Goal: Task Accomplishment & Management: Manage account settings

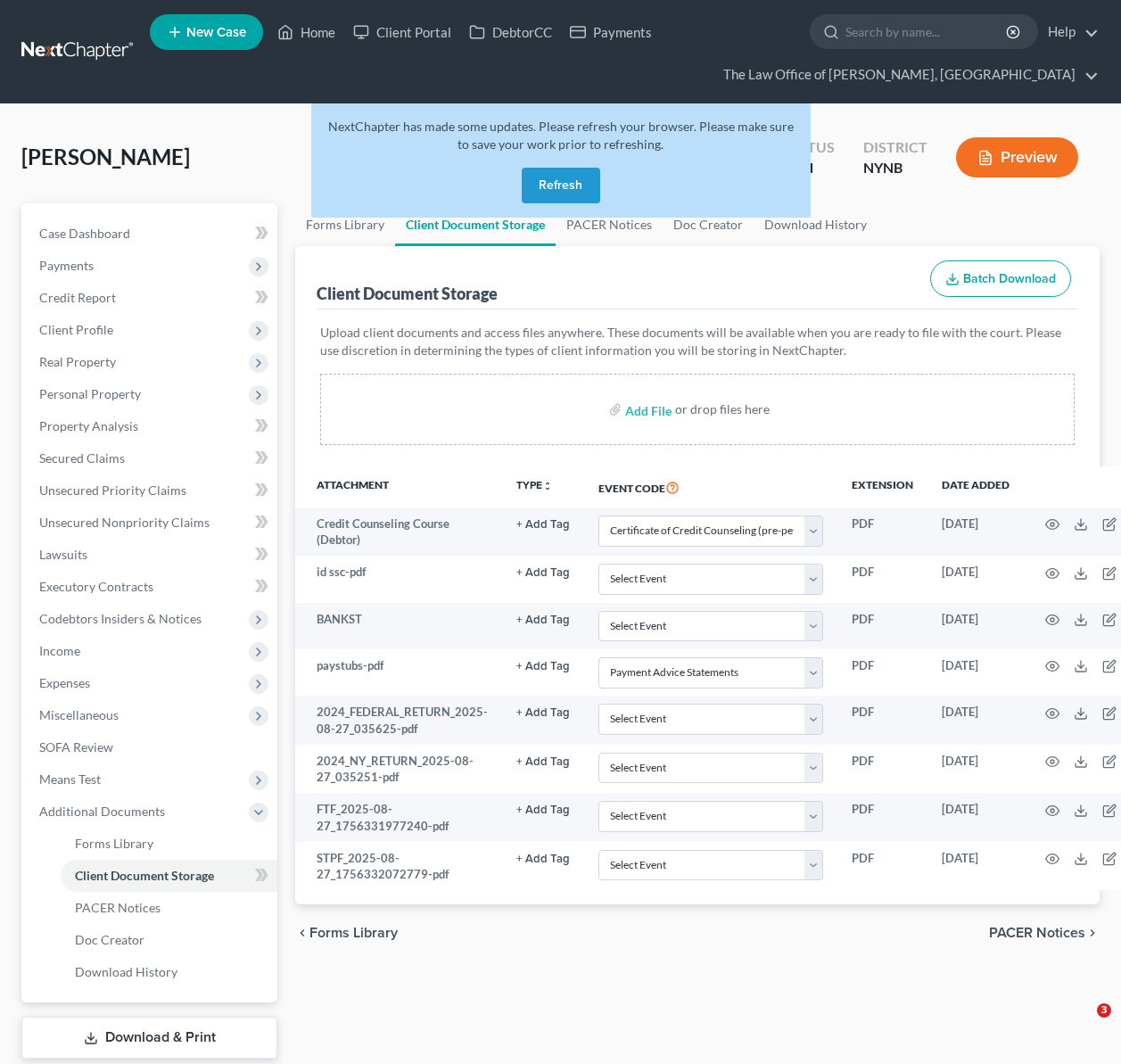
select select "1"
select select "5"
drag, startPoint x: 326, startPoint y: 40, endPoint x: 300, endPoint y: 33, distance: 26.9
click at [326, 40] on link "Home" at bounding box center [306, 31] width 76 height 32
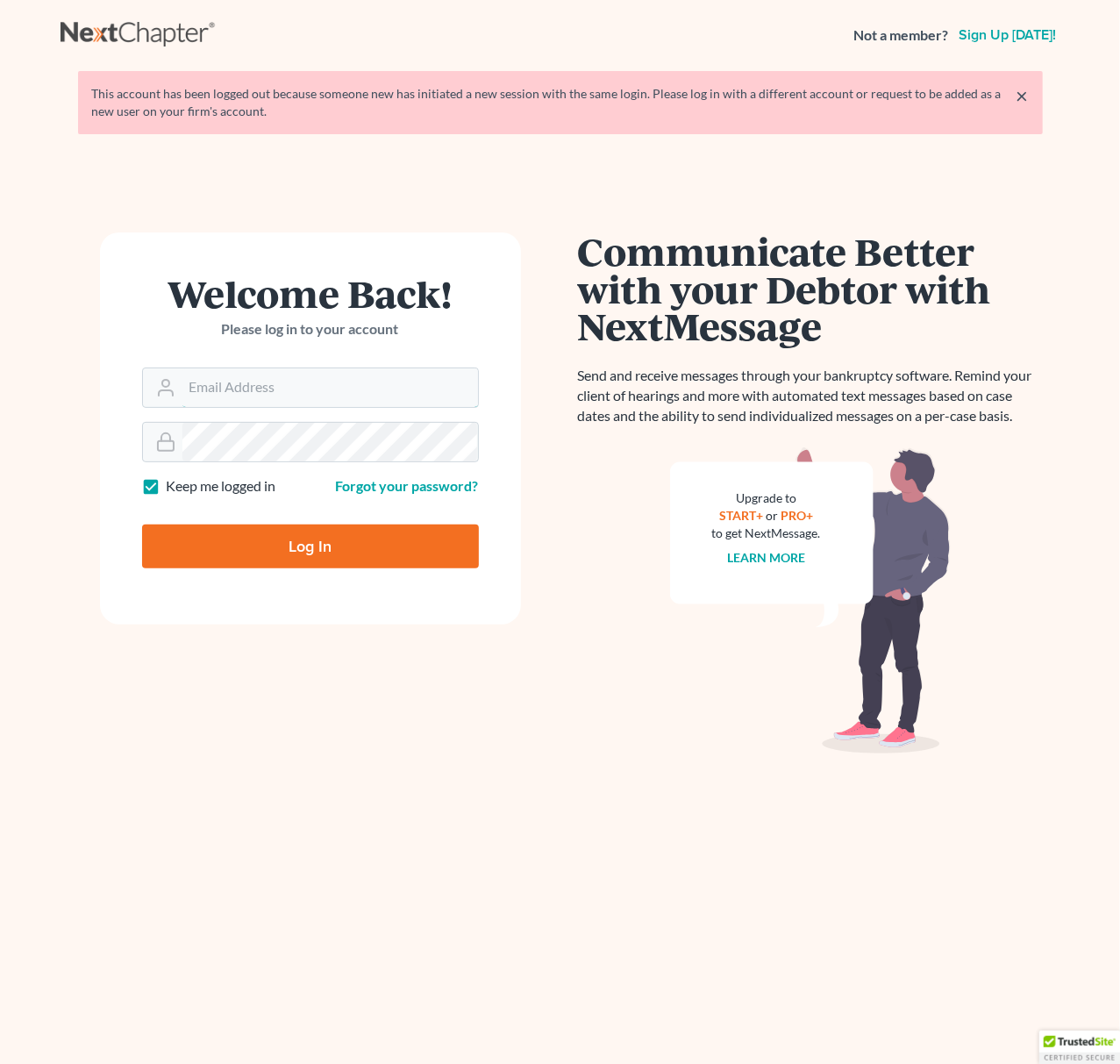
type input "[EMAIL_ADDRESS][DOMAIN_NAME]"
click at [323, 544] on input "Log In" at bounding box center [310, 546] width 337 height 43
type input "Thinking..."
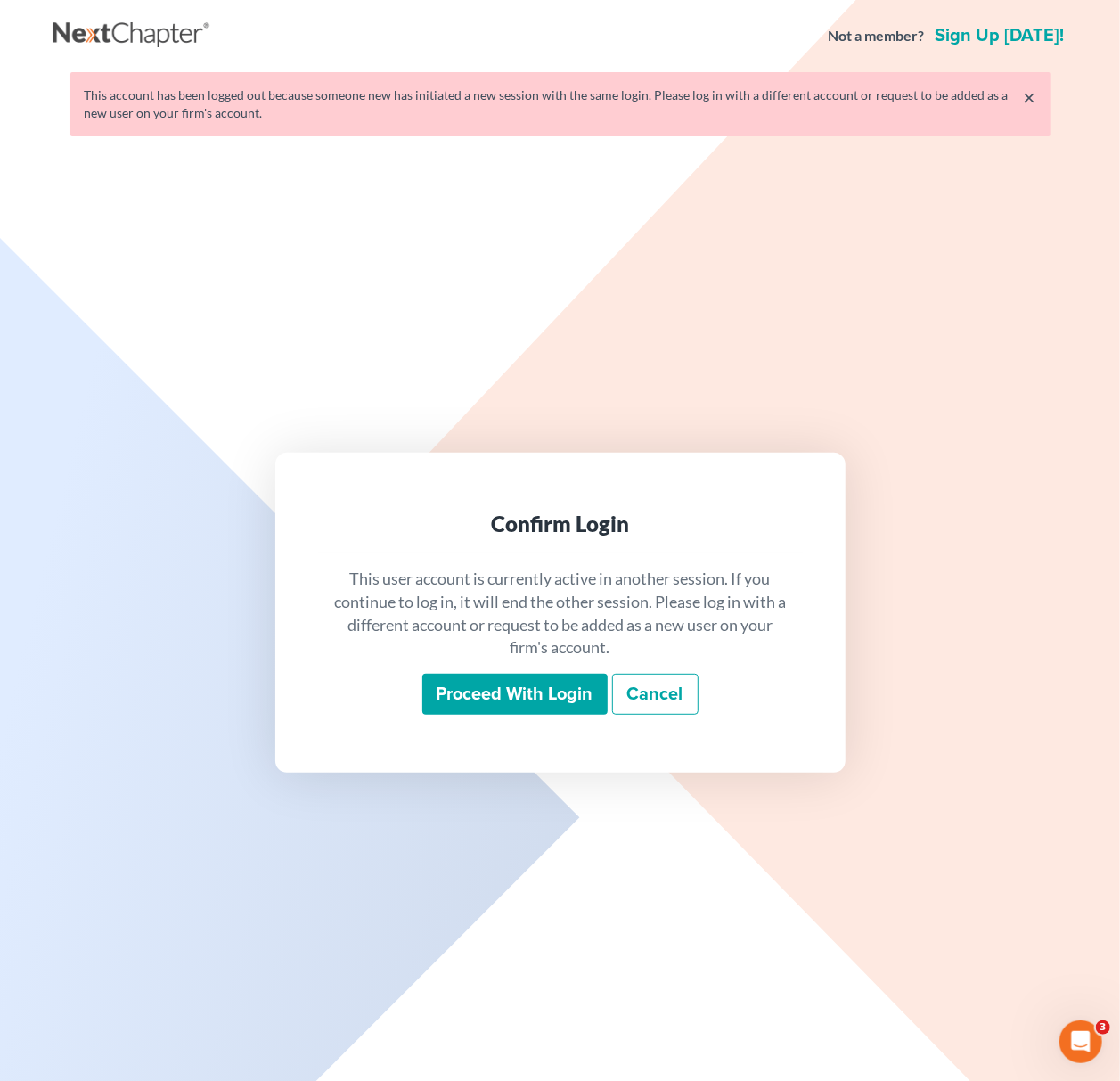
click at [454, 689] on input "Proceed with login" at bounding box center [514, 694] width 186 height 41
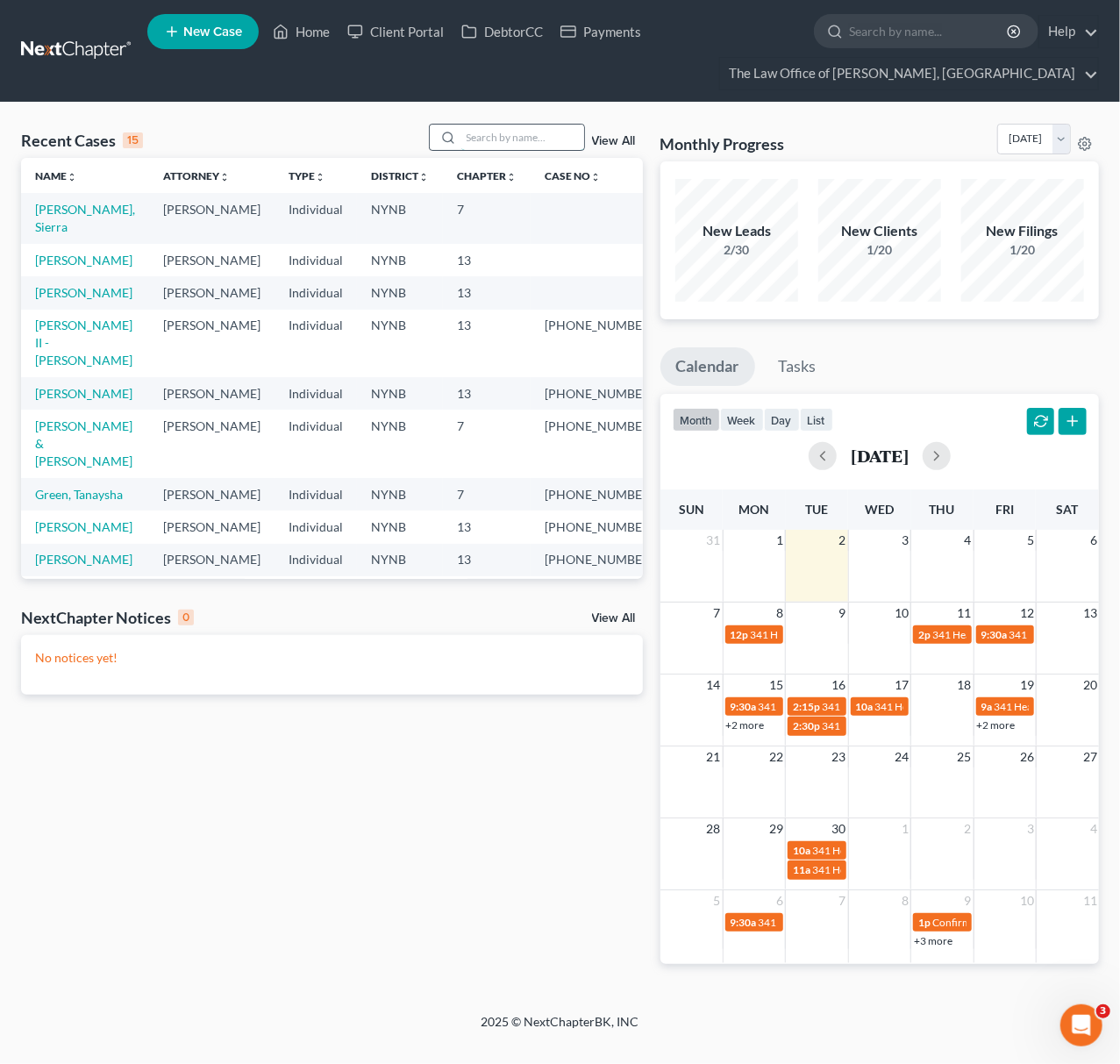
click at [490, 137] on input "search" at bounding box center [523, 137] width 123 height 25
type input "h"
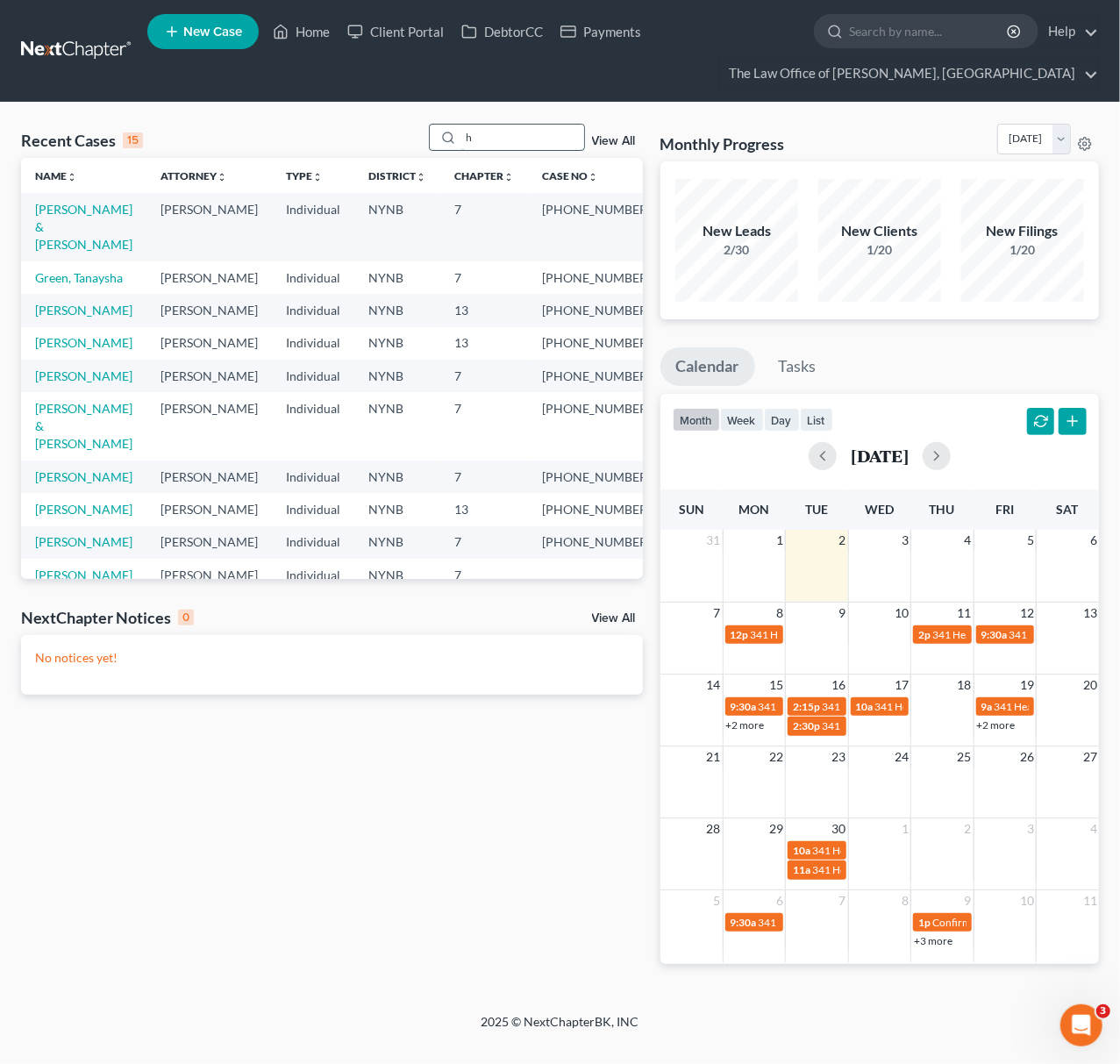
click at [469, 137] on input "h" at bounding box center [523, 137] width 123 height 25
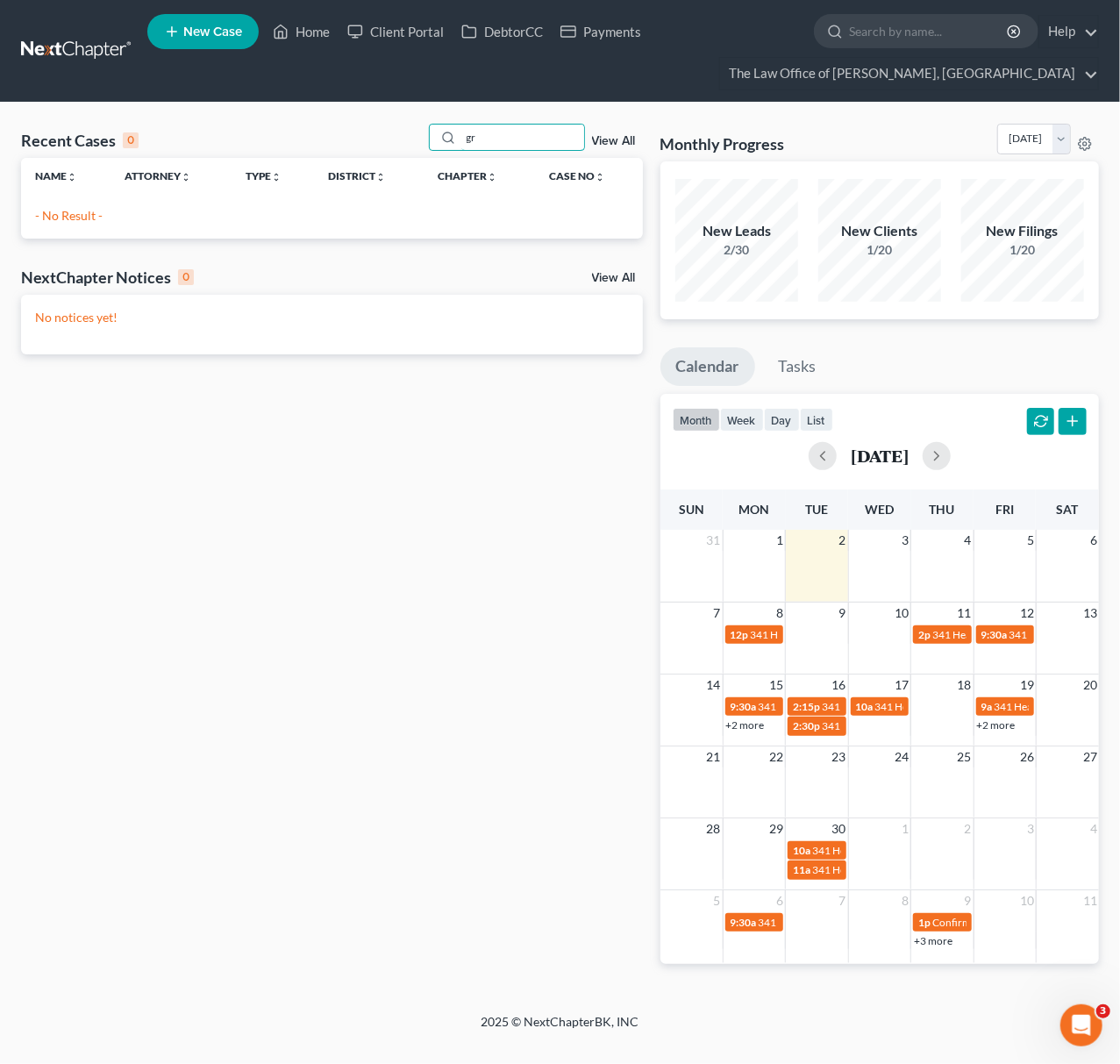
type input "g"
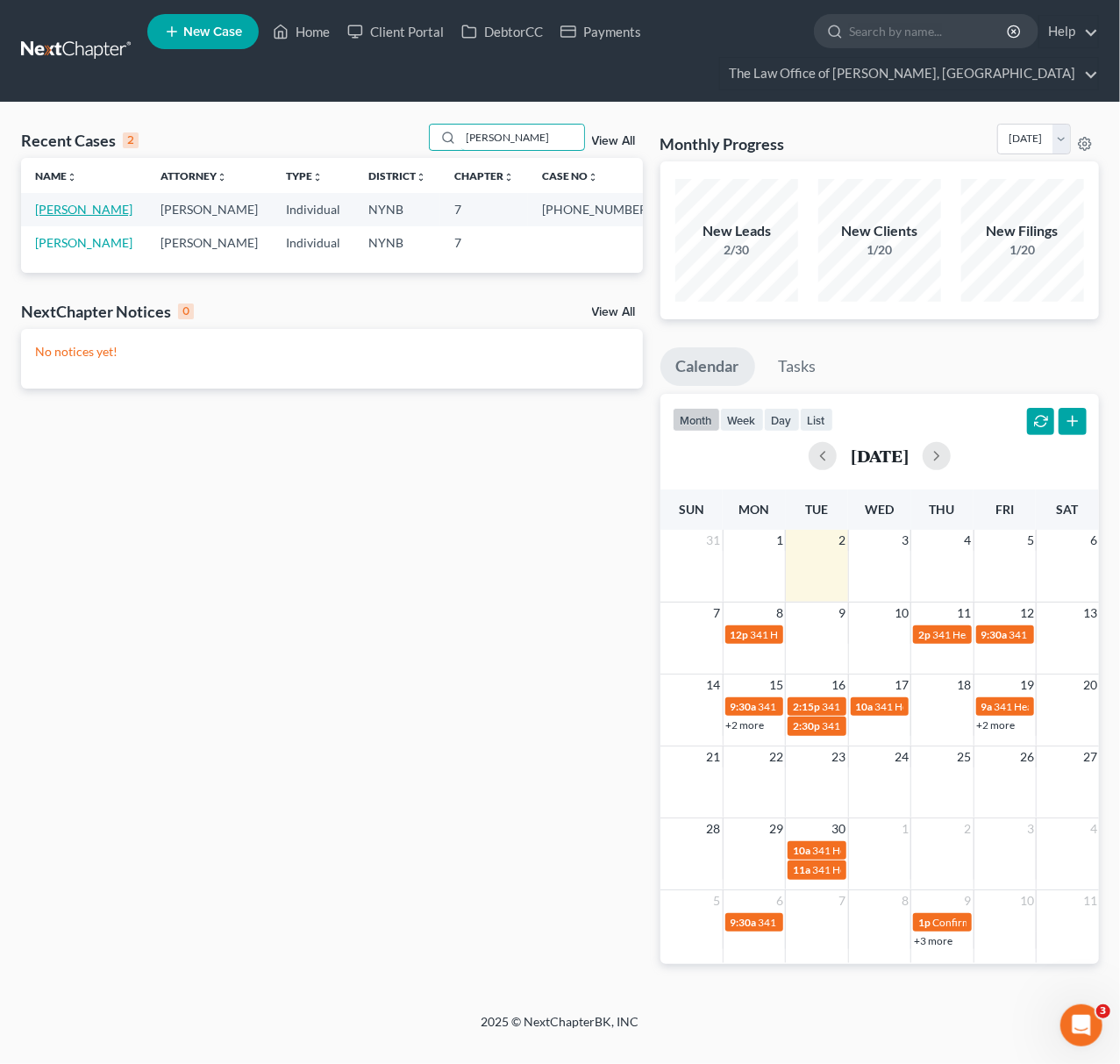
type input "parker"
click at [61, 216] on link "[PERSON_NAME]" at bounding box center [83, 209] width 98 height 14
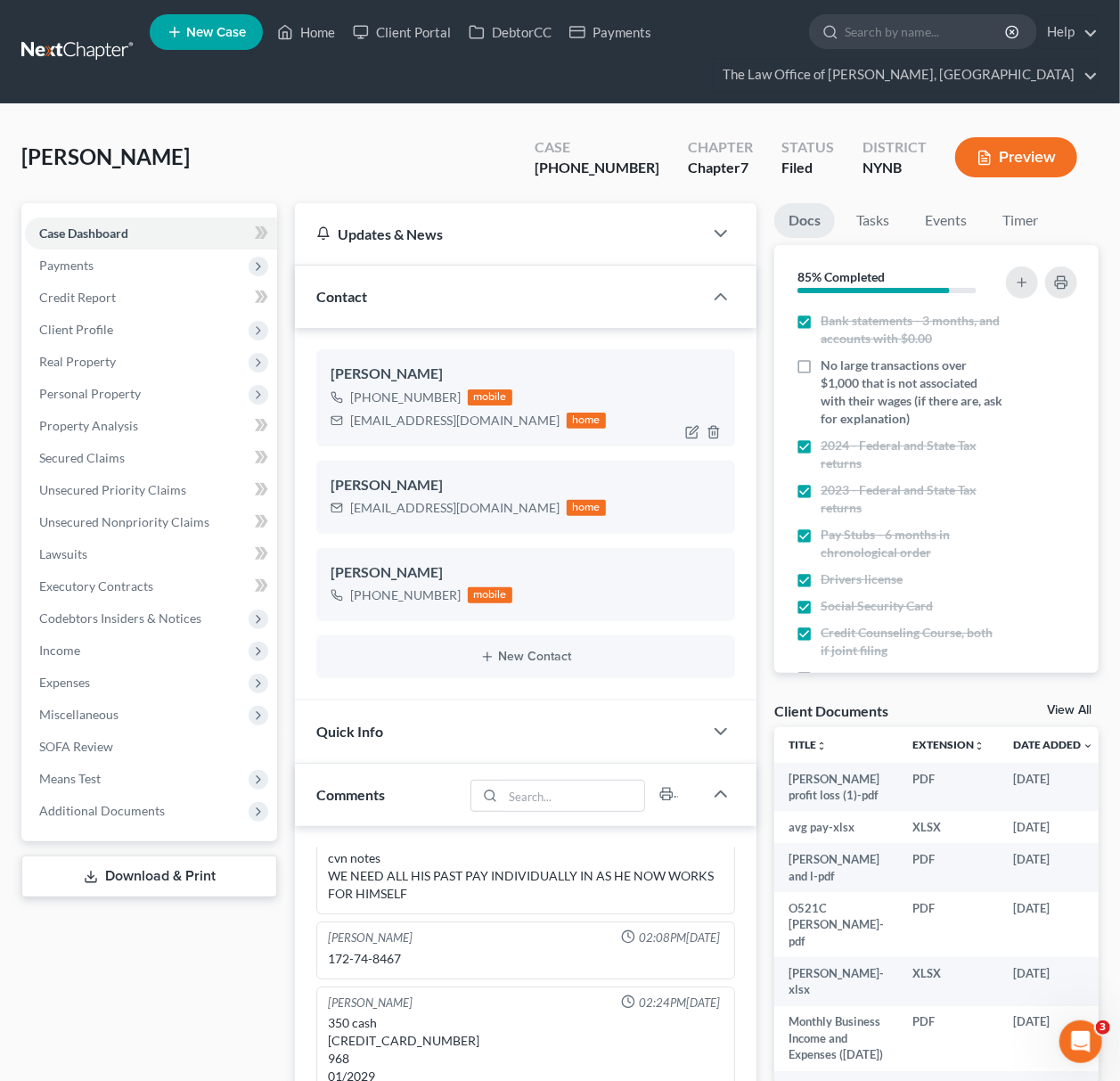
scroll to position [1349, 0]
click at [421, 419] on div "chrisparker270@gmail.com" at bounding box center [454, 420] width 209 height 18
copy div "chrisparker270@gmail.com"
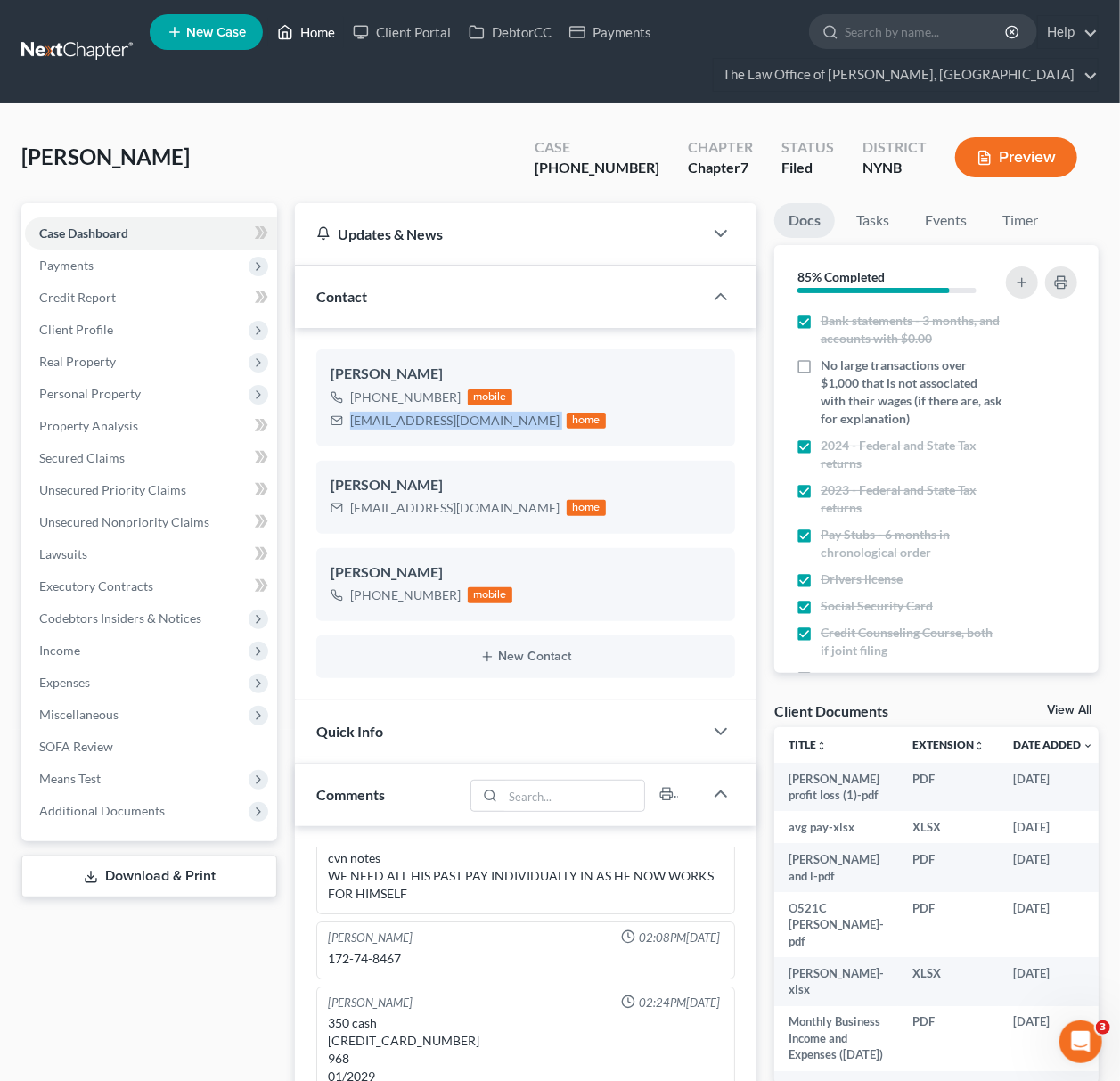
click at [310, 43] on link "Home" at bounding box center [305, 31] width 76 height 32
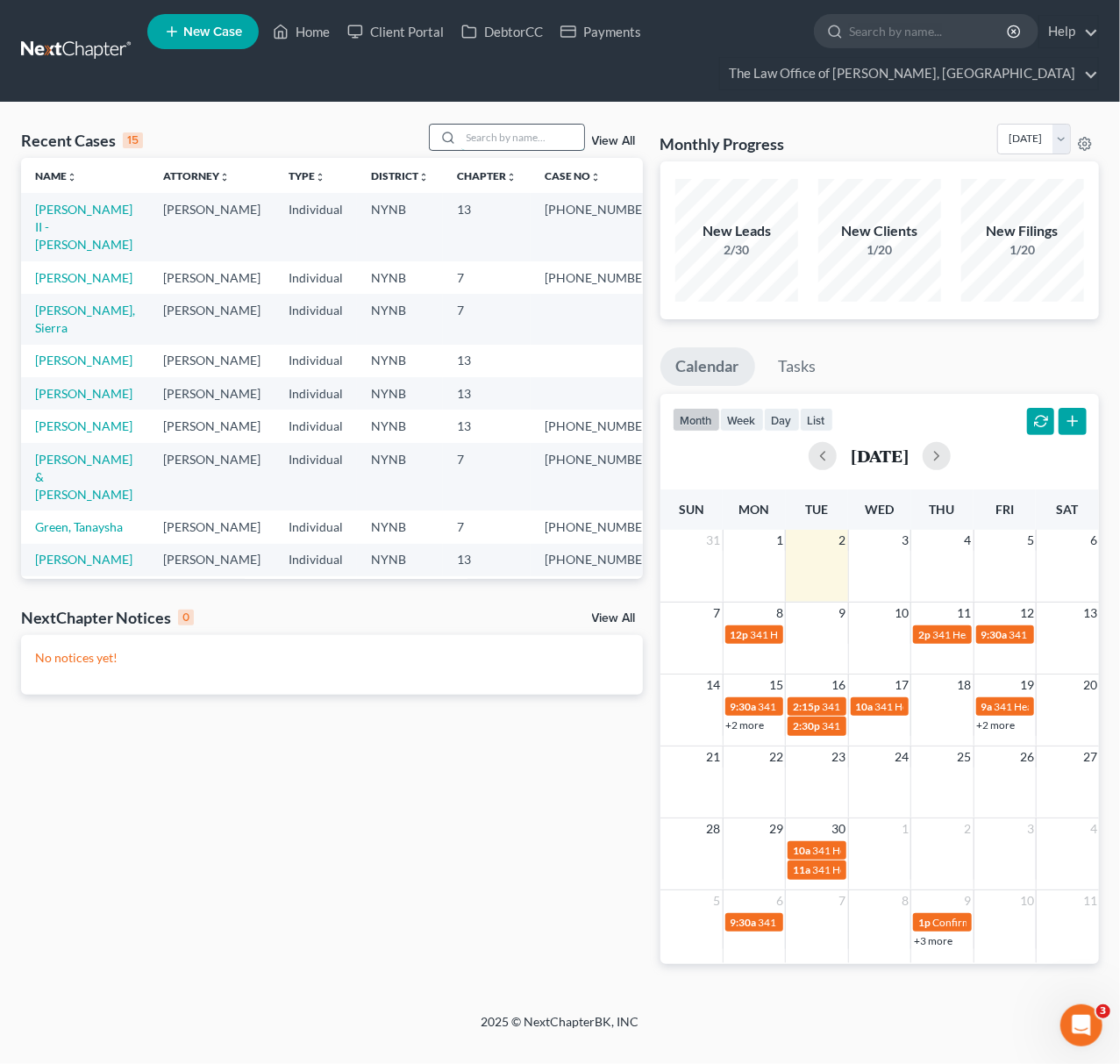
click at [496, 149] on input "search" at bounding box center [523, 137] width 123 height 25
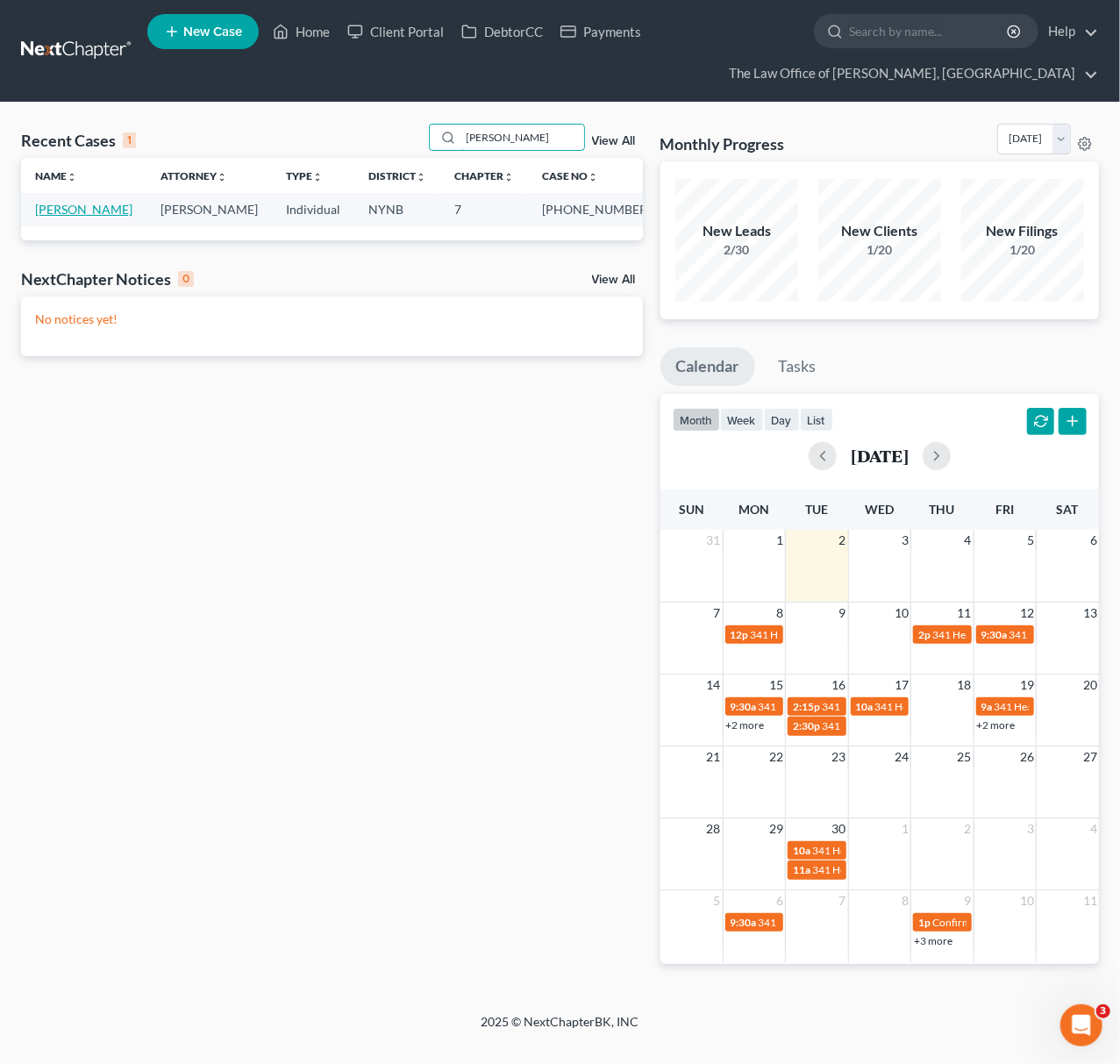
type input "santos"
click at [84, 215] on link "[PERSON_NAME]" at bounding box center [83, 209] width 98 height 14
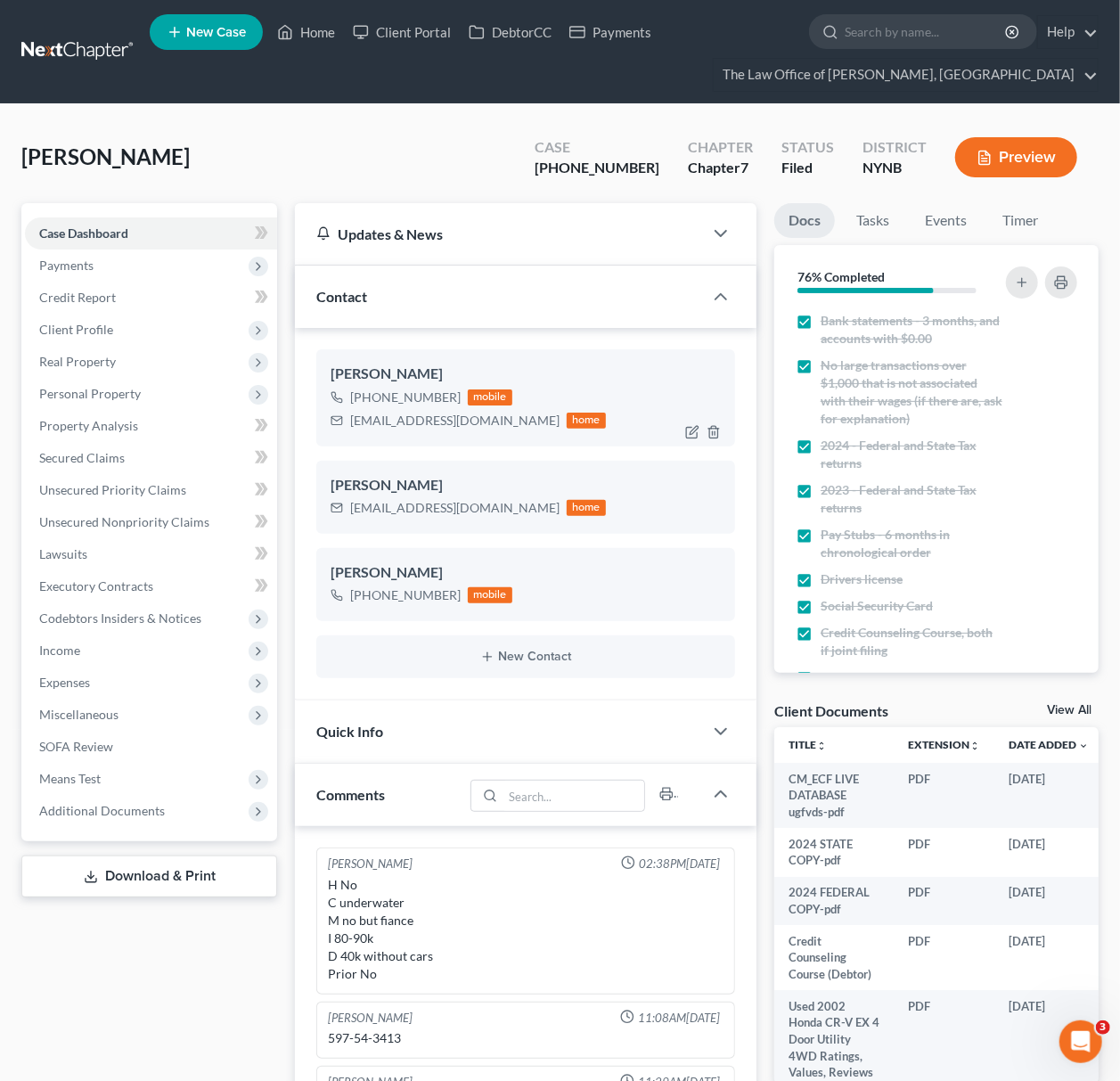
scroll to position [64, 0]
click at [382, 421] on div "esantosnieves@gmail.com" at bounding box center [454, 420] width 209 height 18
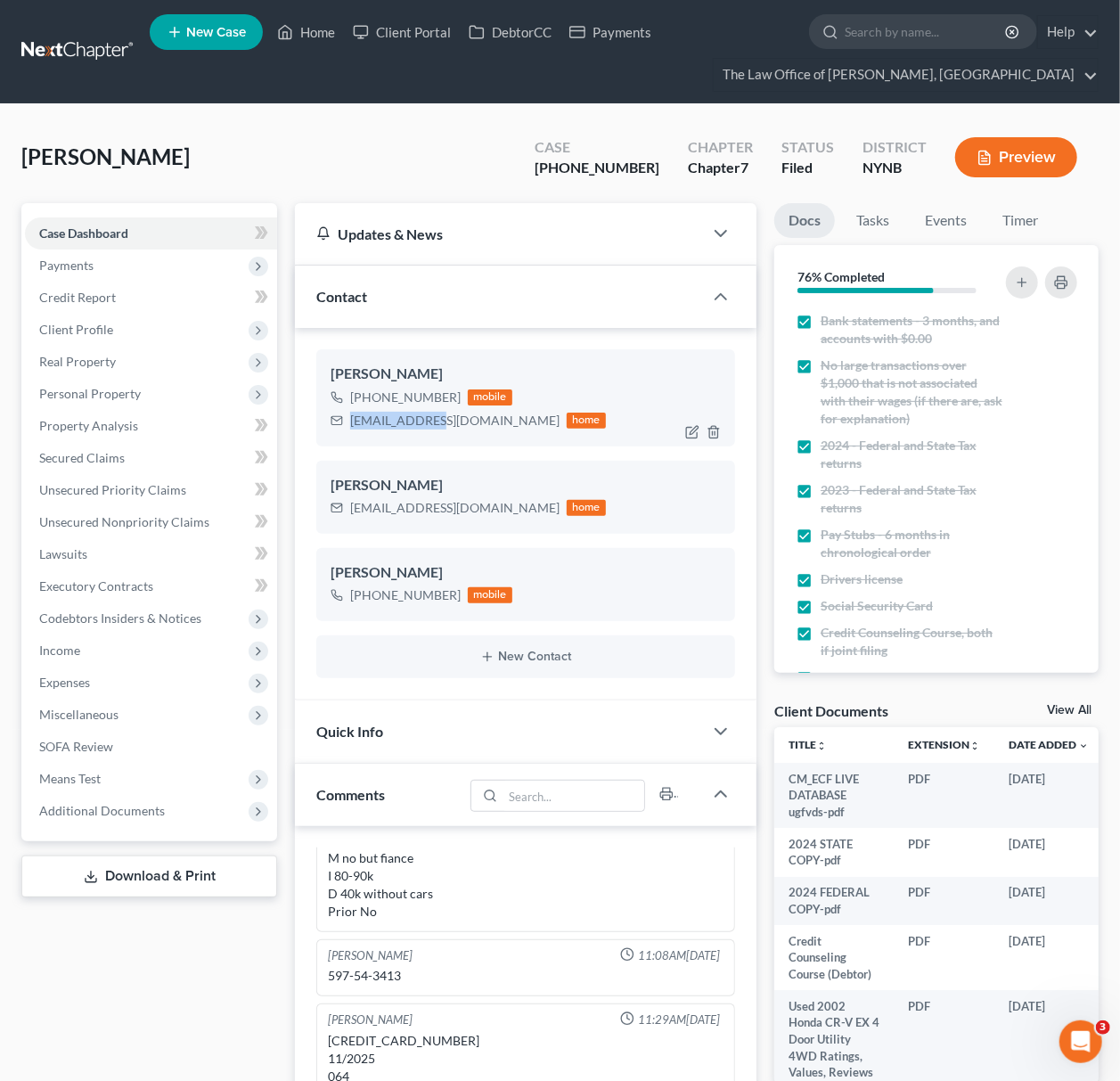
click at [382, 421] on div "esantosnieves@gmail.com" at bounding box center [454, 420] width 209 height 18
copy div "esantosnieves@gmail.com"
click at [284, 25] on icon at bounding box center [285, 32] width 16 height 22
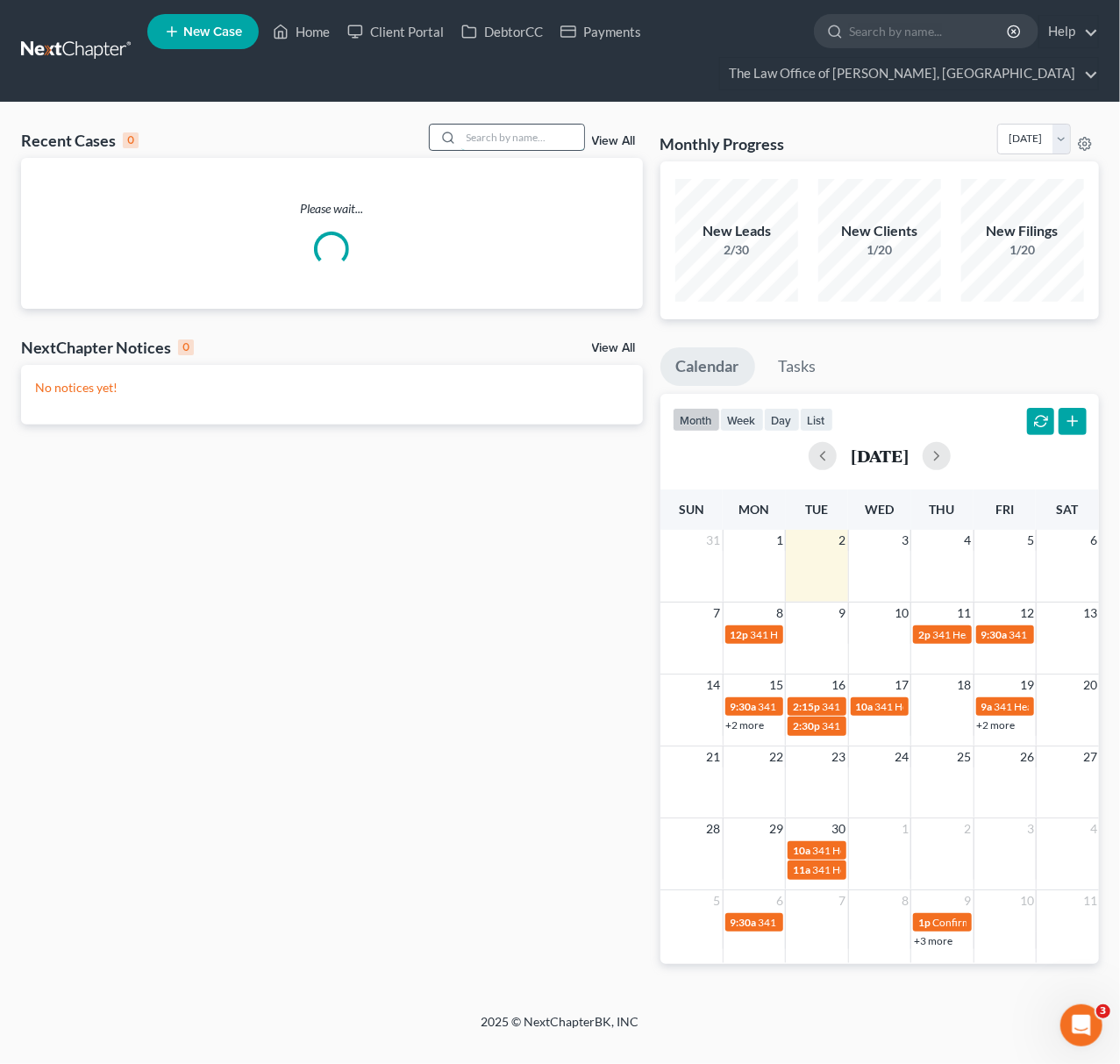
click at [505, 134] on input "search" at bounding box center [523, 137] width 123 height 25
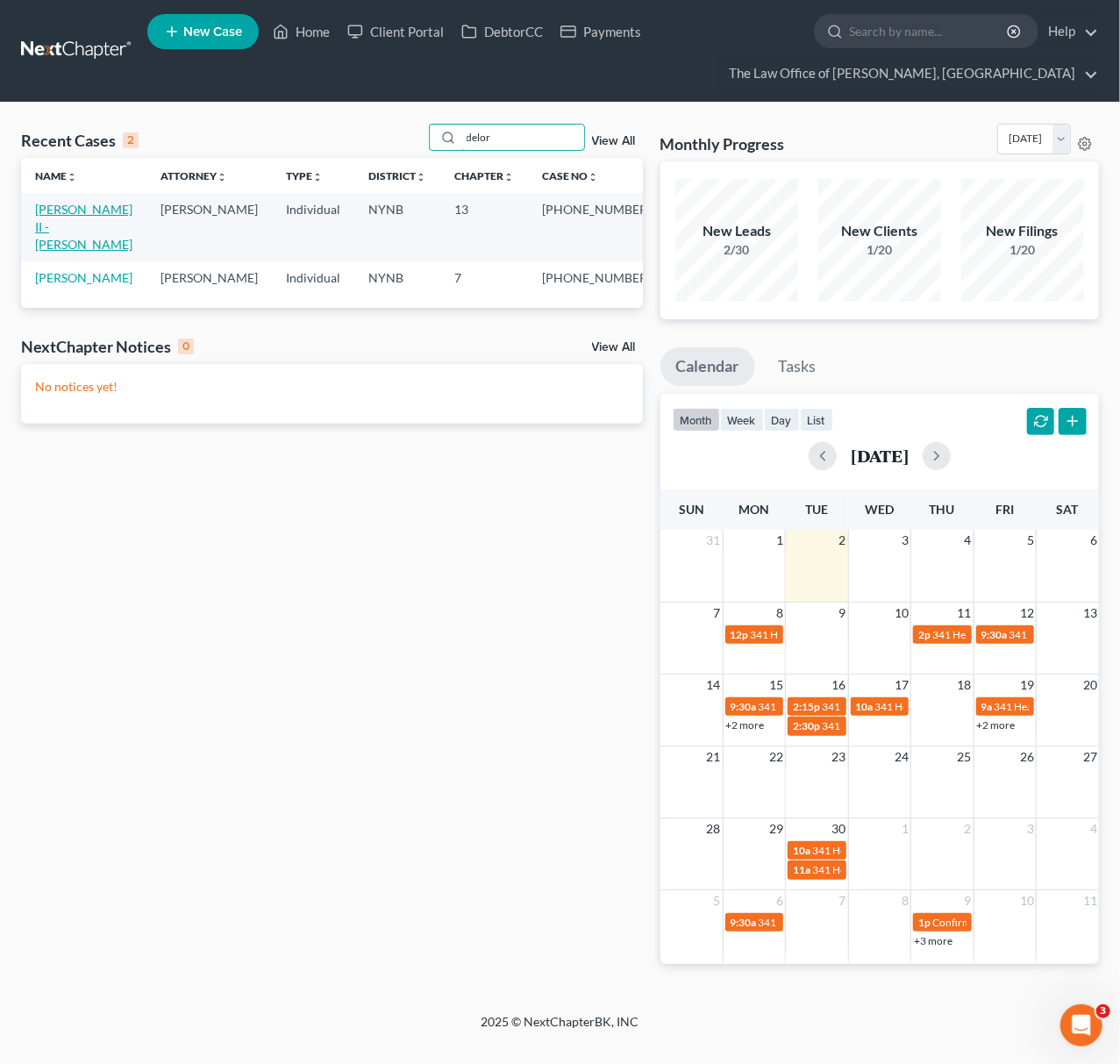
type input "delor"
click at [72, 229] on link "[PERSON_NAME] II - [PERSON_NAME]" at bounding box center [83, 227] width 98 height 50
select select "6"
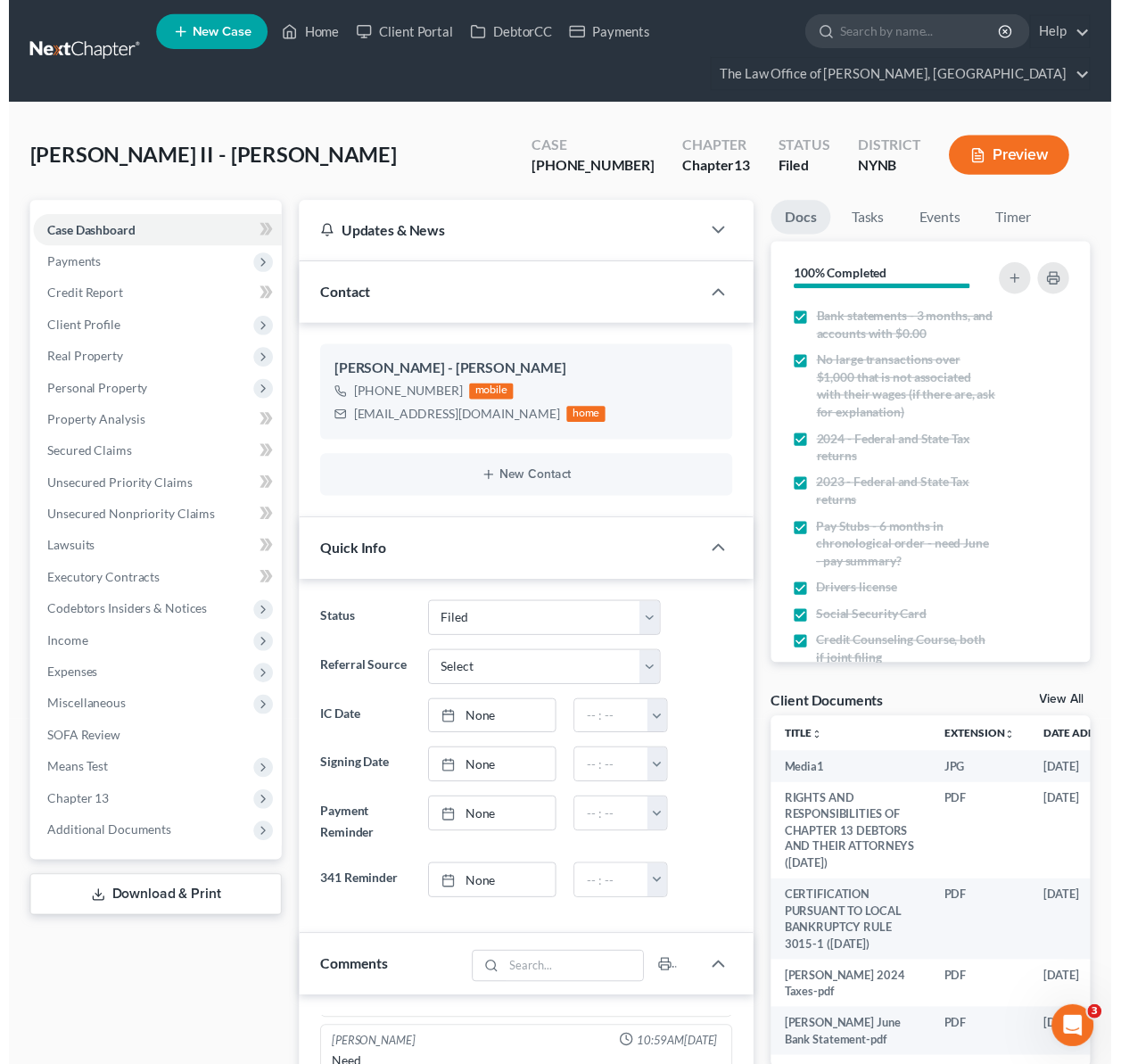
scroll to position [3294, 0]
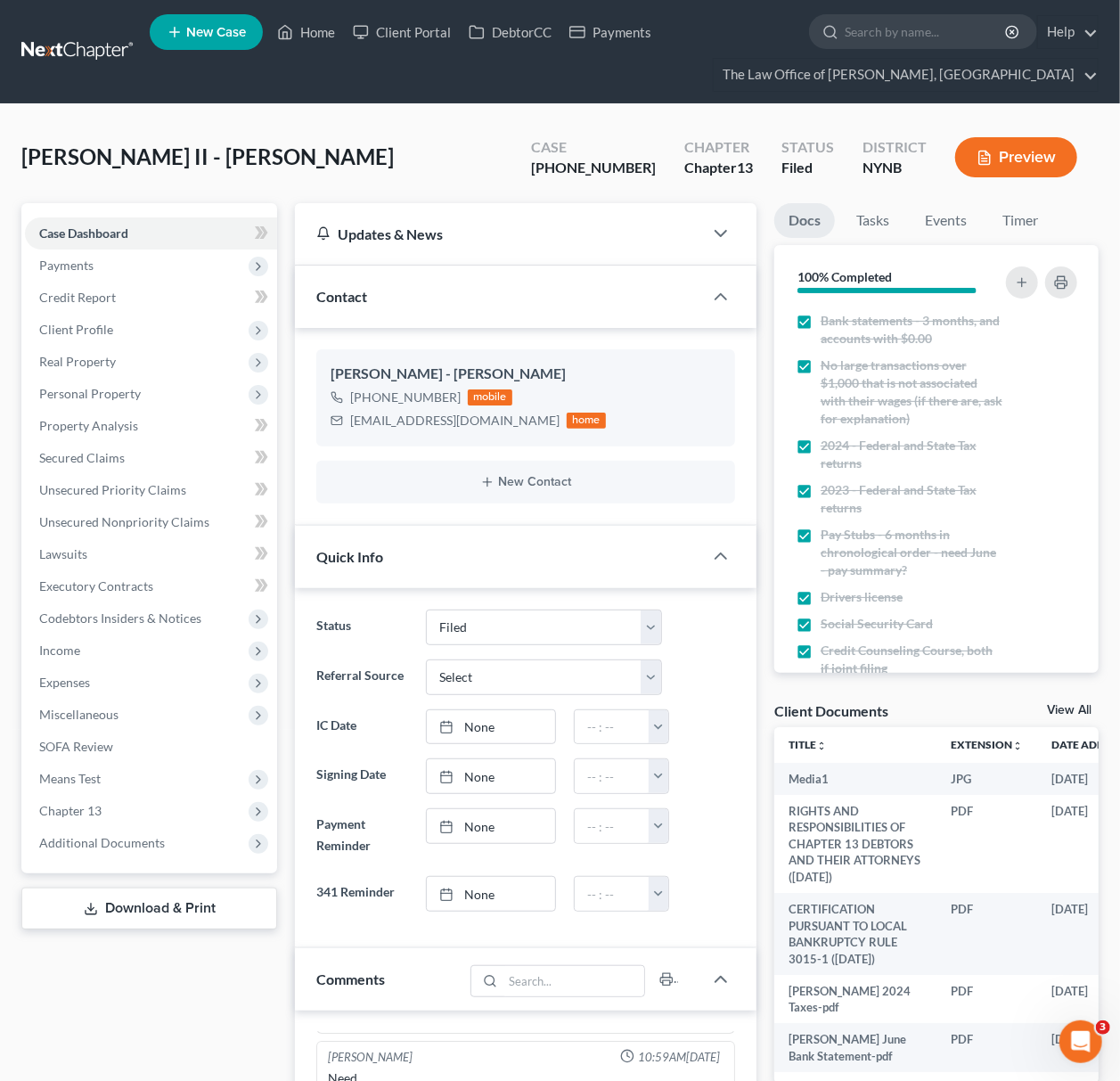
click at [1074, 706] on link "View All" at bounding box center [1069, 710] width 44 height 13
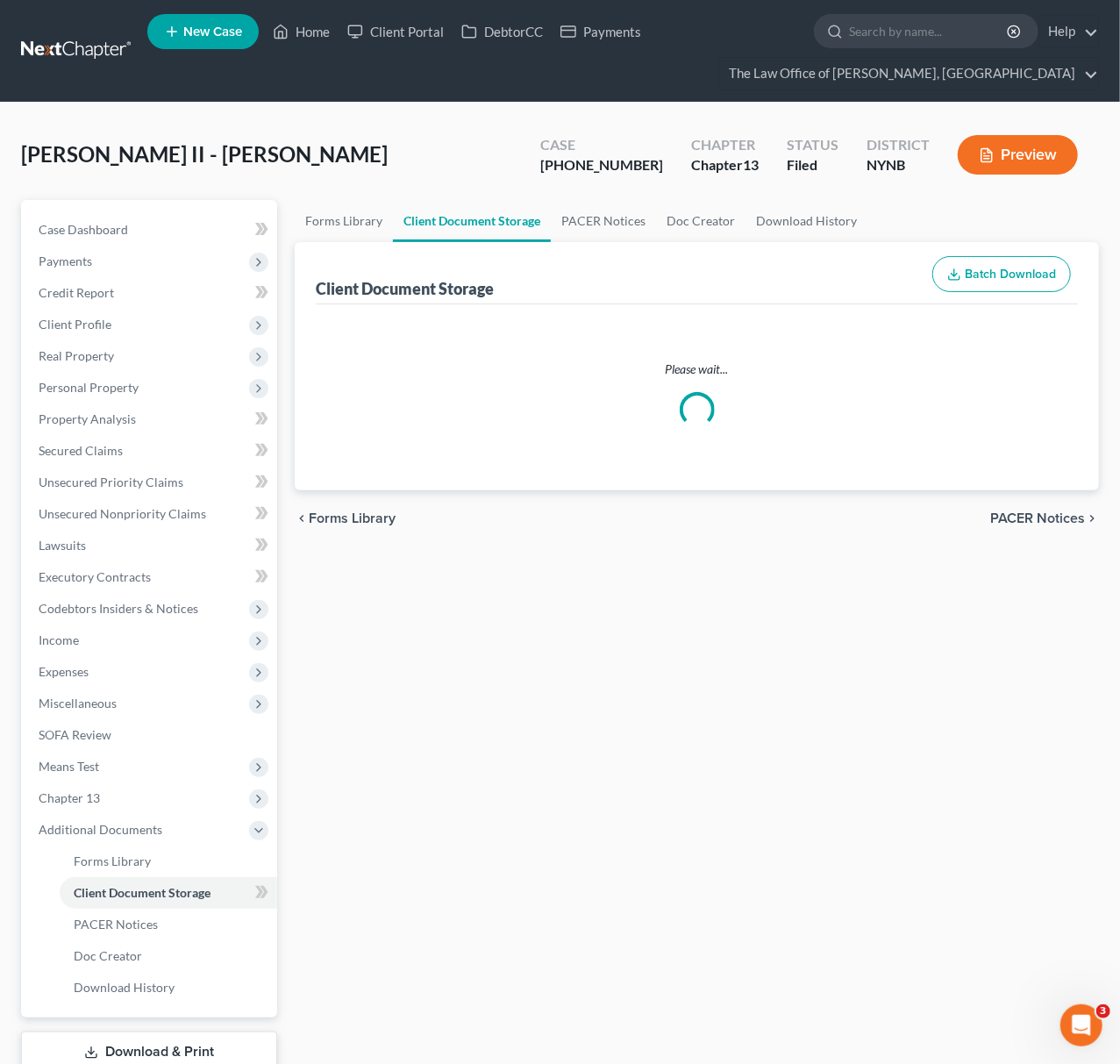
select select "5"
select select "1"
select select "2"
select select "6"
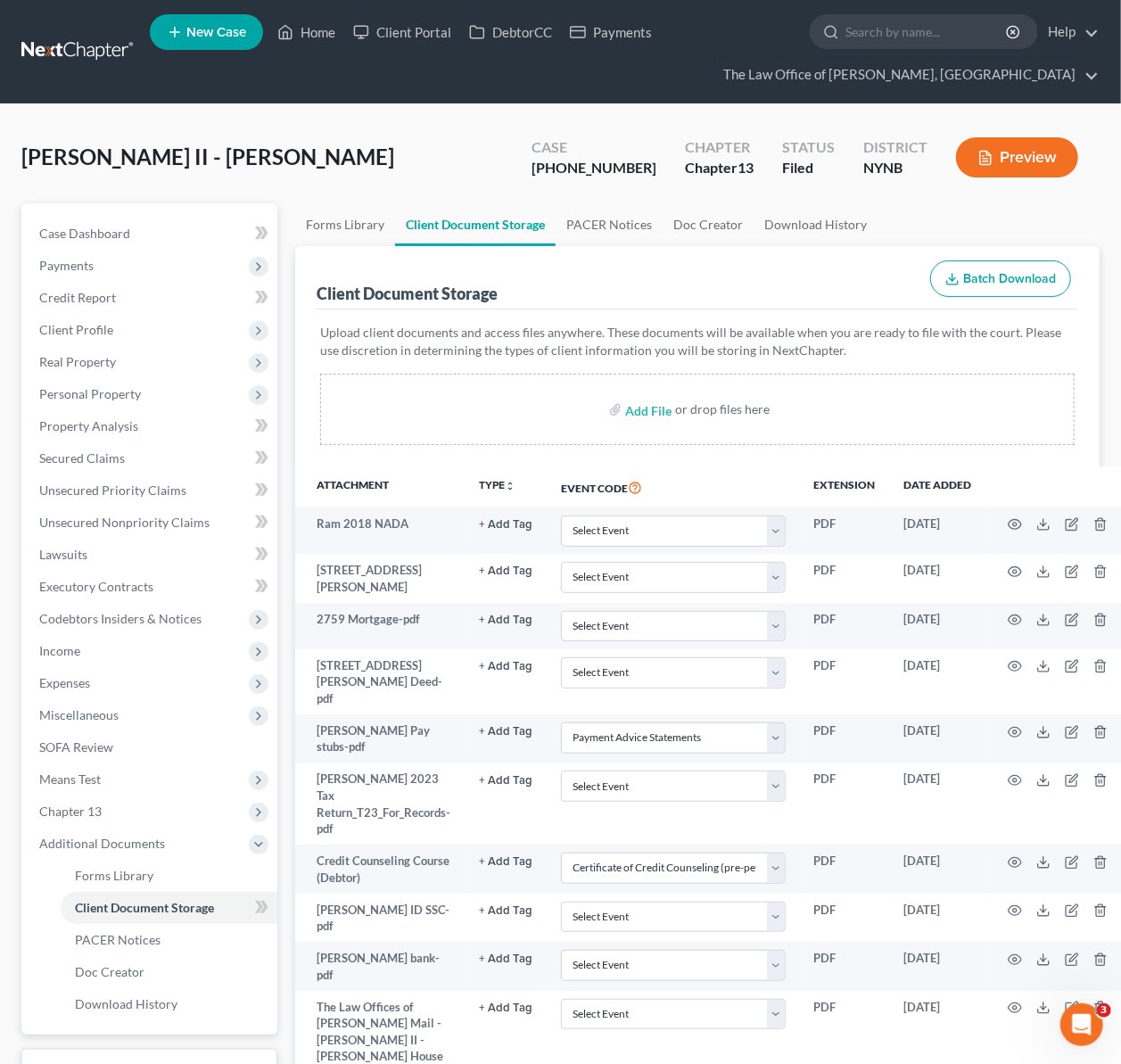
click at [672, 411] on label "Add File" at bounding box center [649, 412] width 50 height 32
drag, startPoint x: 647, startPoint y: 408, endPoint x: 654, endPoint y: 424, distance: 17.5
click at [653, 419] on input "file" at bounding box center [646, 409] width 43 height 32
type input "C:\fakepath\delorenzo bank stmts.pdf"
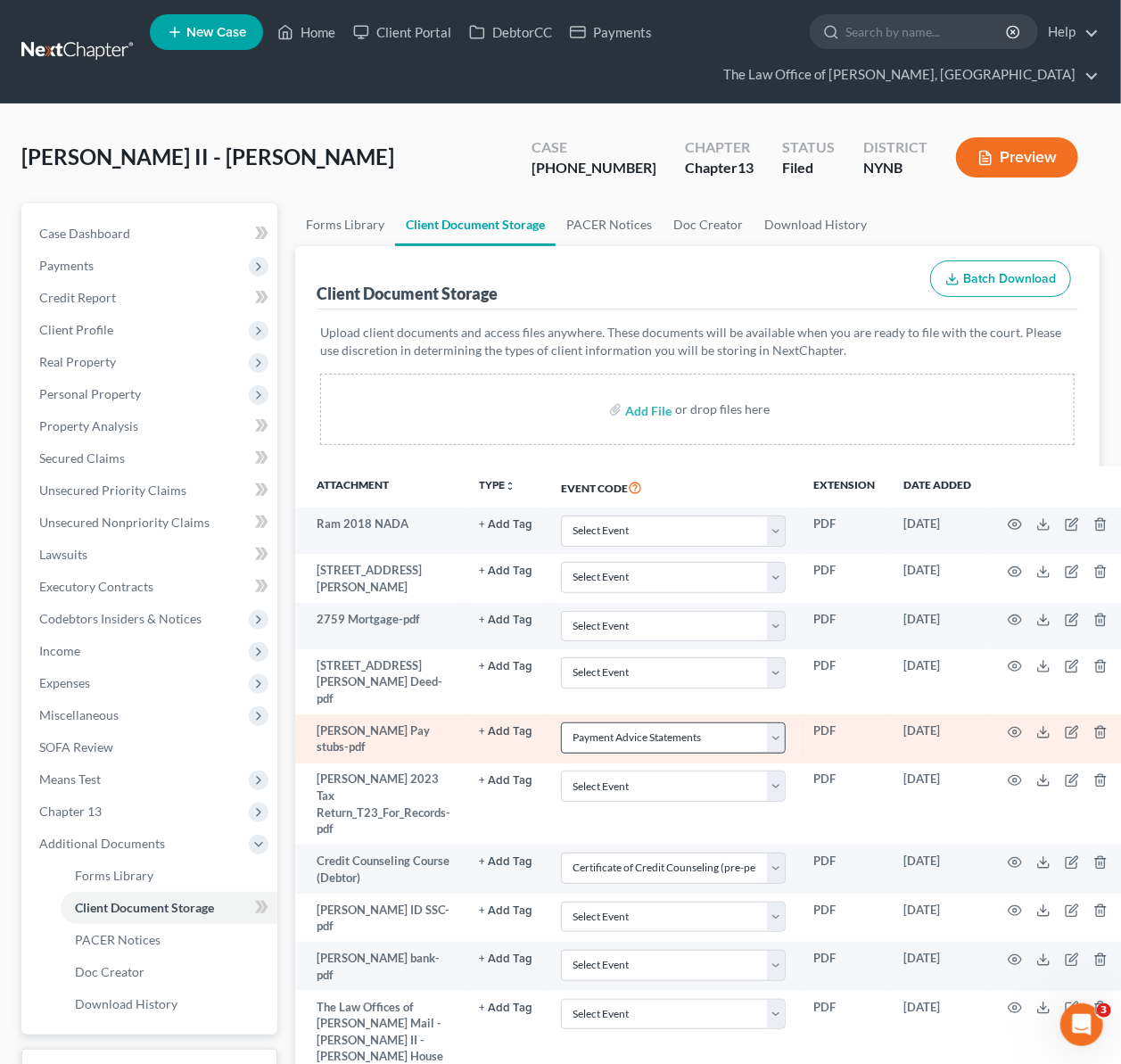
select select "5"
select select "1"
select select "2"
select select "6"
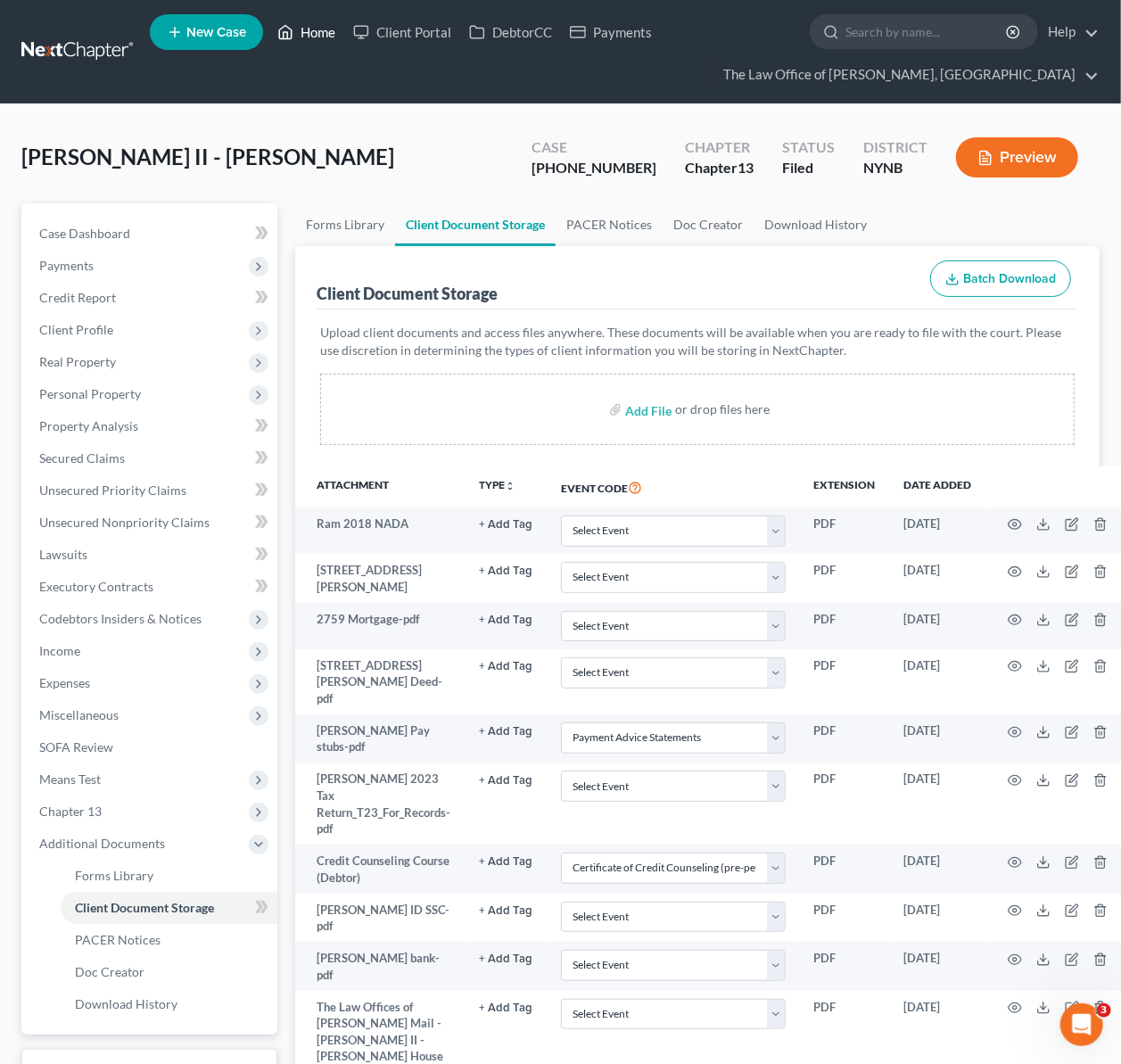
click at [321, 35] on link "Home" at bounding box center [306, 31] width 76 height 32
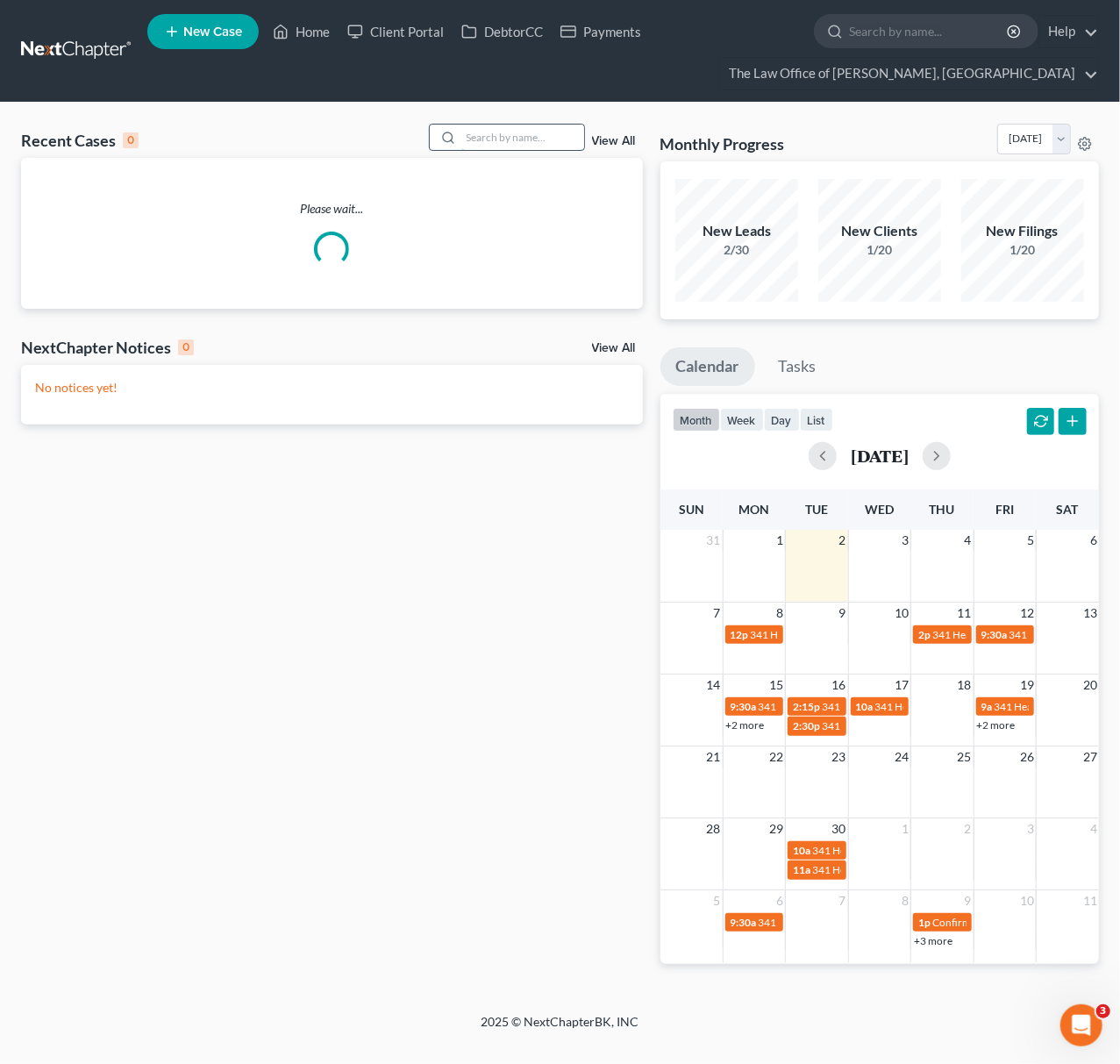
click at [513, 138] on input "search" at bounding box center [523, 137] width 123 height 25
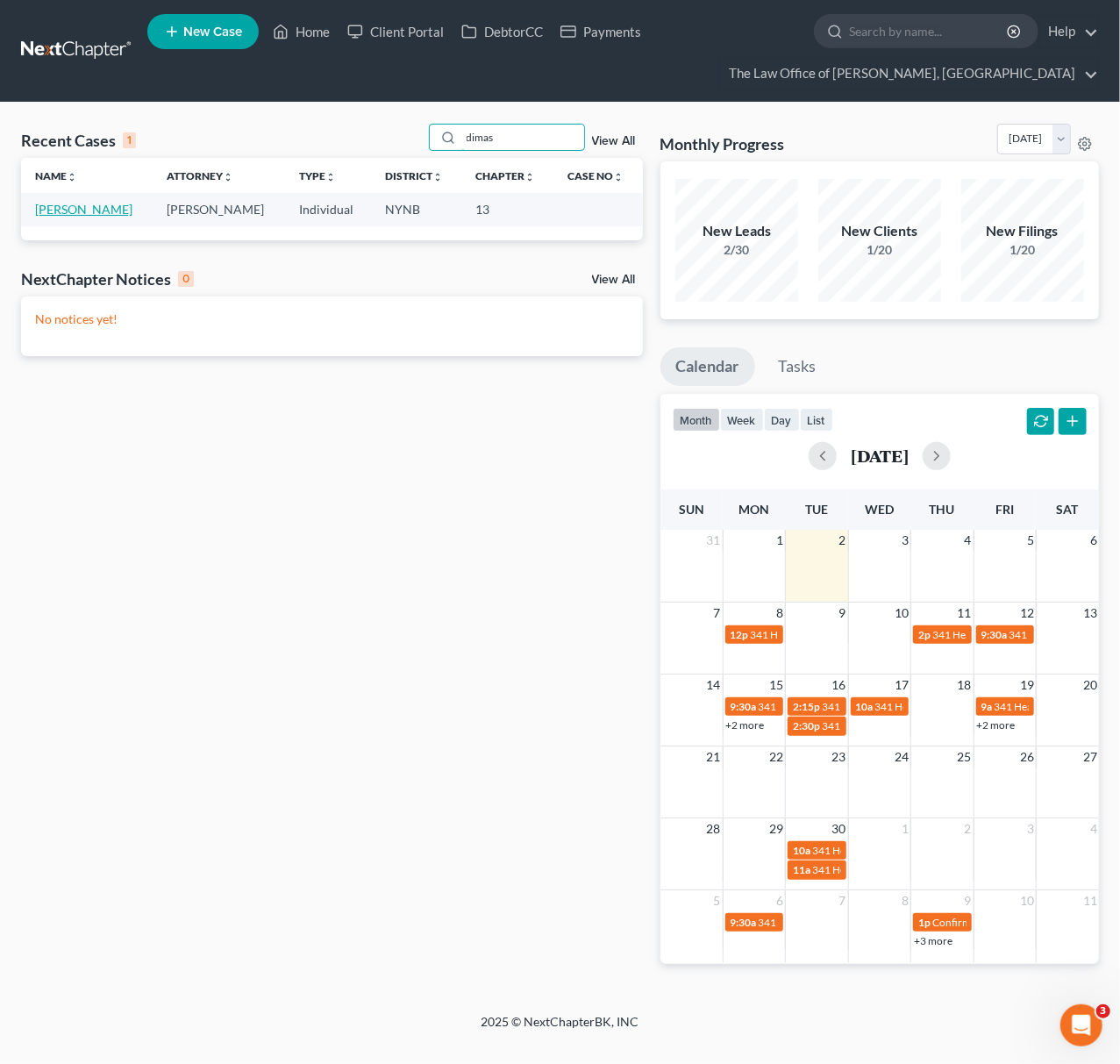
type input "dimas"
click at [75, 202] on link "[PERSON_NAME]" at bounding box center [83, 209] width 98 height 14
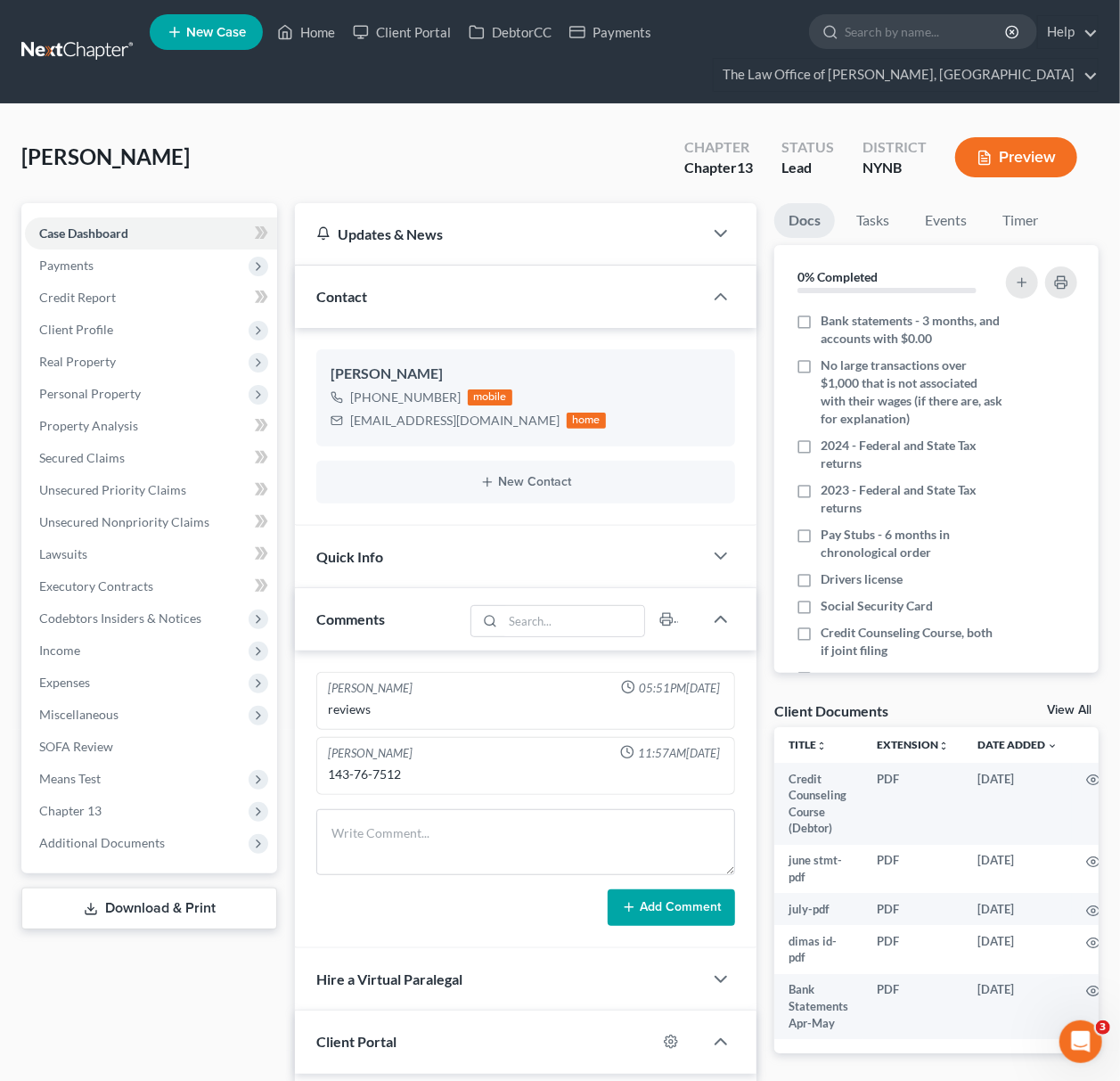
click at [1060, 708] on link "View All" at bounding box center [1069, 710] width 44 height 13
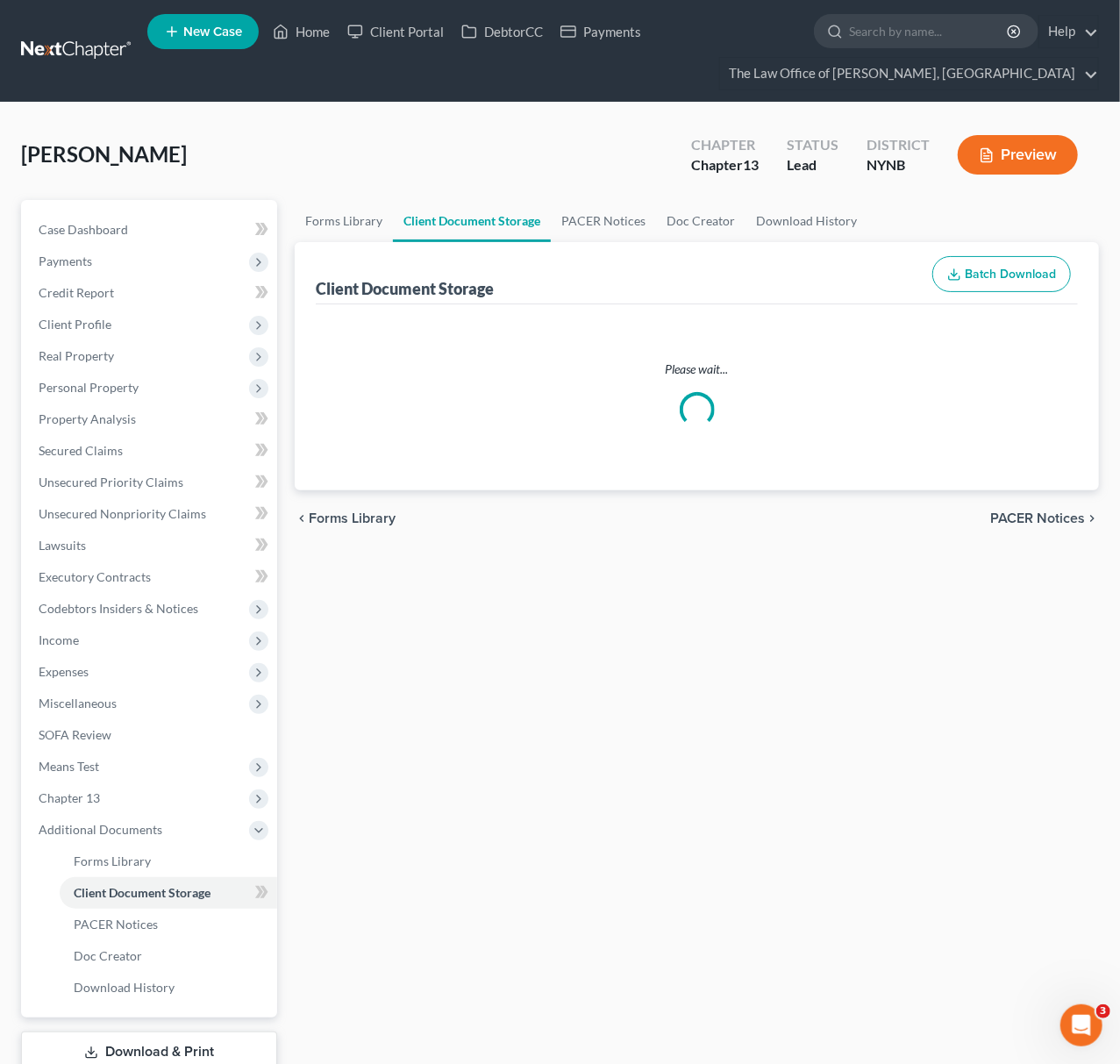
select select "1"
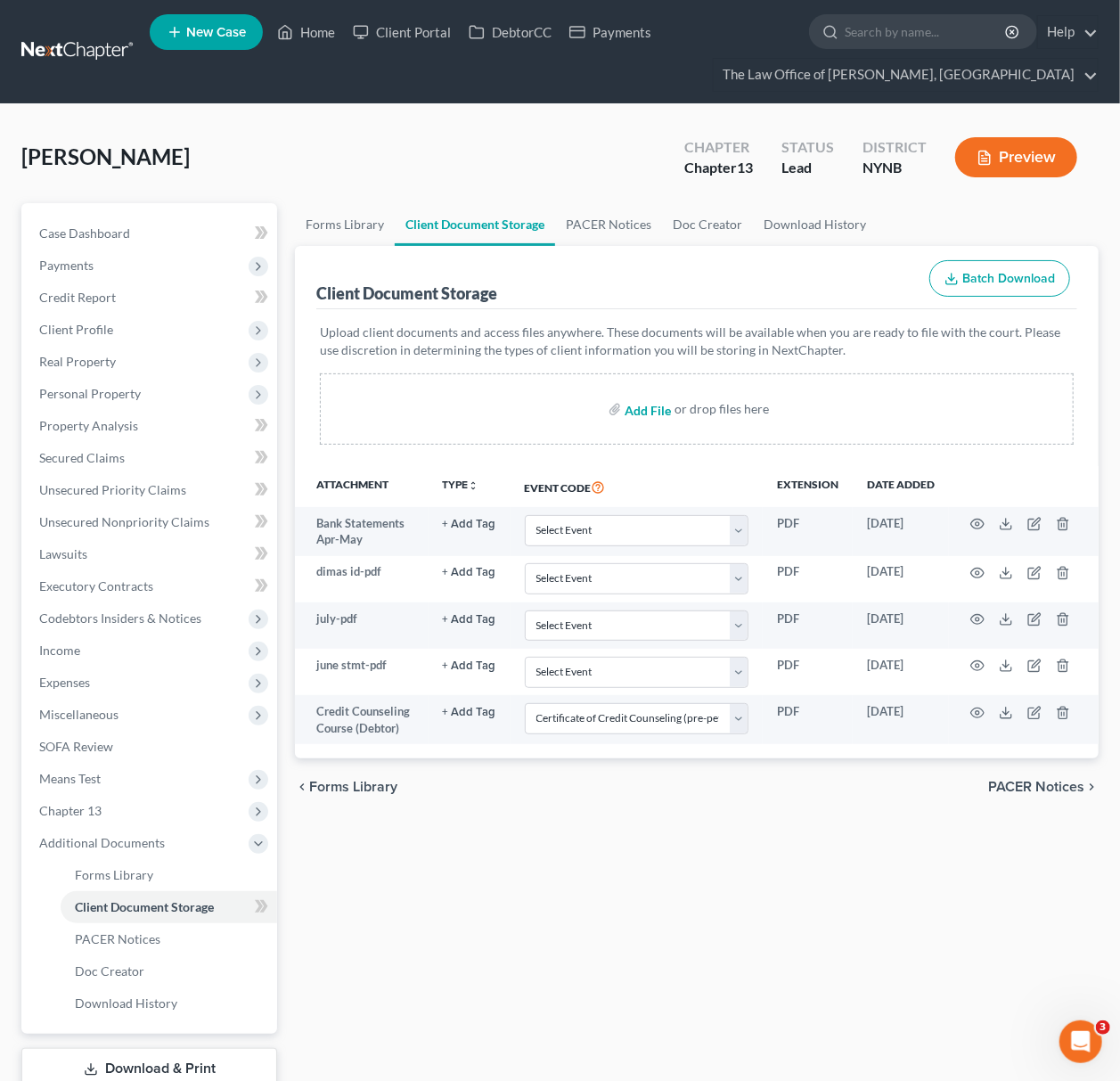
click at [647, 414] on input "file" at bounding box center [646, 408] width 43 height 32
type input "C:\fakepath\dimas incomp bank stmt.pdf"
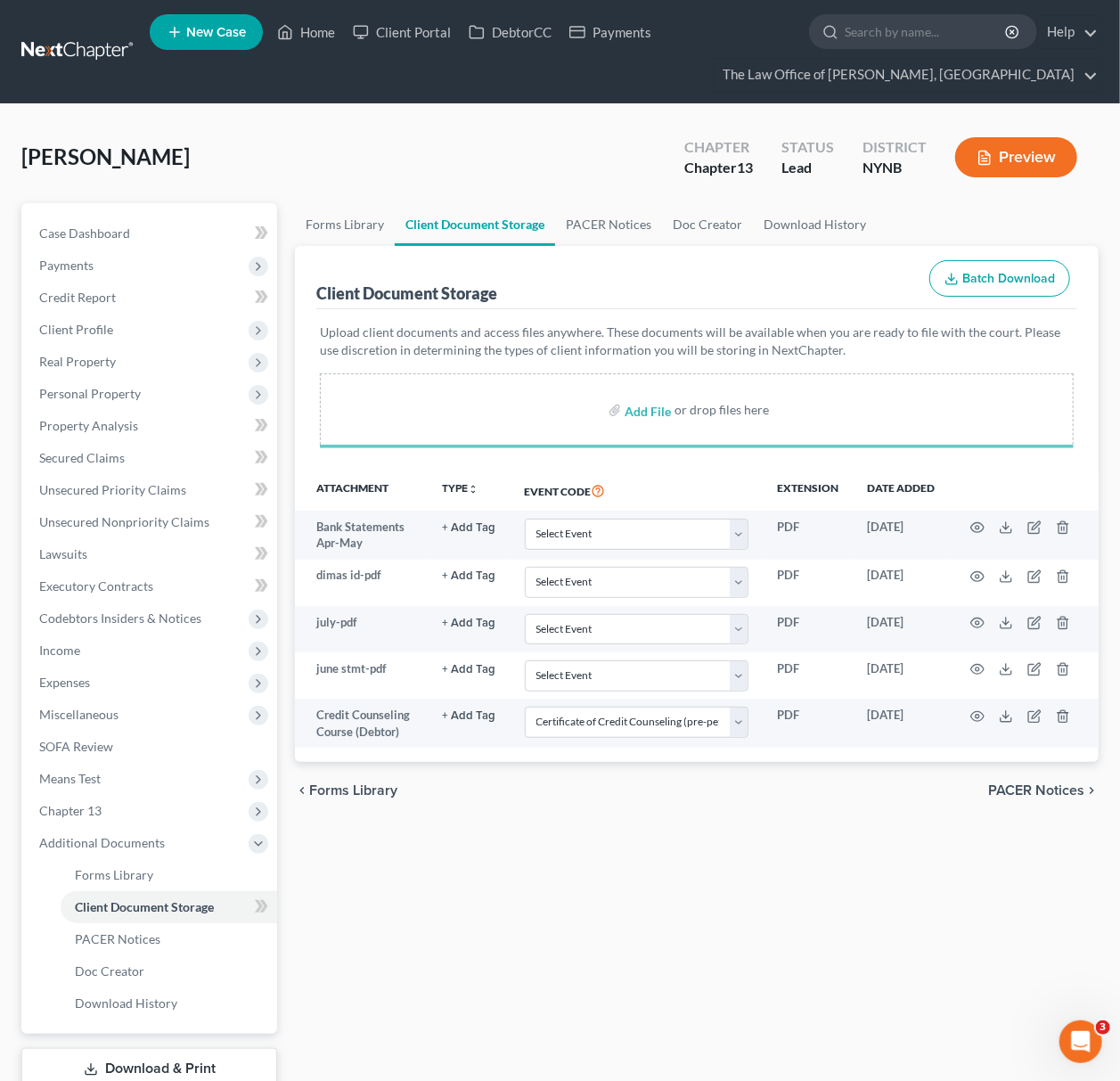
select select "1"
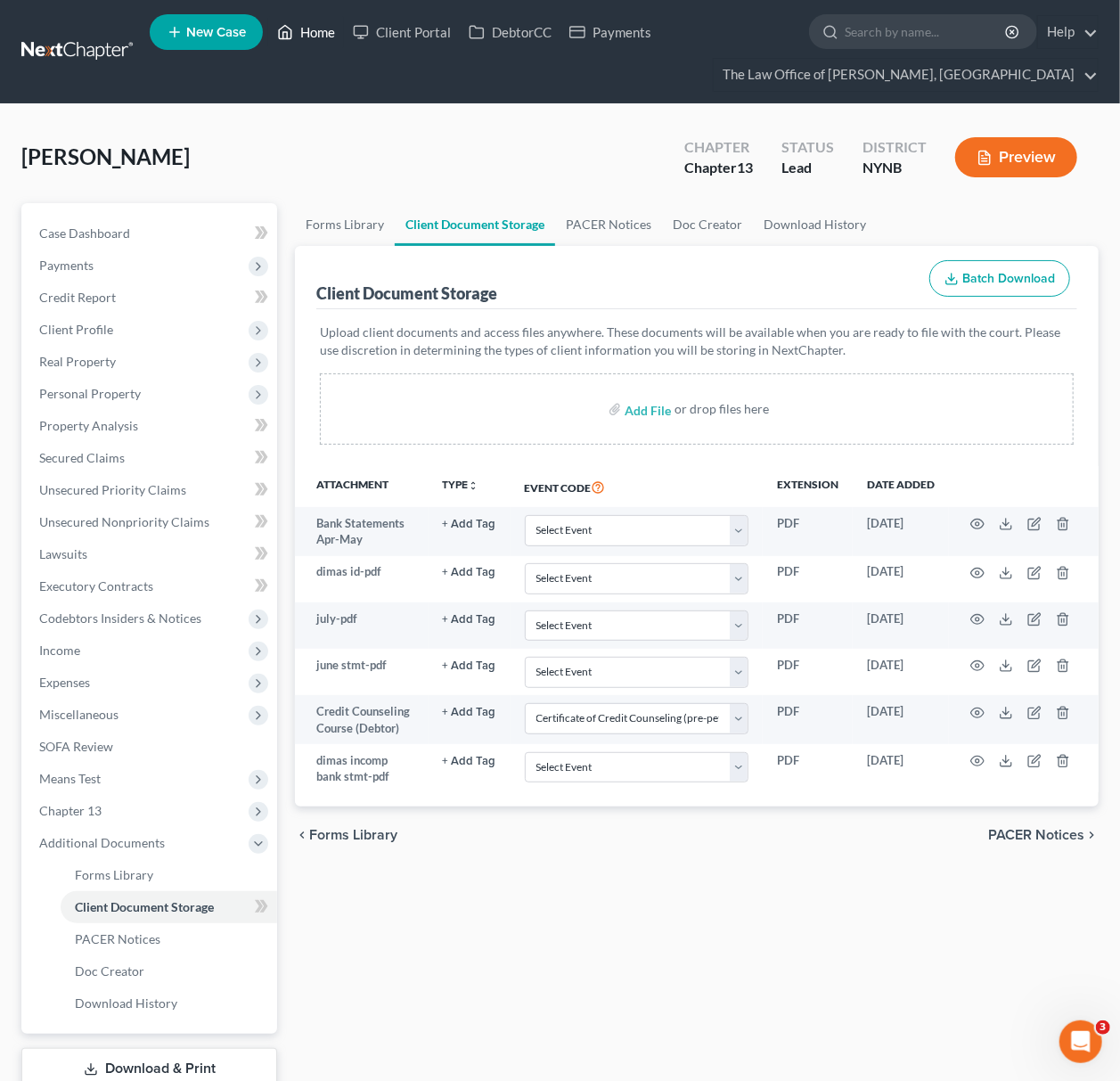
click at [295, 26] on link "Home" at bounding box center [305, 31] width 76 height 32
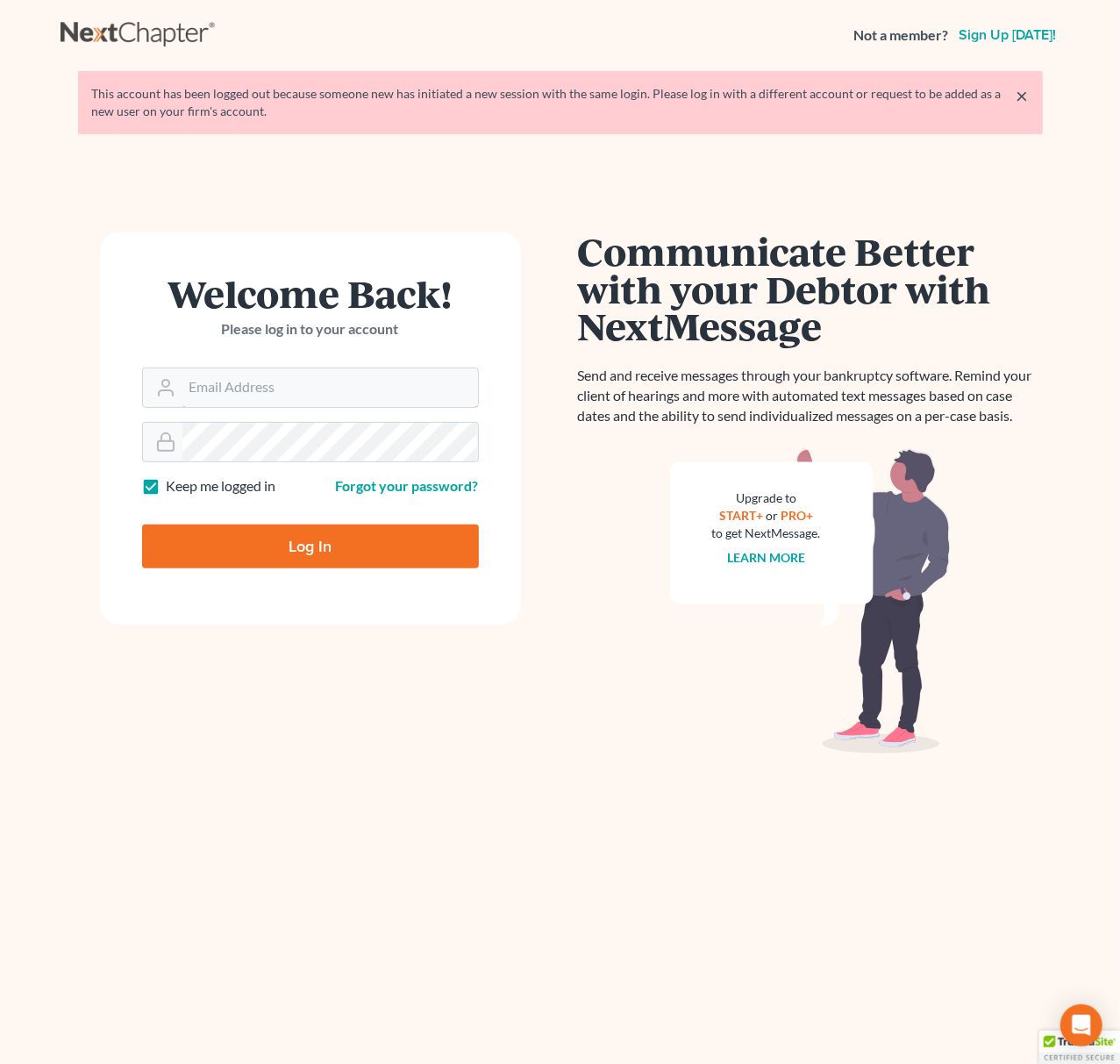
type input "[EMAIL_ADDRESS][DOMAIN_NAME]"
click at [264, 542] on input "Log In" at bounding box center [310, 546] width 337 height 43
type input "Thinking..."
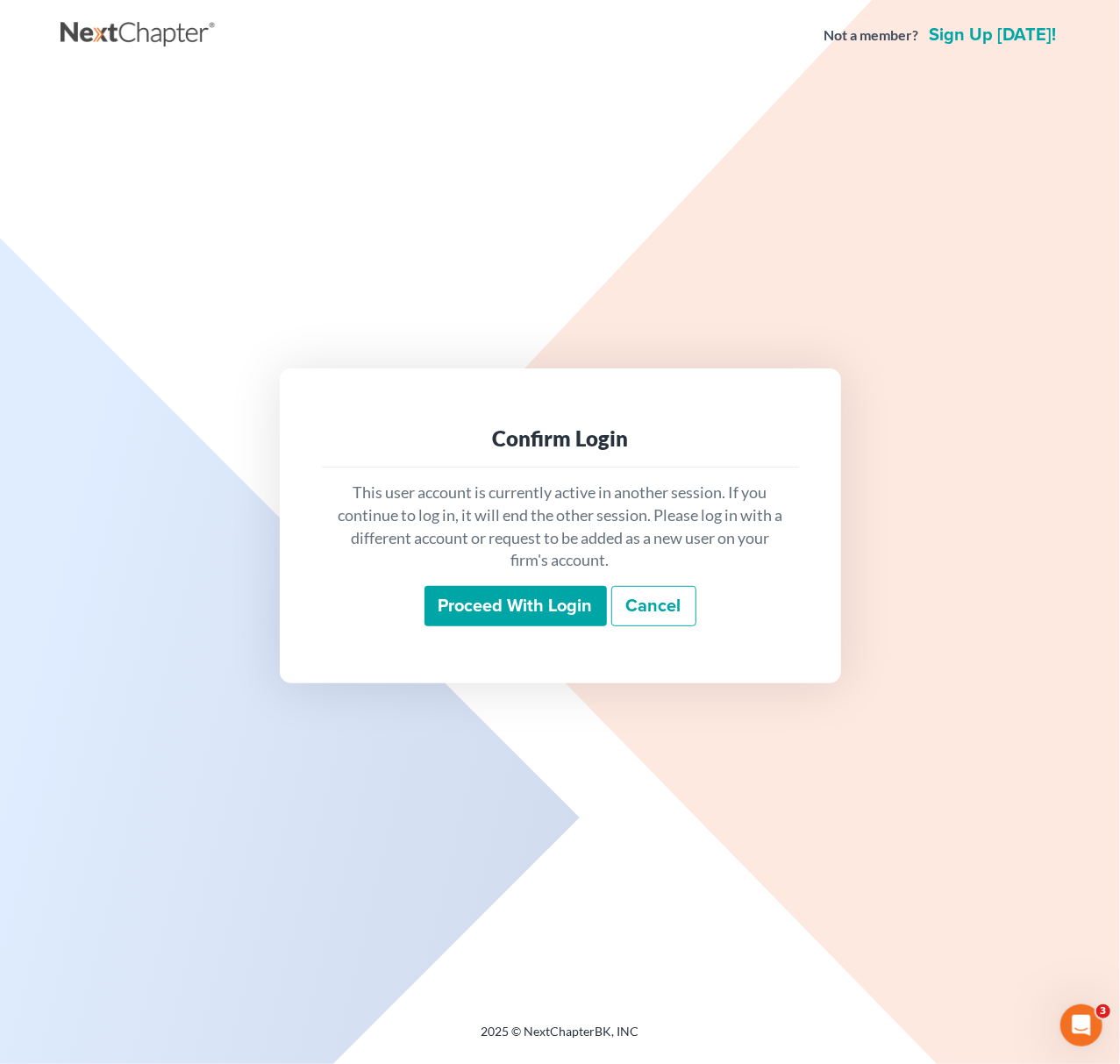
click at [447, 614] on input "Proceed with login" at bounding box center [515, 606] width 183 height 41
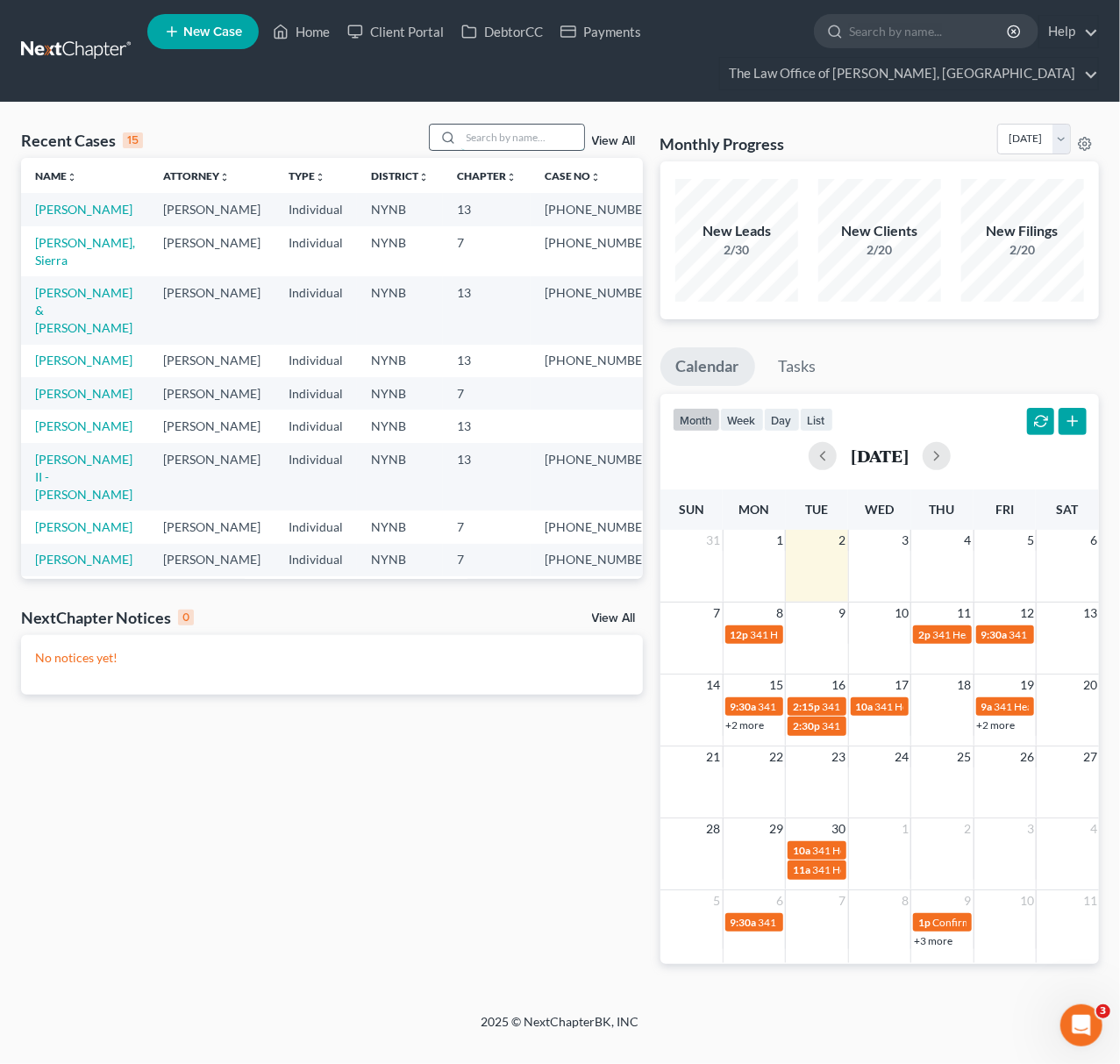
click at [523, 138] on input "search" at bounding box center [523, 137] width 123 height 25
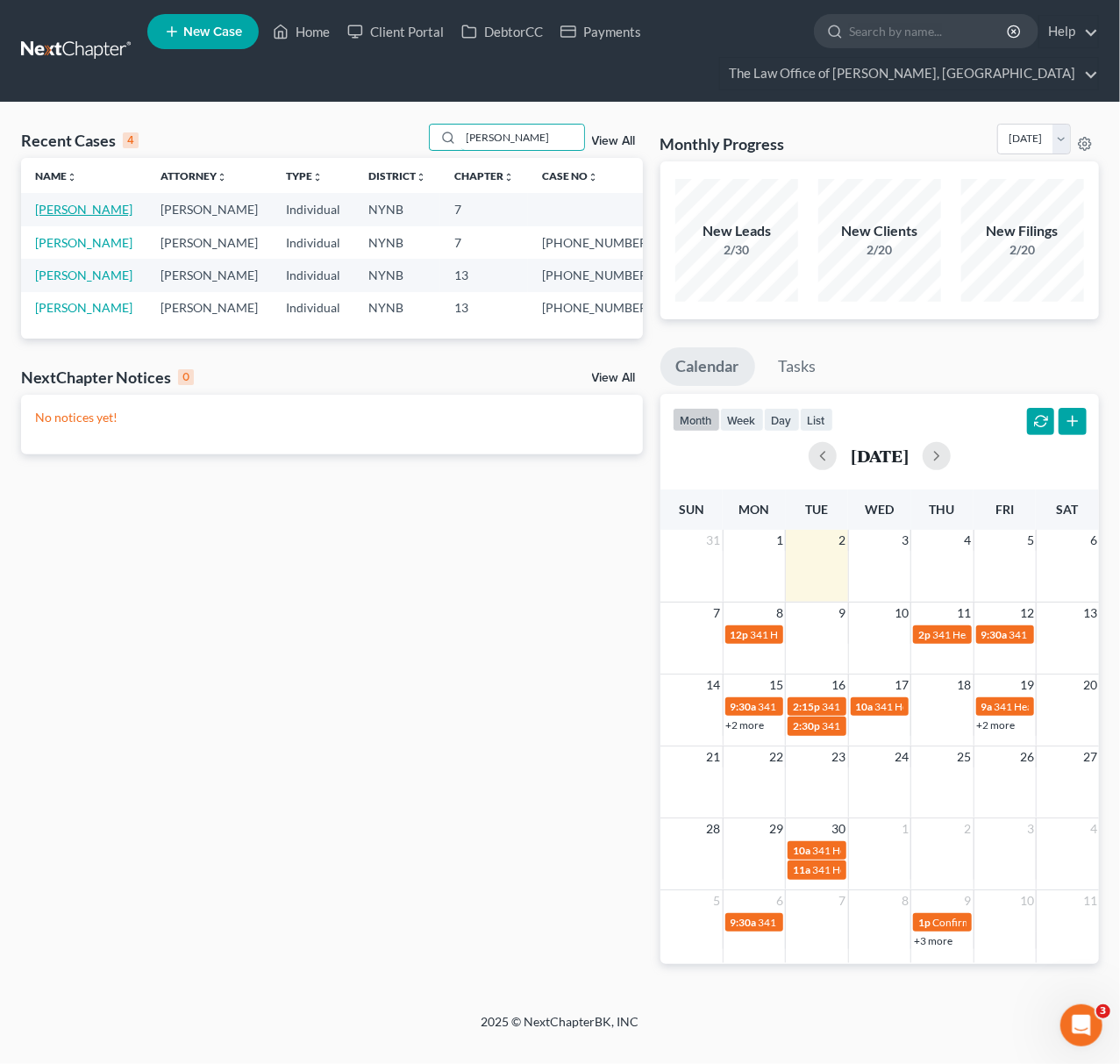
type input "[PERSON_NAME]"
click at [109, 215] on link "Colangelo, Bonnie" at bounding box center [83, 209] width 98 height 14
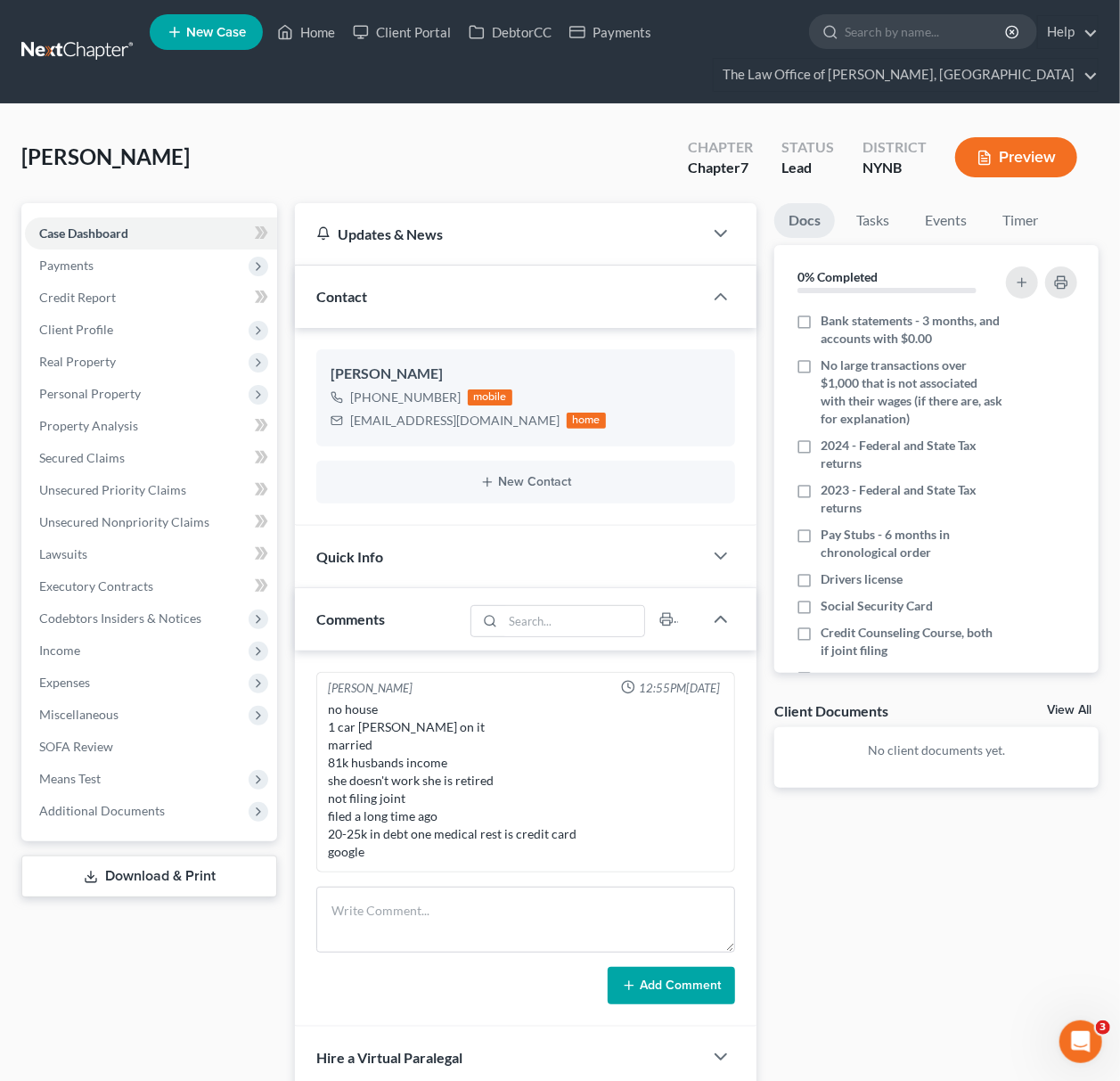
scroll to position [1255, 0]
click at [1052, 704] on link "View All" at bounding box center [1069, 710] width 44 height 13
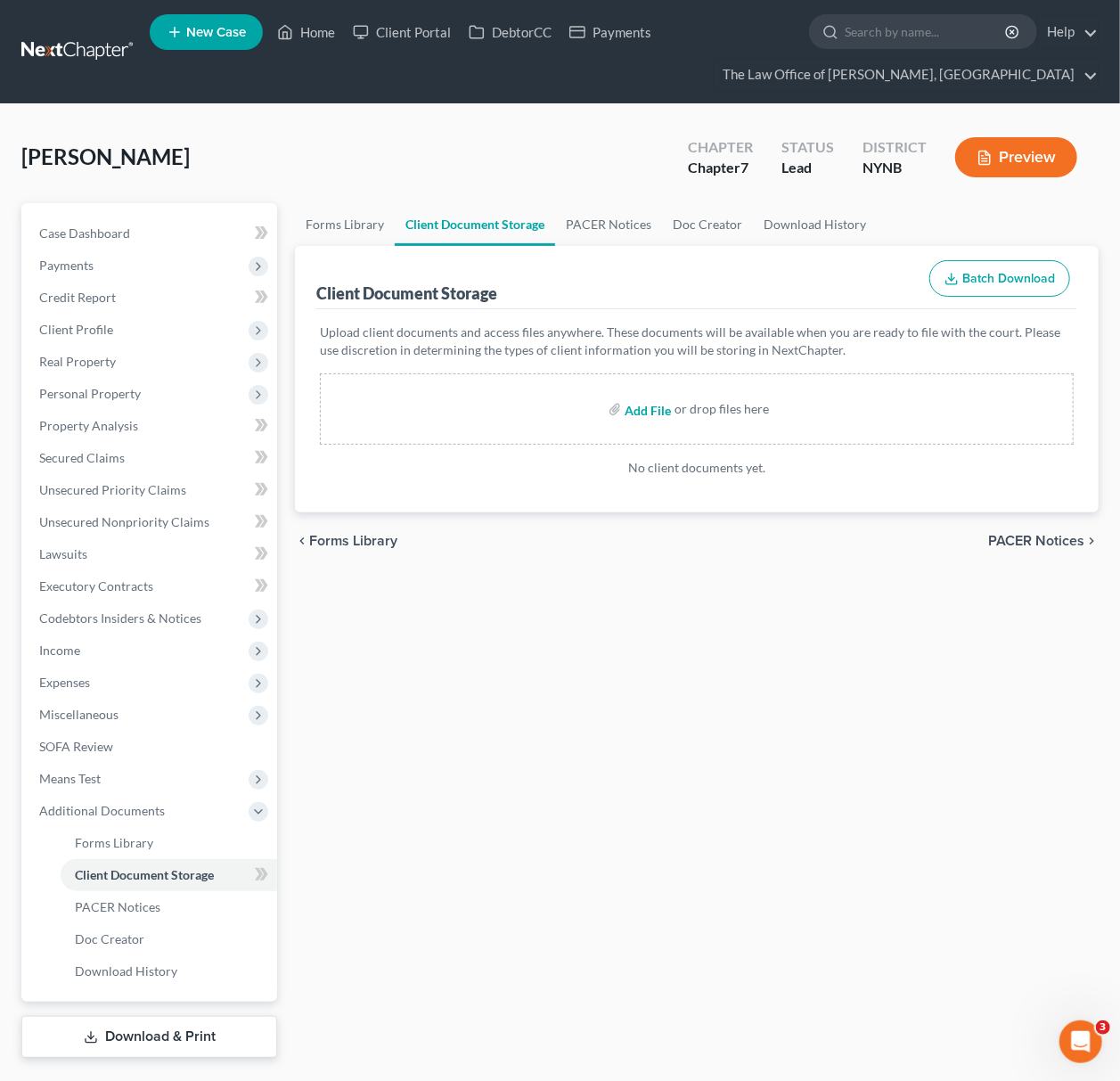
click at [653, 411] on input "file" at bounding box center [646, 408] width 43 height 32
type input "C:\fakepath\id ssc.pdf"
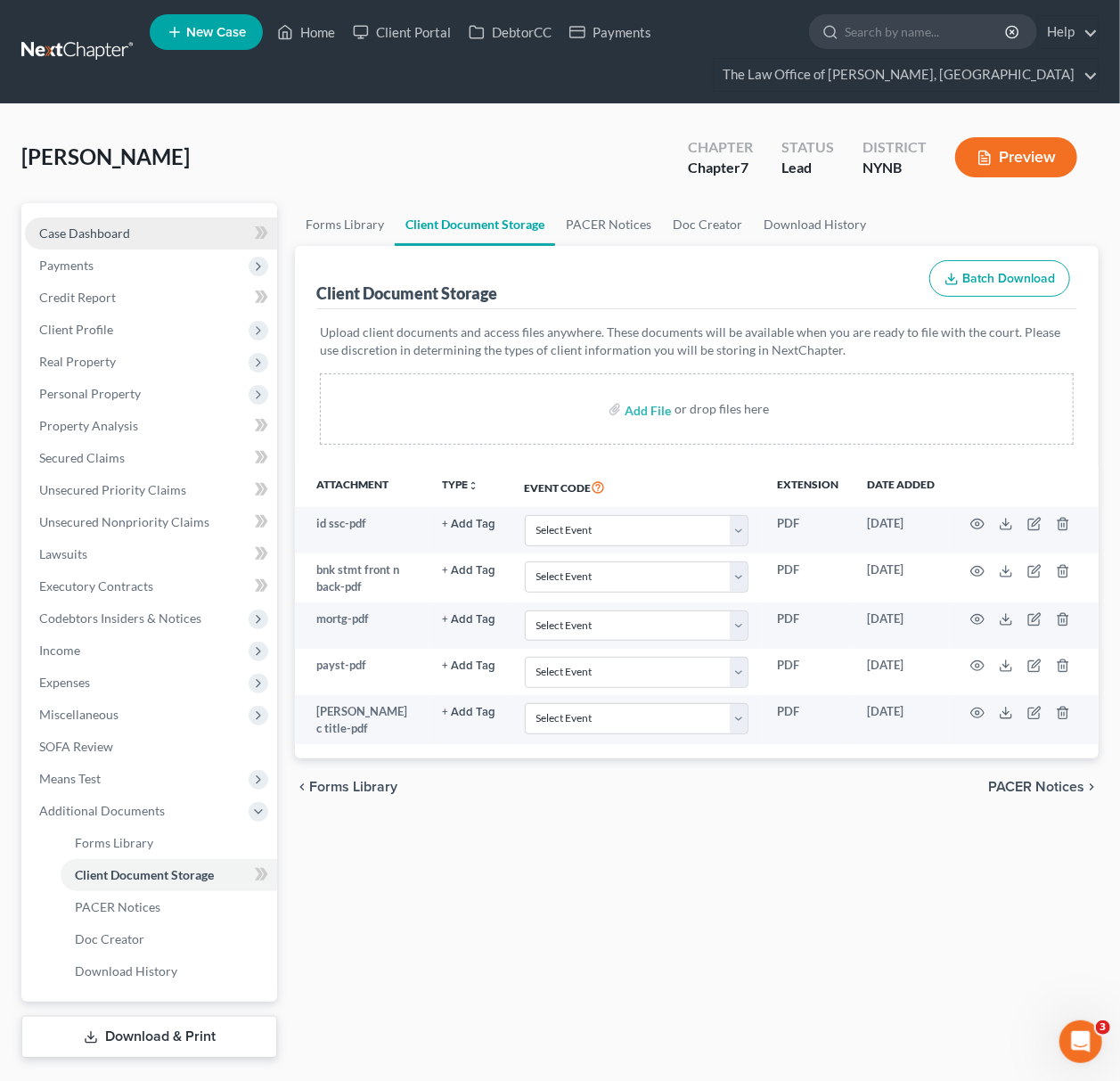
click at [90, 229] on span "Case Dashboard" at bounding box center [84, 233] width 91 height 15
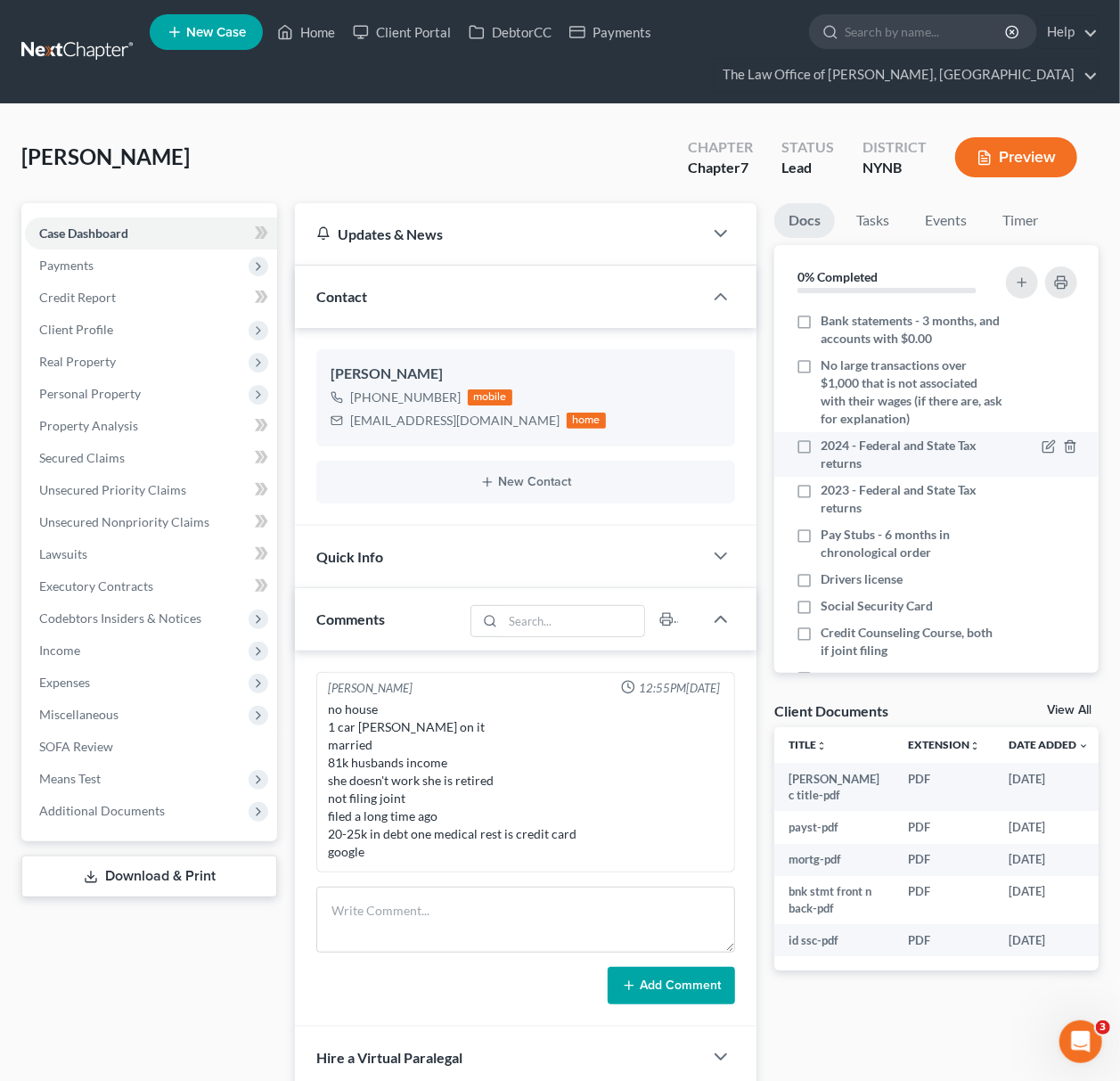
scroll to position [1255, 0]
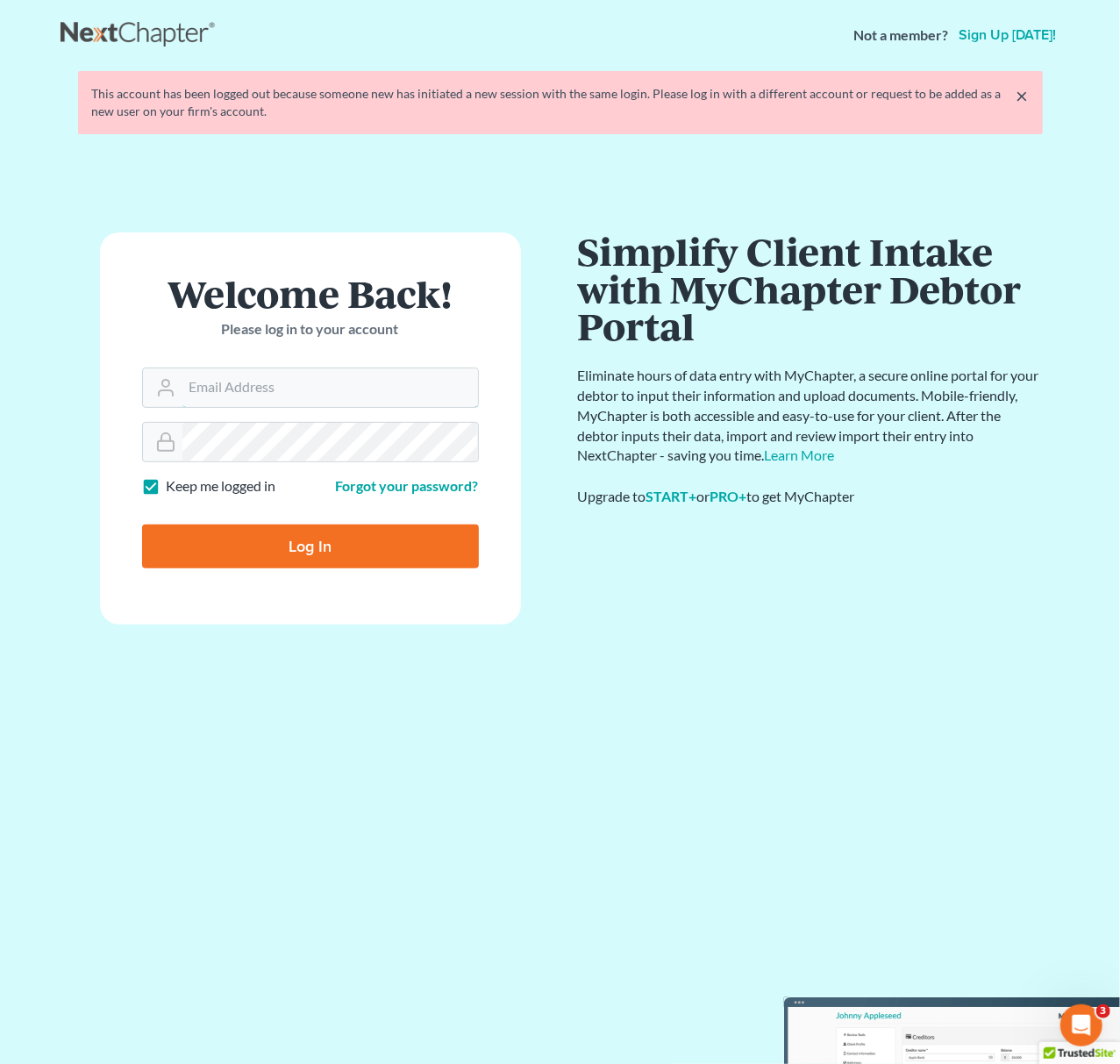
type input "[EMAIL_ADDRESS][DOMAIN_NAME]"
click at [947, 706] on div "Communicate Better with your Debtor with NextMessage Send and receive messages …" at bounding box center [810, 618] width 465 height 769
click at [338, 557] on input "Log In" at bounding box center [310, 546] width 337 height 43
type input "Thinking..."
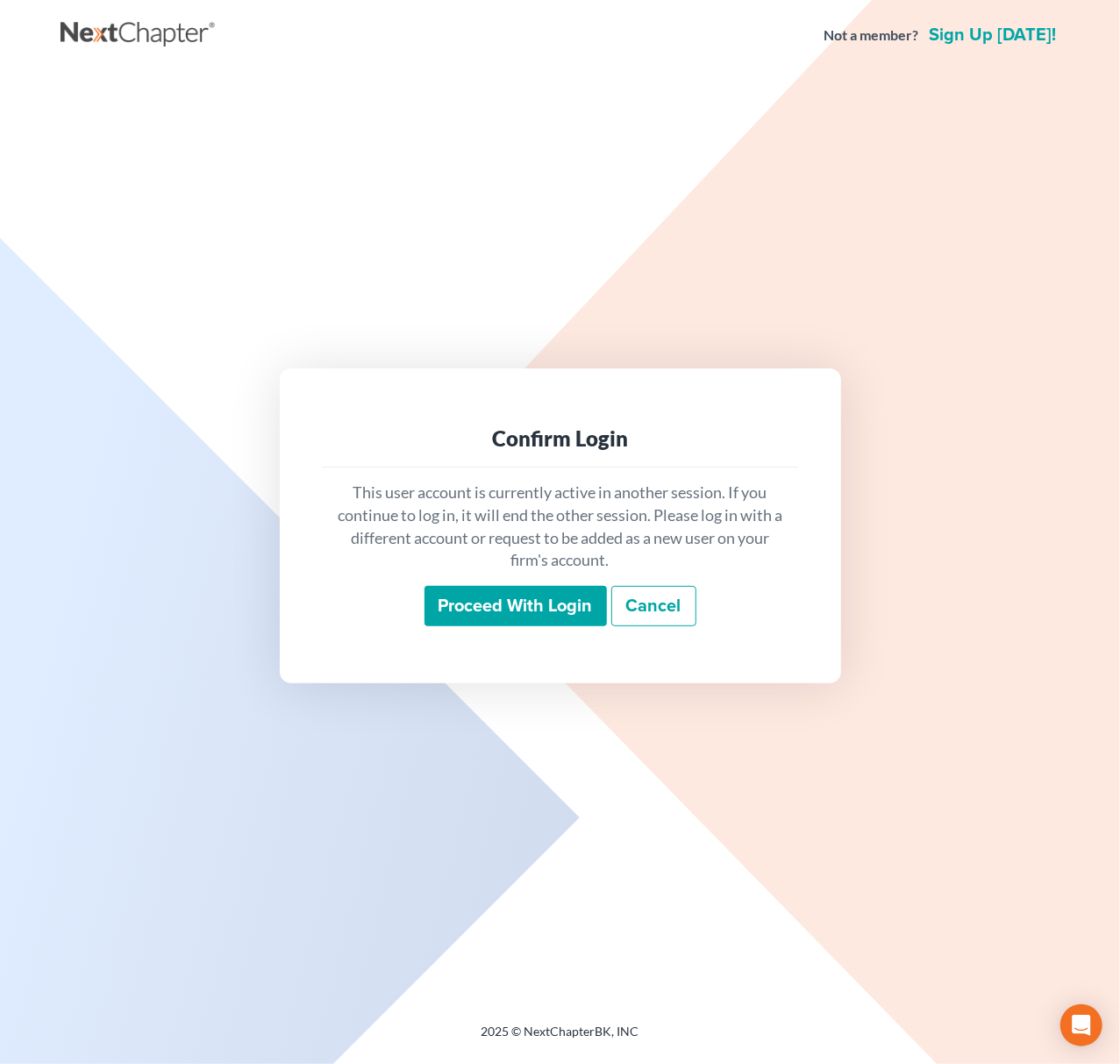
click at [444, 615] on input "Proceed with login" at bounding box center [515, 606] width 183 height 41
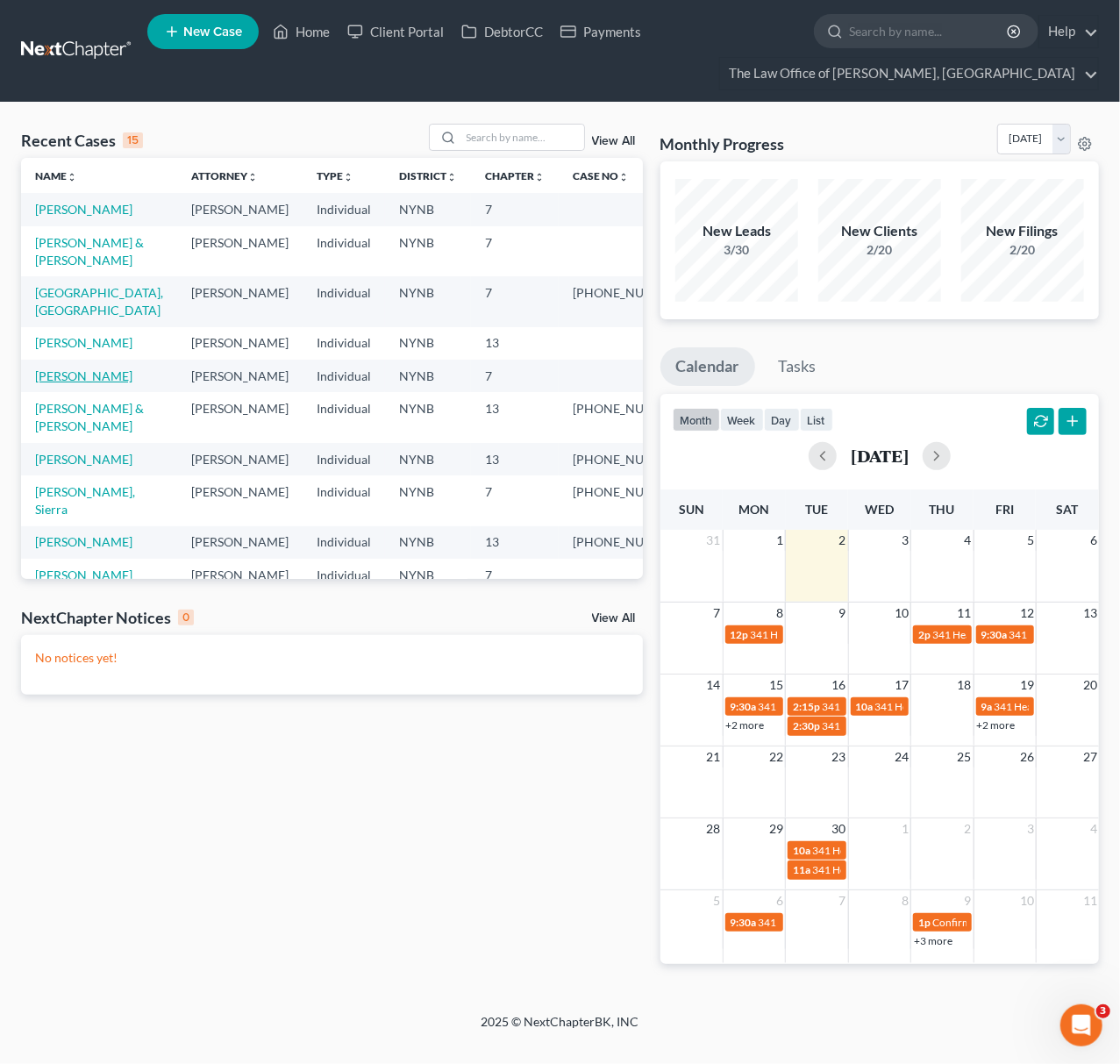
click at [72, 384] on link "[PERSON_NAME]" at bounding box center [83, 375] width 98 height 14
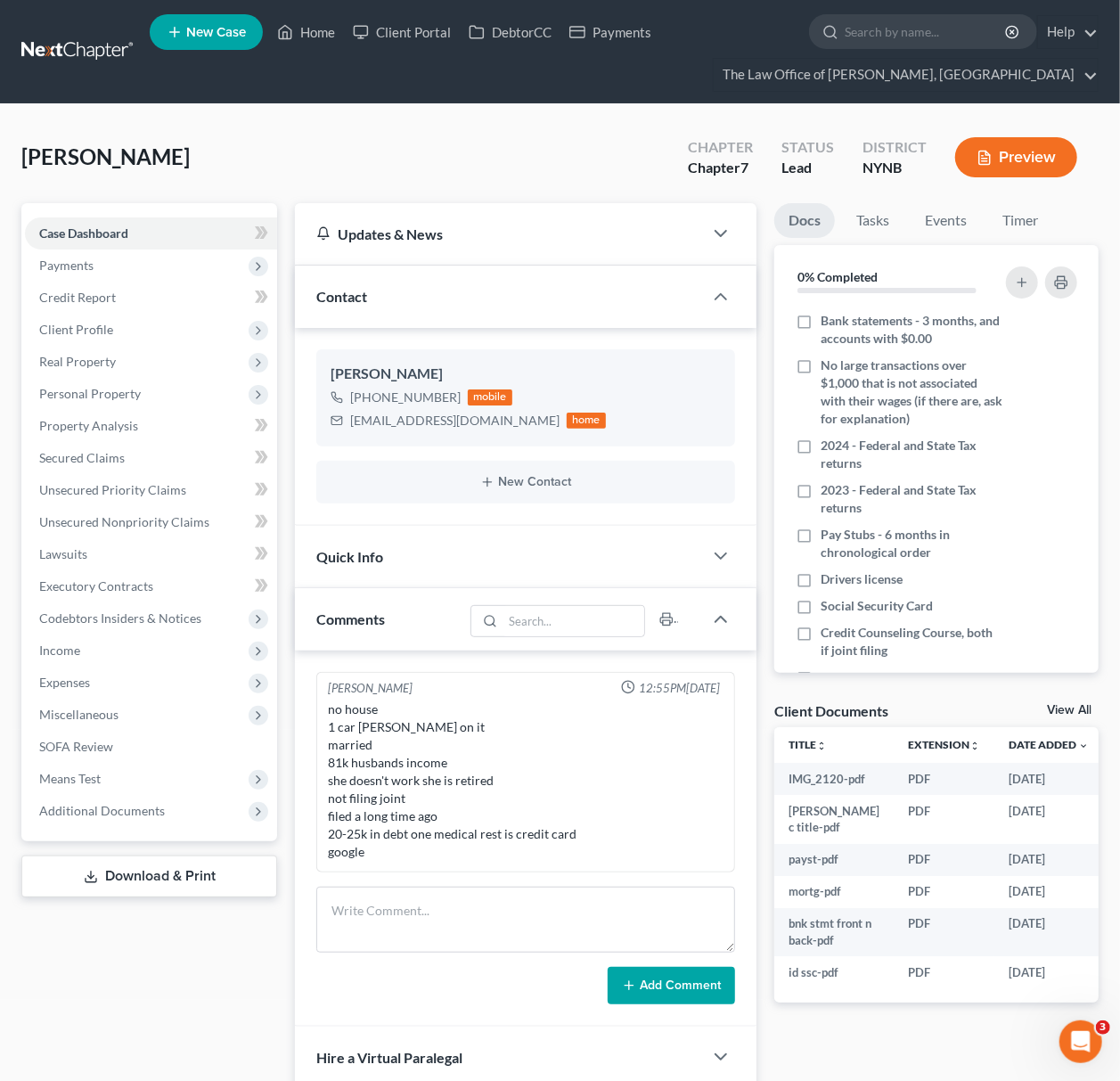
click at [1064, 711] on link "View All" at bounding box center [1069, 710] width 44 height 13
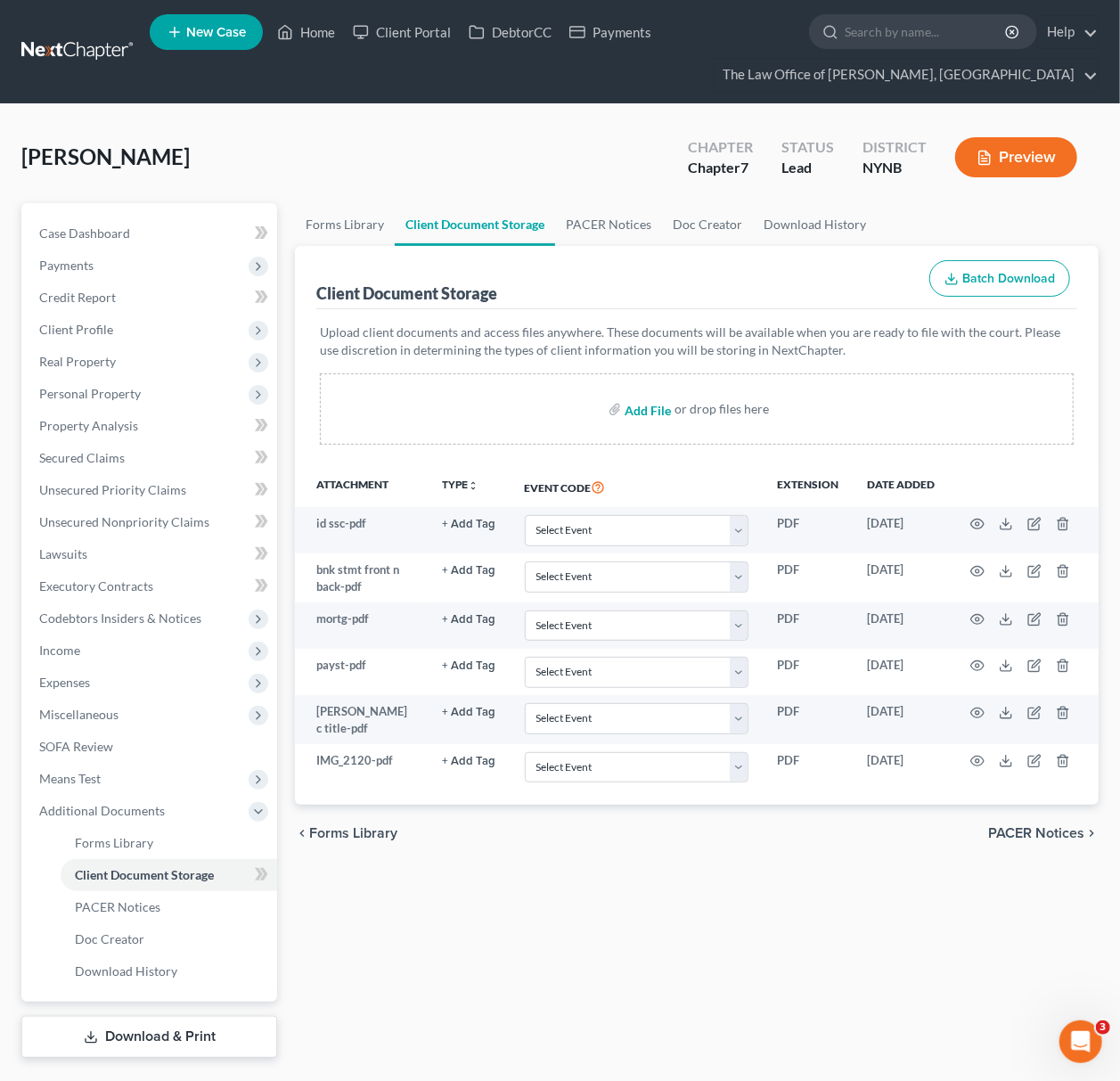
click at [636, 408] on input "file" at bounding box center [646, 408] width 43 height 32
type input "C:\fakepath\23 taxes_Redacted.pdf"
drag, startPoint x: 959, startPoint y: 939, endPoint x: 956, endPoint y: 922, distance: 17.3
click at [959, 939] on div "Forms Library Client Document Storage PACER Notices Doc Creator Download Histor…" at bounding box center [696, 630] width 822 height 855
click at [657, 405] on input "file" at bounding box center [646, 408] width 43 height 32
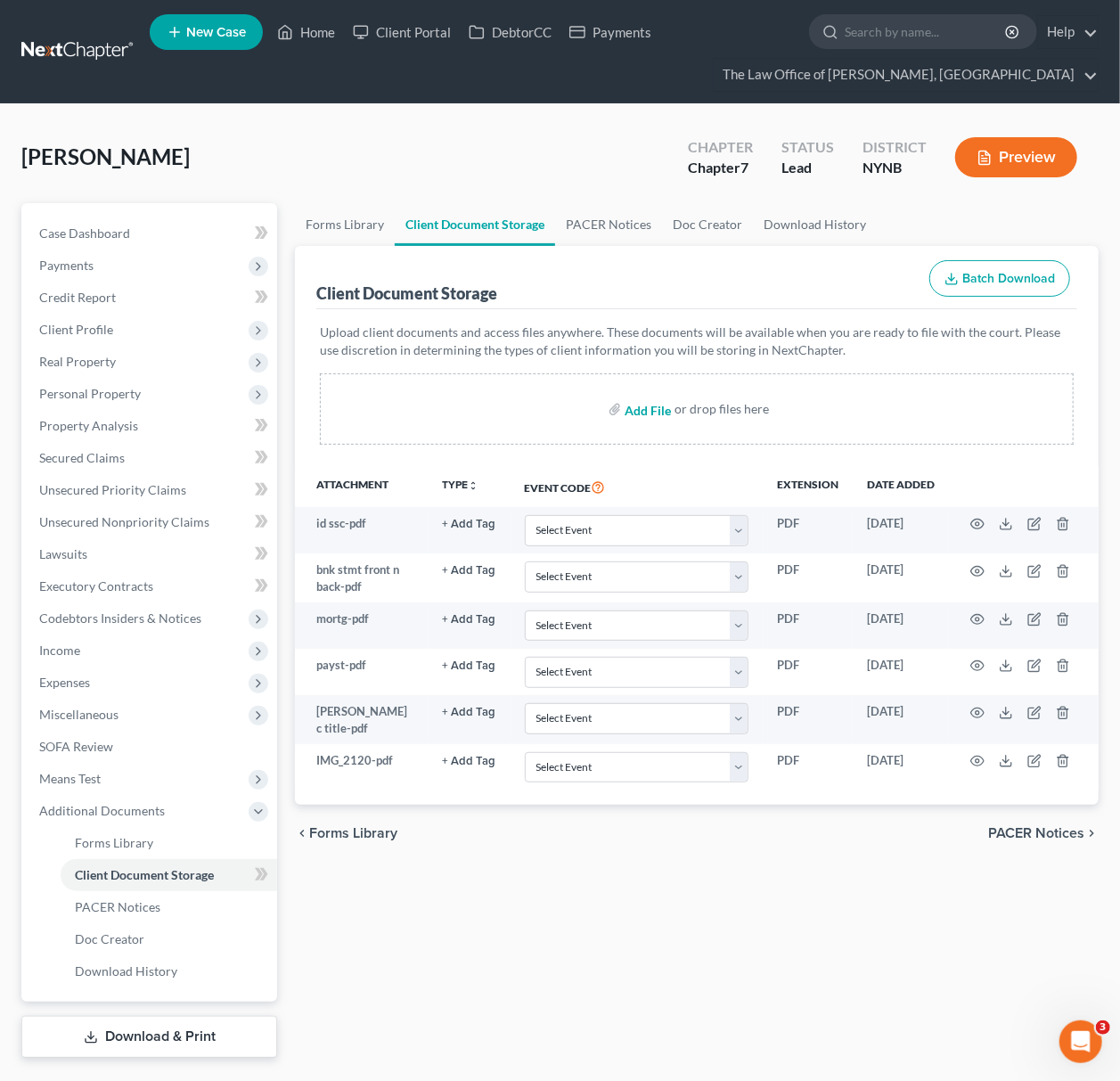
type input "C:\fakepath\23 taxes_Redacted.pdf"
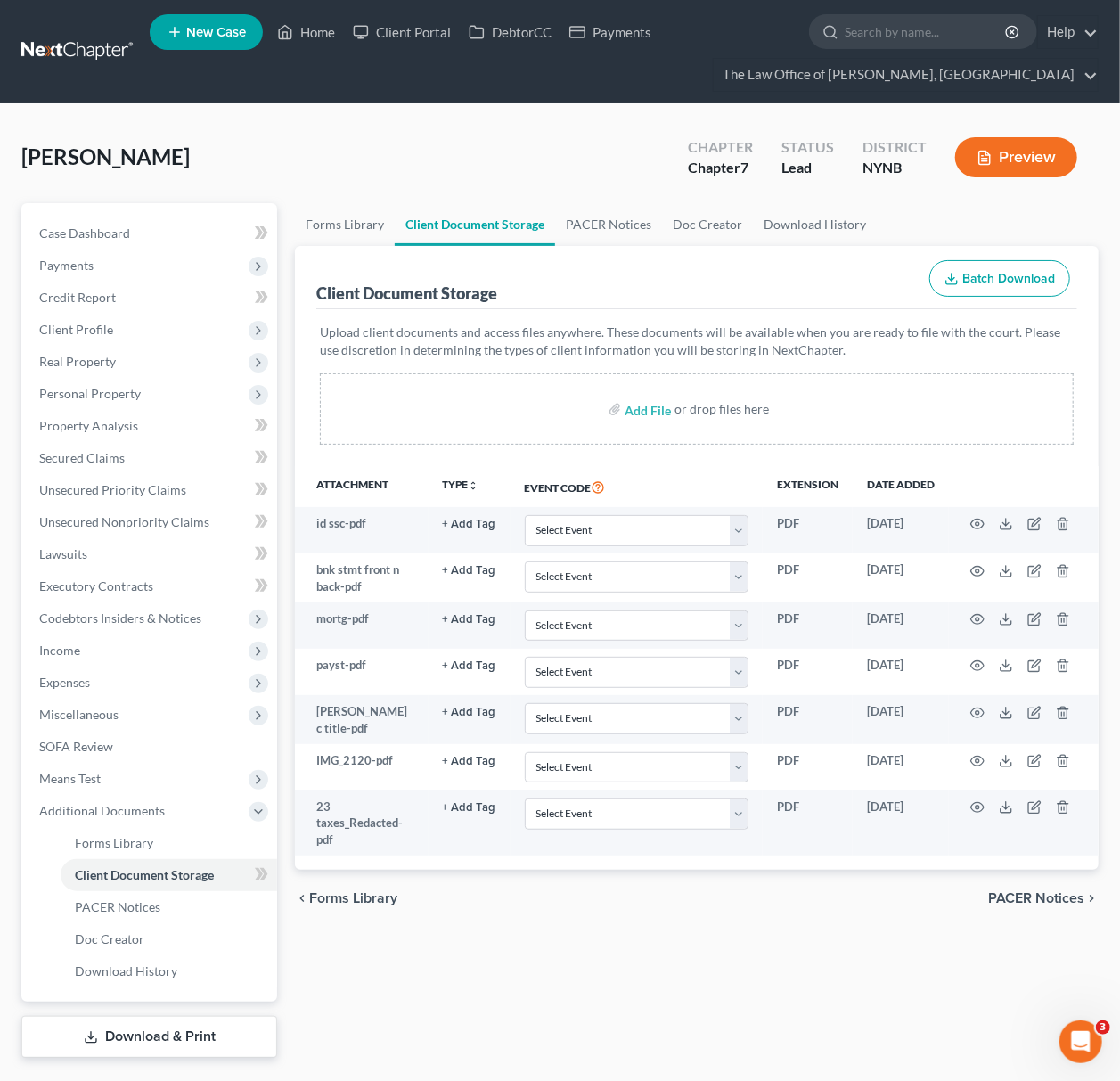
click at [932, 222] on ul "Forms Library Client Document Storage PACER Notices Doc Creator Download History" at bounding box center [696, 225] width 804 height 43
click at [656, 406] on input "file" at bounding box center [646, 408] width 43 height 32
click at [944, 935] on div "Forms Library Client Document Storage PACER Notices Doc Creator Download Histor…" at bounding box center [696, 630] width 822 height 855
click at [661, 397] on input "file" at bounding box center [646, 408] width 43 height 32
type input "C:\fakepath\24 taxes_Redacted.pdf"
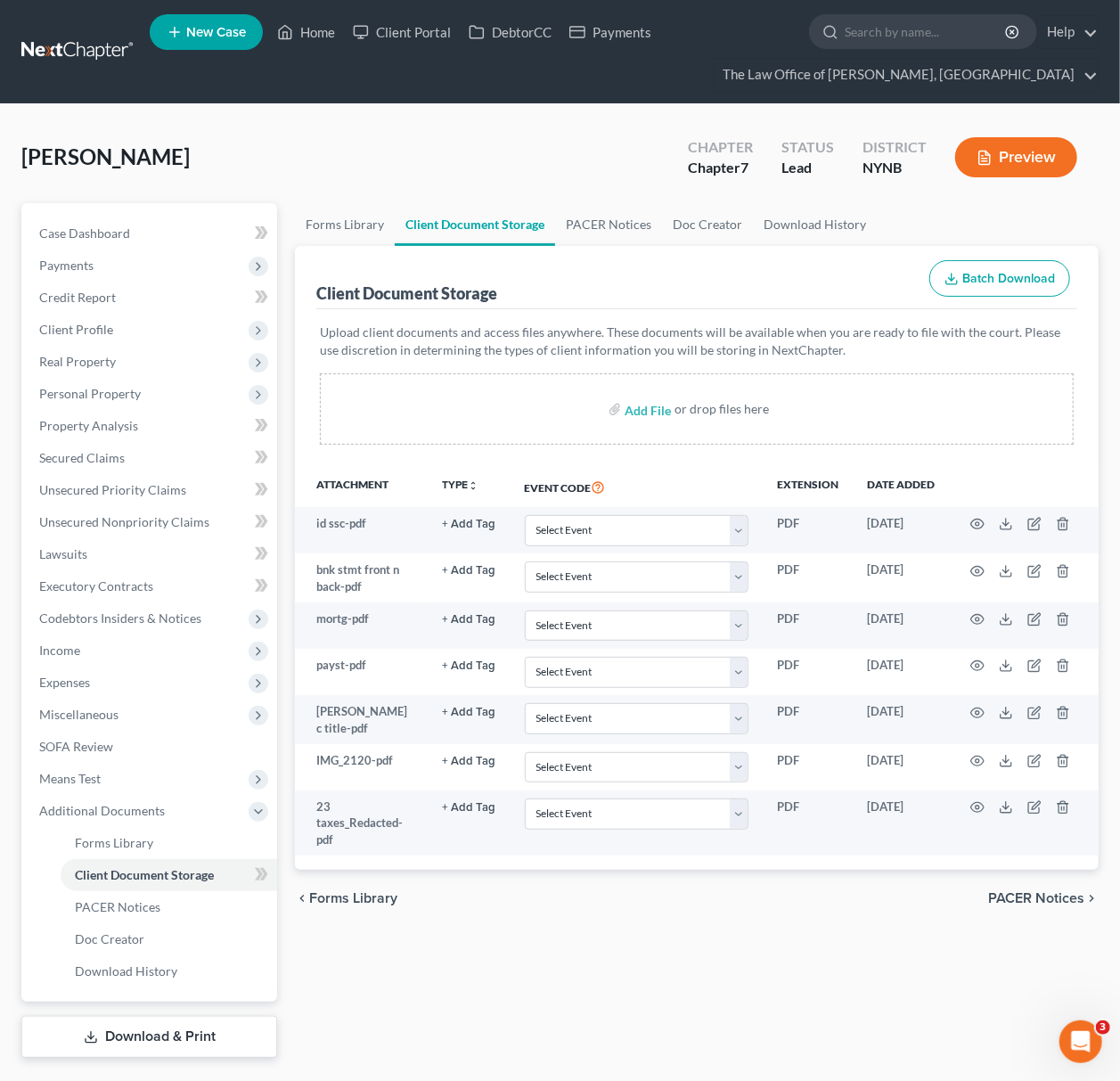
click at [914, 193] on div "[PERSON_NAME] Upgraded Chapter Chapter 7 Status Lead District NYNB Preview" at bounding box center [560, 164] width 1078 height 78
click at [642, 411] on input "file" at bounding box center [646, 408] width 43 height 32
type input "C:\fakepath\24 taxes_Redacted.pdf"
click at [904, 365] on div "Upload client documents and access files anywhere. These documents will be avai…" at bounding box center [697, 384] width 754 height 121
click at [639, 408] on input "file" at bounding box center [646, 408] width 43 height 32
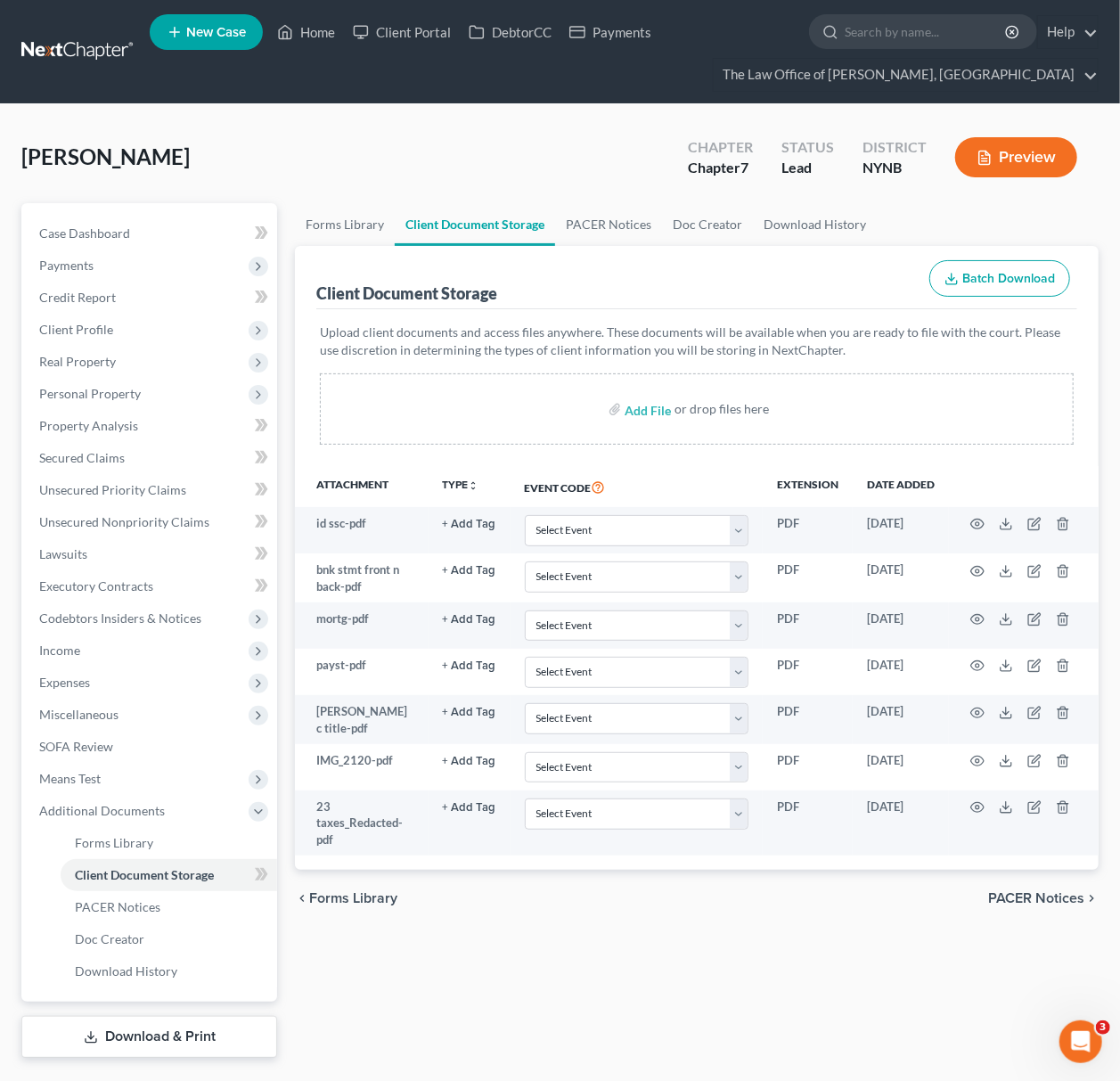
click at [1014, 1010] on div "Forms Library Client Document Storage PACER Notices Doc Creator Download Histor…" at bounding box center [696, 630] width 822 height 855
click at [638, 406] on input "file" at bounding box center [646, 408] width 43 height 32
type input "C:\fakepath\24 taxes_Redacted2.pdf"
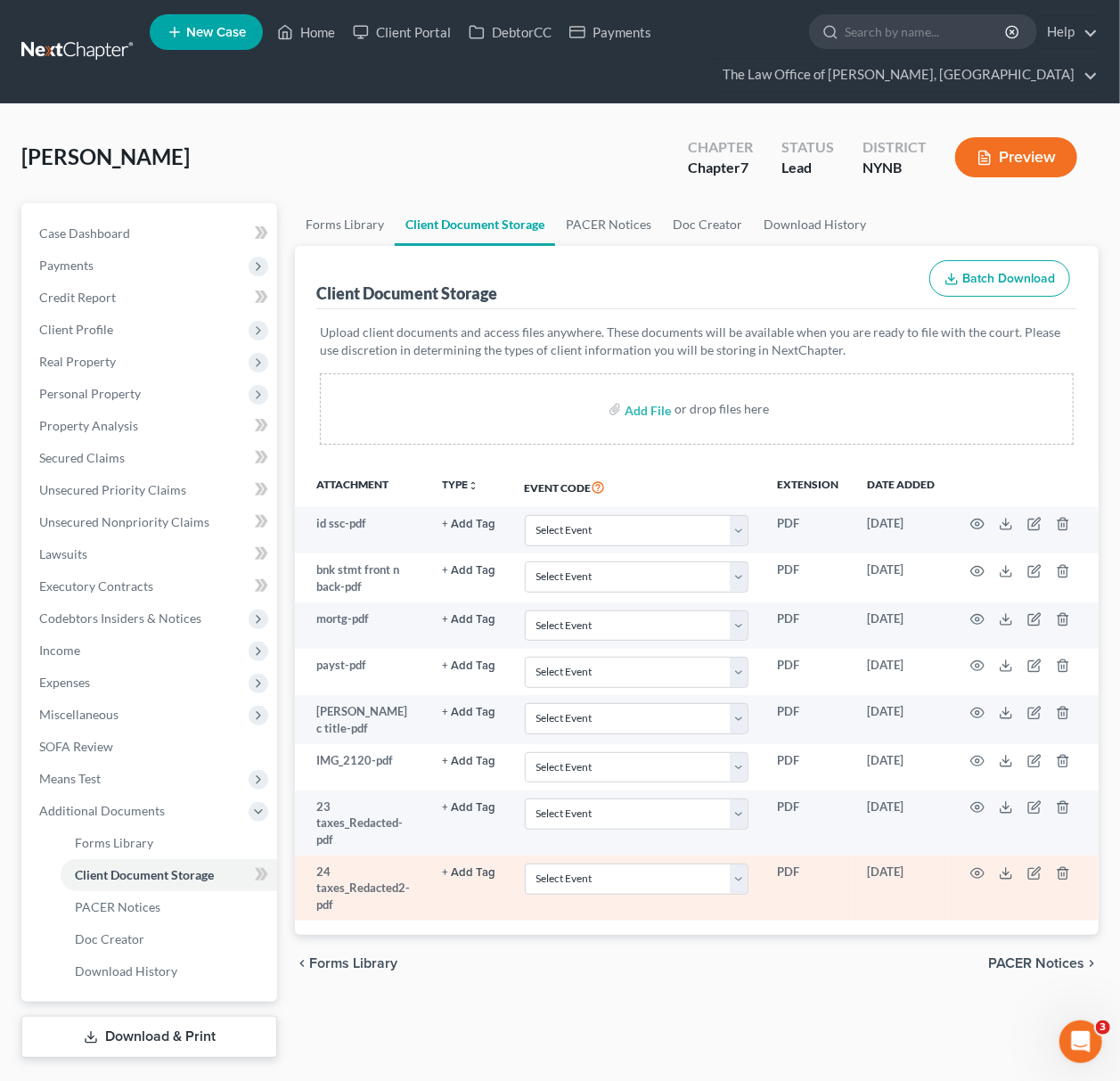
click at [966, 866] on td at bounding box center [1024, 889] width 150 height 65
click at [974, 870] on icon "button" at bounding box center [979, 873] width 14 height 10
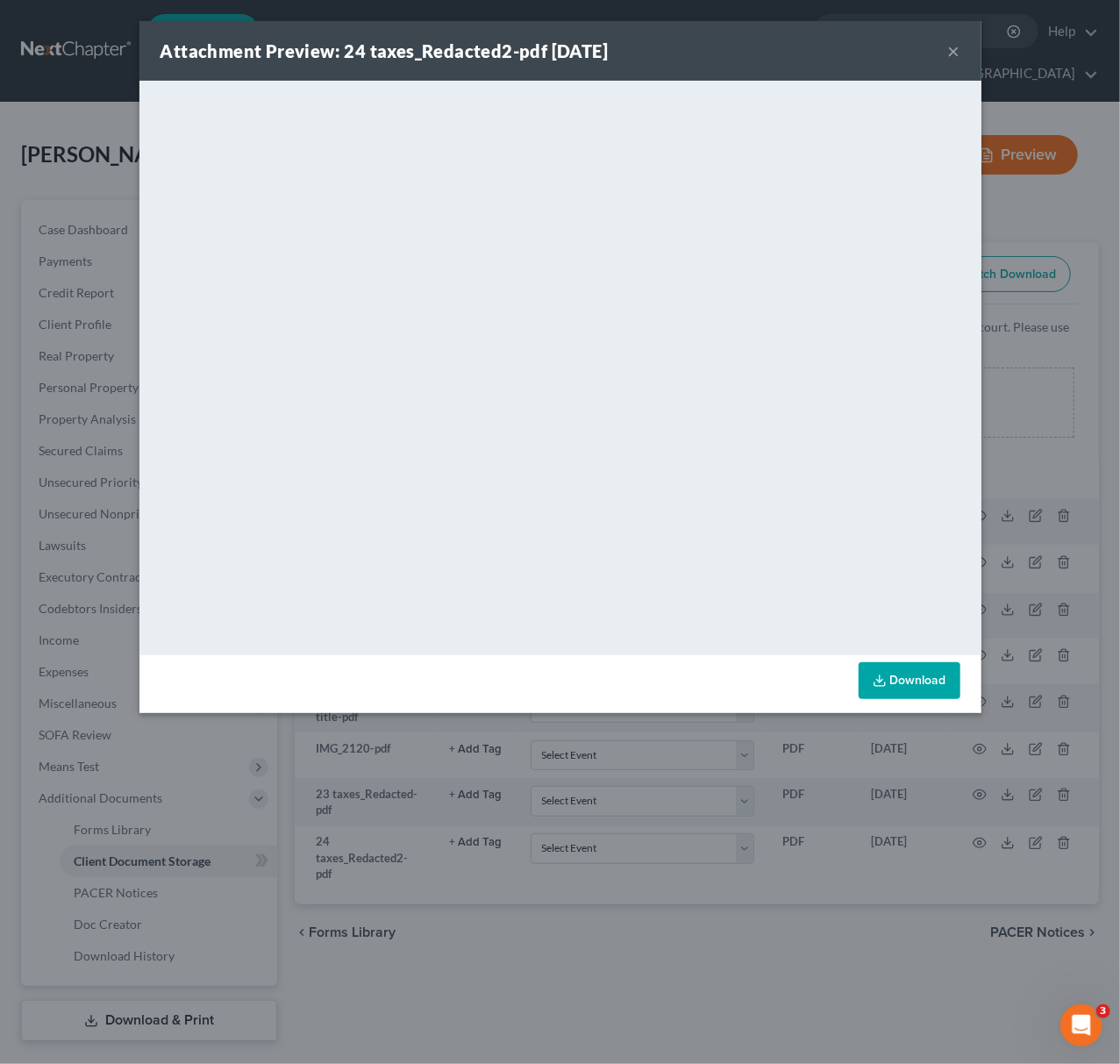
click at [957, 50] on button "×" at bounding box center [954, 51] width 13 height 21
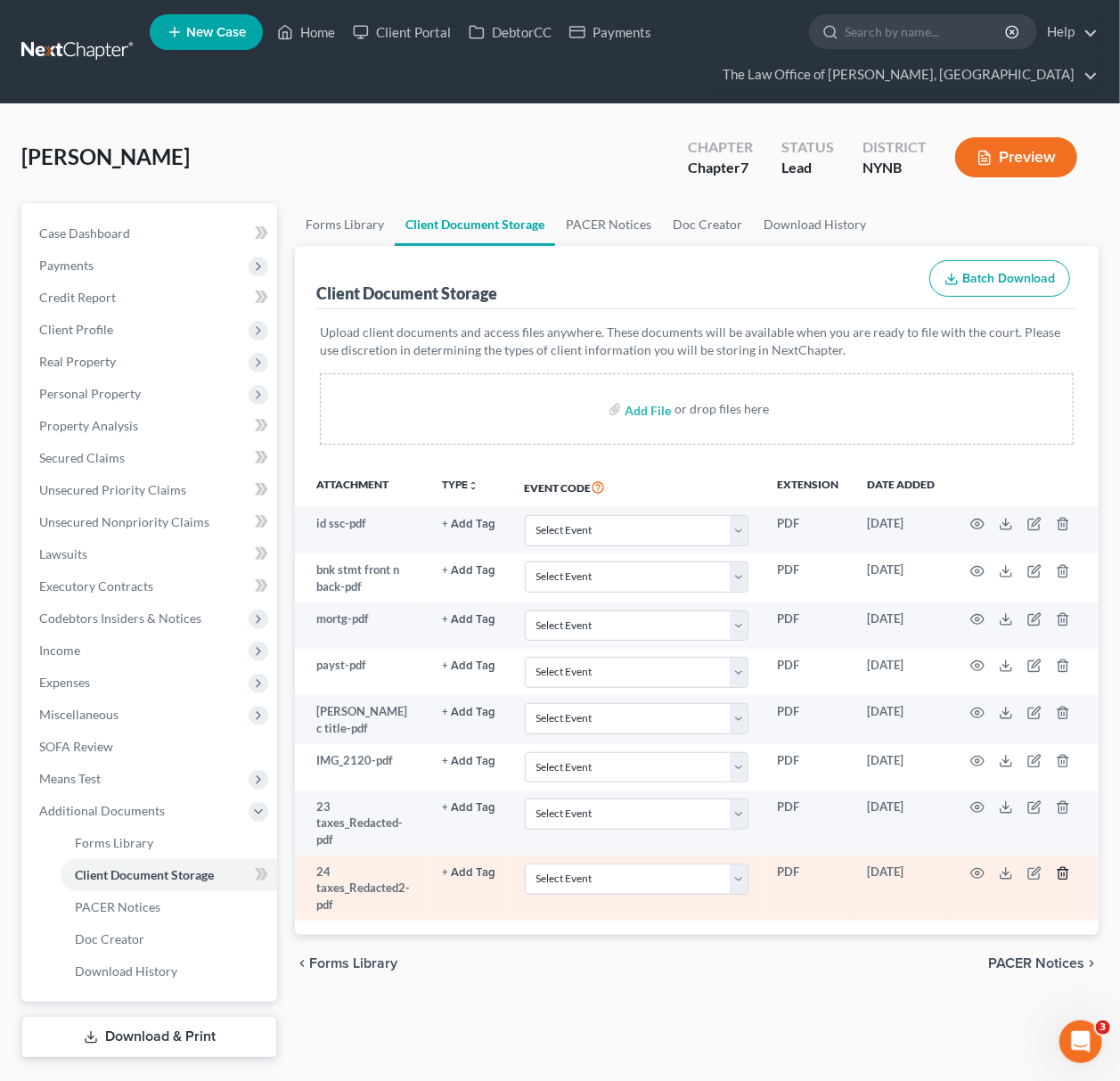
click at [1058, 879] on icon "button" at bounding box center [1063, 873] width 15 height 15
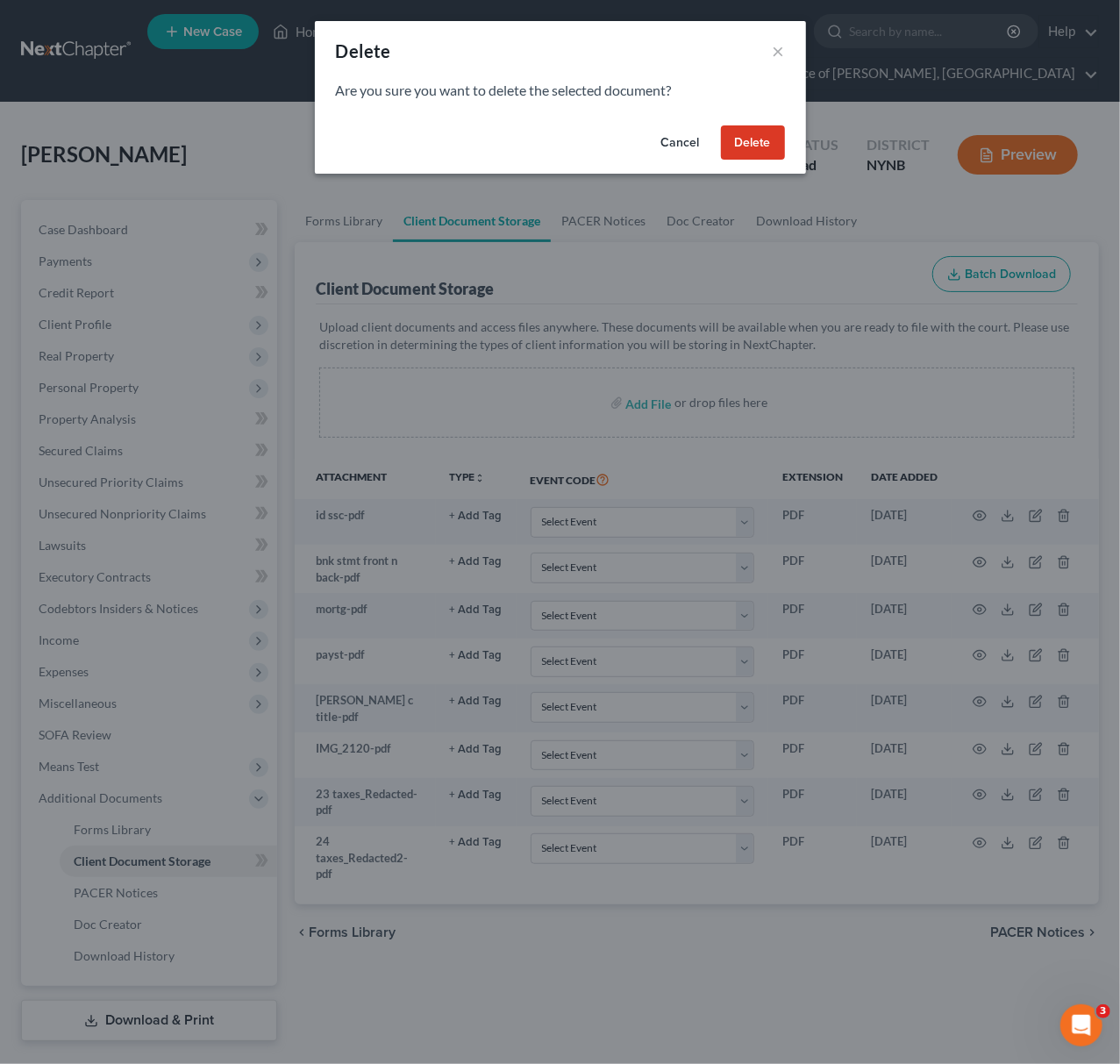
click at [757, 144] on button "Delete" at bounding box center [753, 143] width 64 height 35
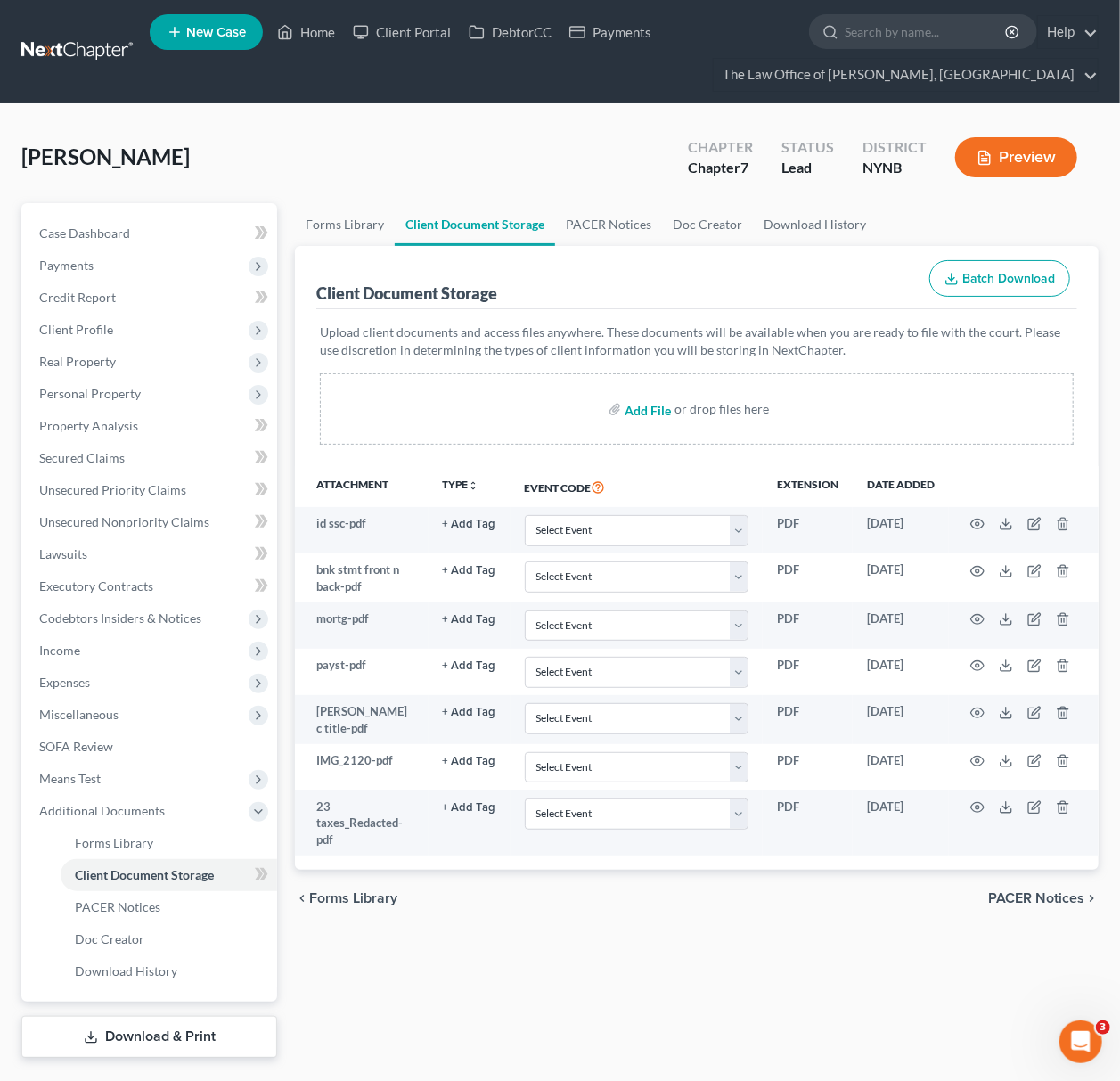
click at [660, 413] on input "file" at bounding box center [646, 408] width 43 height 32
click at [1003, 463] on div "Upload client documents and access files anywhere. These documents will be avai…" at bounding box center [696, 388] width 761 height 157
click at [654, 411] on input "file" at bounding box center [646, 408] width 43 height 32
type input "C:\fakepath\24 taxes_Redacted.pdf"
drag, startPoint x: 966, startPoint y: 278, endPoint x: 946, endPoint y: 193, distance: 87.3
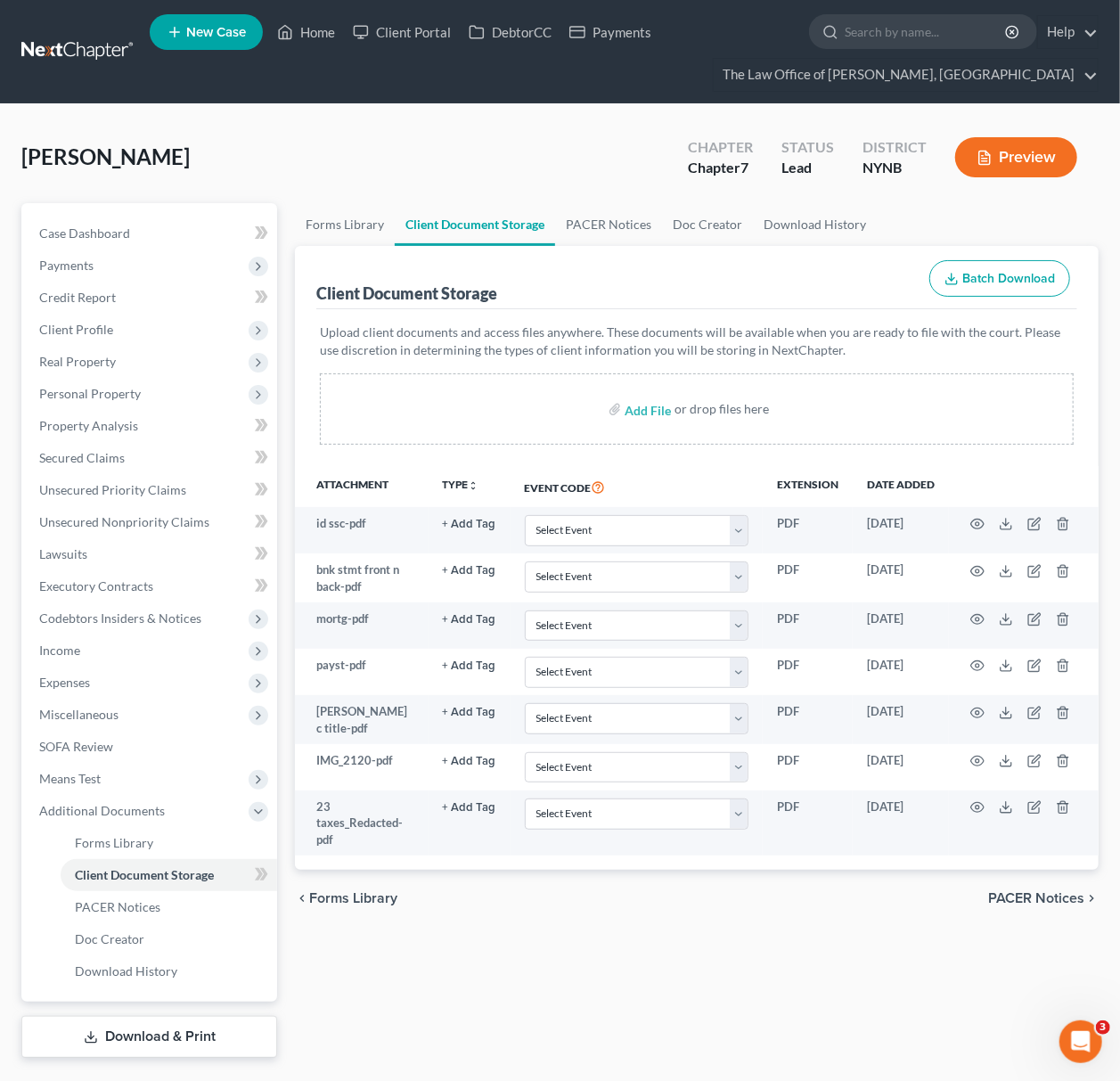
click at [946, 193] on div "[PERSON_NAME] Upgraded Chapter Chapter 7 Status Lead District NYNB Preview" at bounding box center [560, 164] width 1078 height 78
click at [315, 28] on link "Home" at bounding box center [305, 31] width 76 height 32
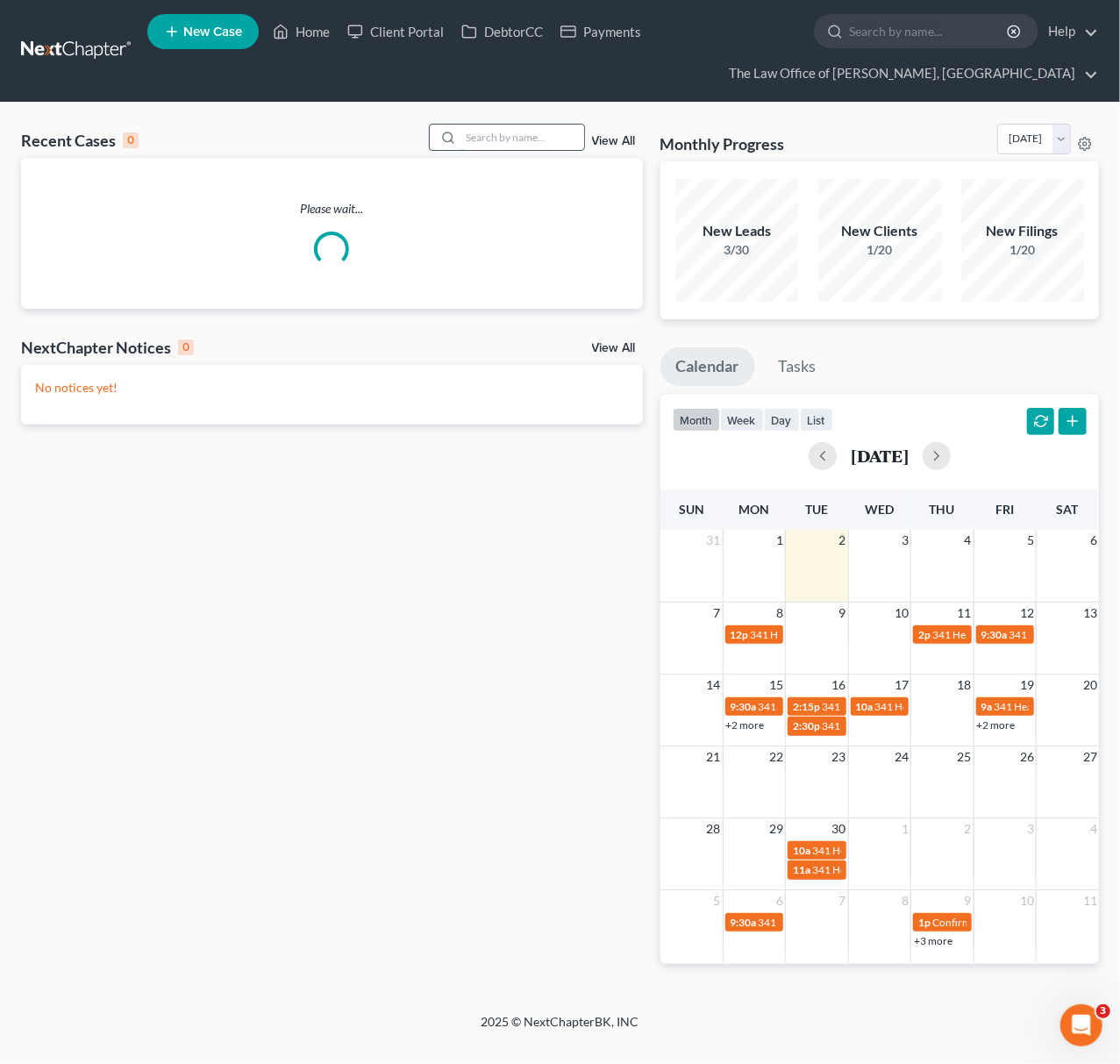
click at [464, 141] on input "search" at bounding box center [523, 137] width 123 height 25
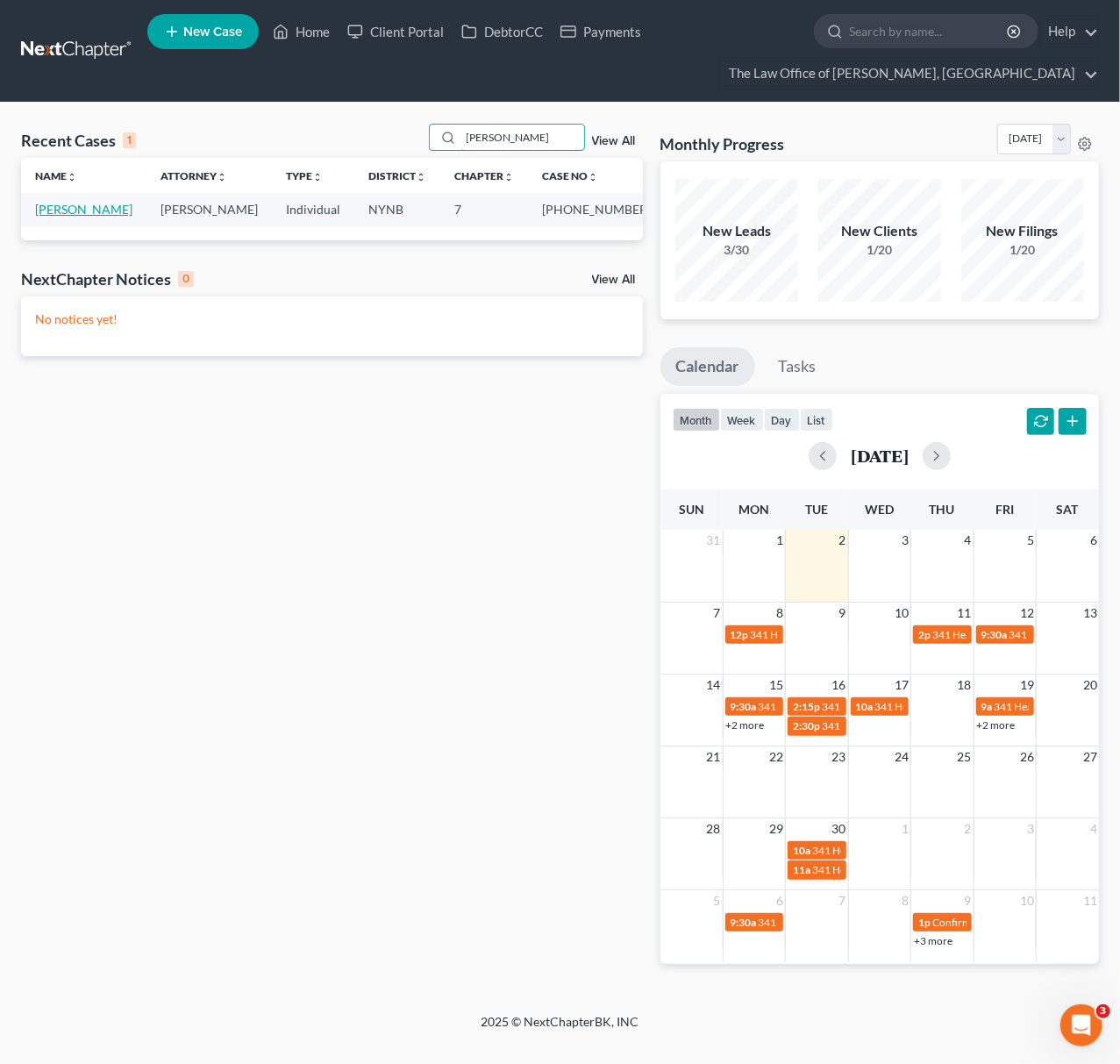
type input "[PERSON_NAME]"
click at [99, 204] on link "[PERSON_NAME]" at bounding box center [83, 209] width 98 height 14
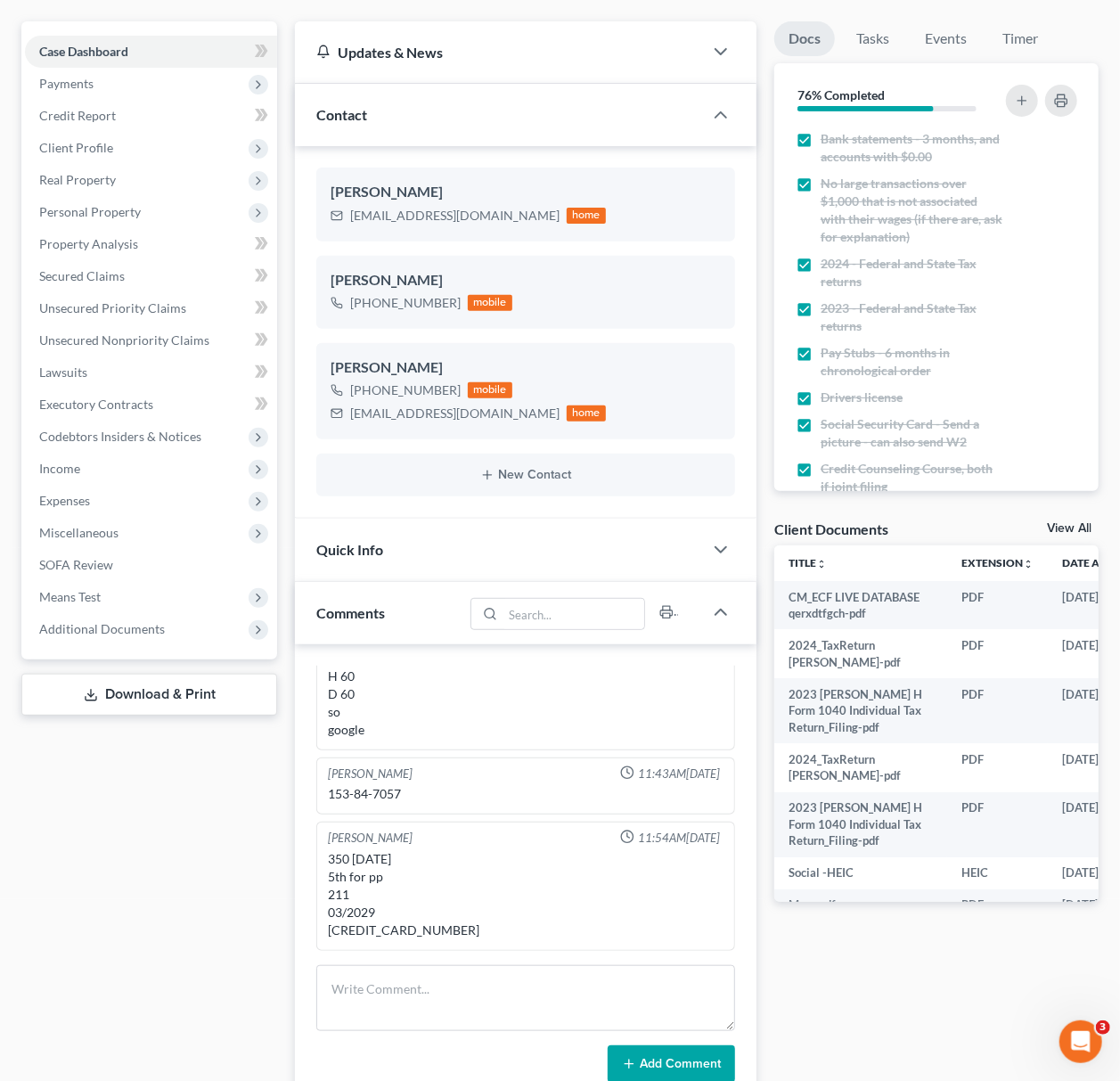
scroll to position [80, 0]
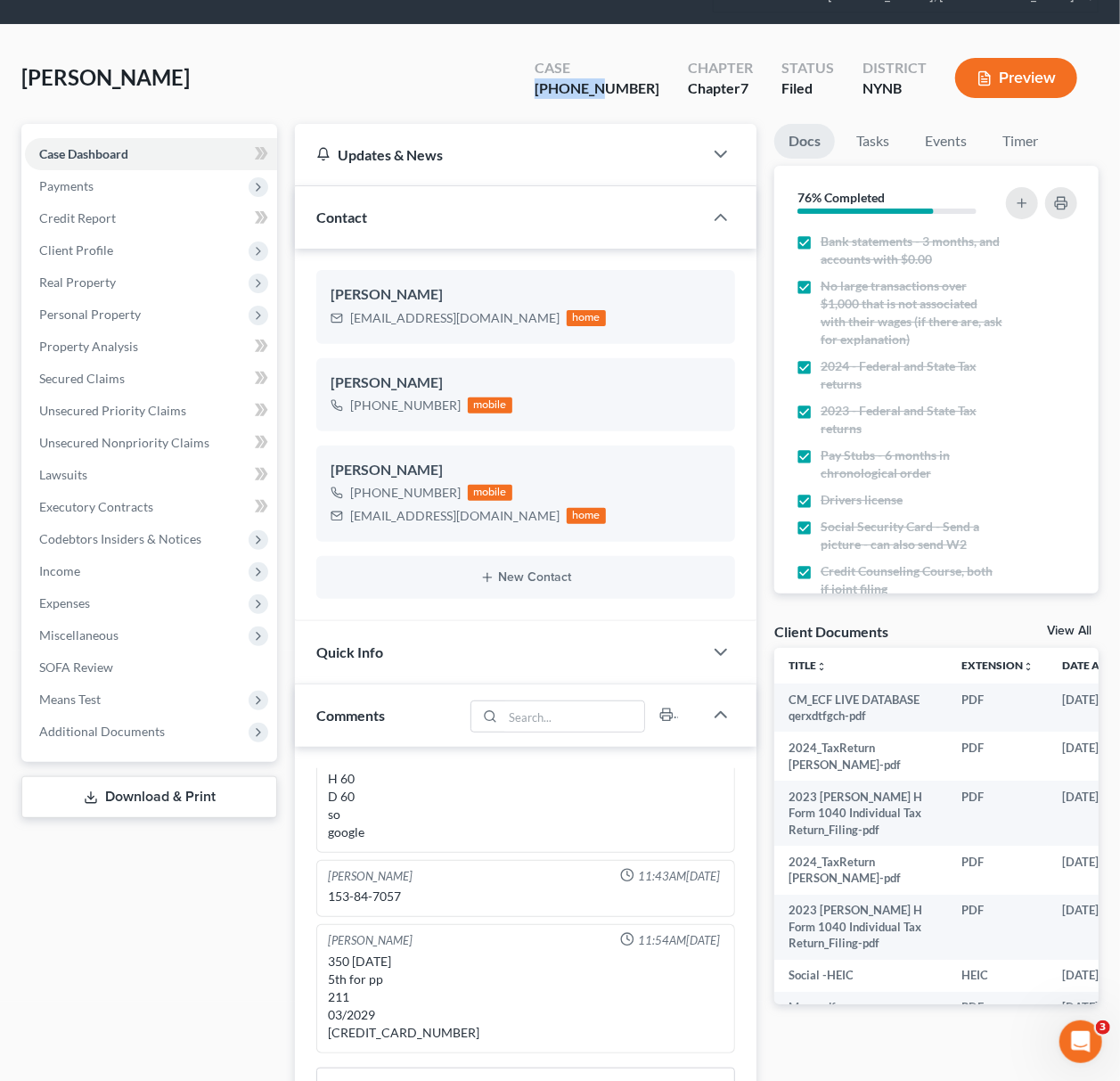
drag, startPoint x: 645, startPoint y: 87, endPoint x: 588, endPoint y: 96, distance: 57.7
click at [588, 96] on div "[PHONE_NUMBER]" at bounding box center [597, 88] width 125 height 21
copy div "25-10971"
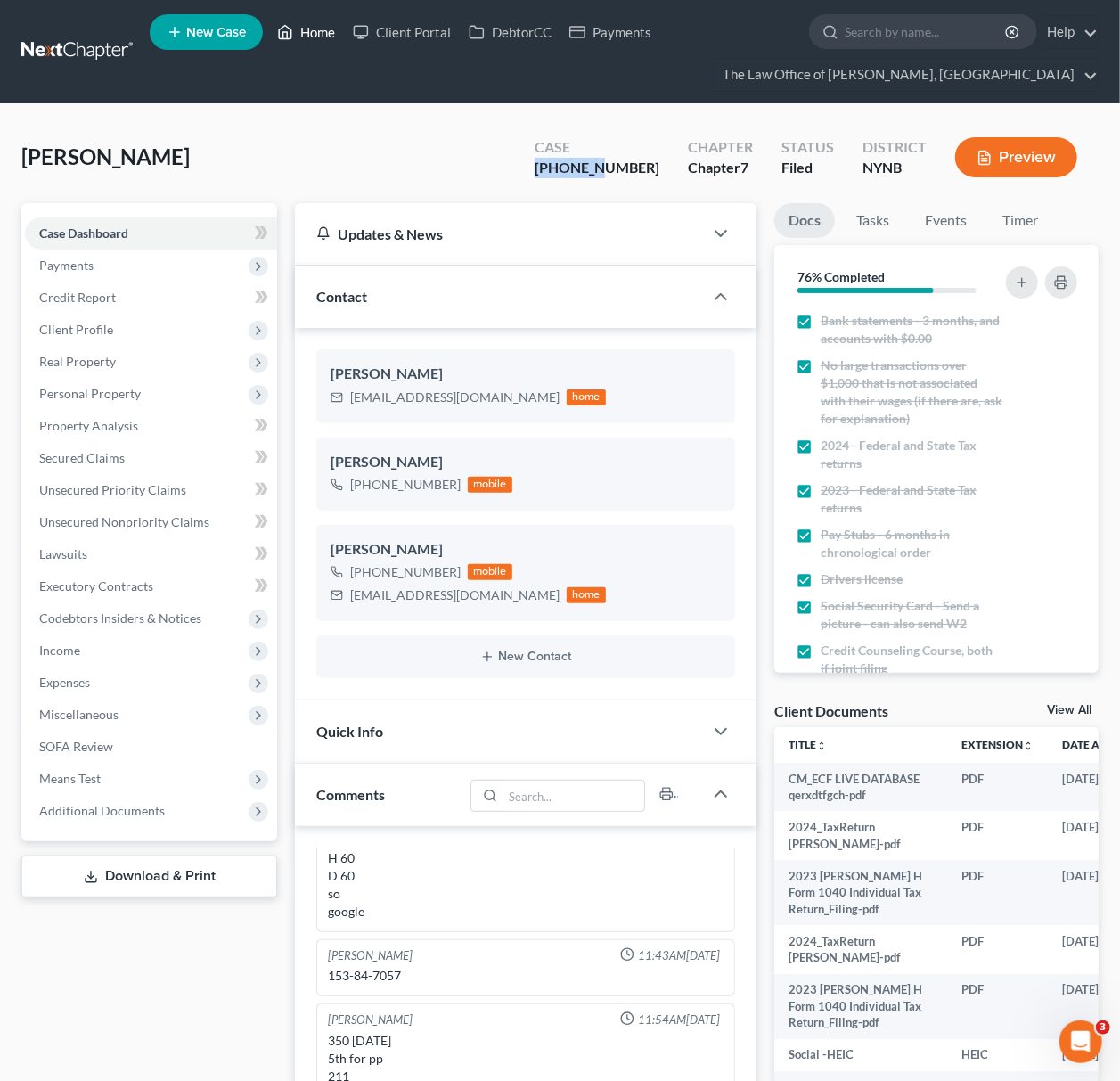
click at [311, 33] on link "Home" at bounding box center [305, 31] width 76 height 32
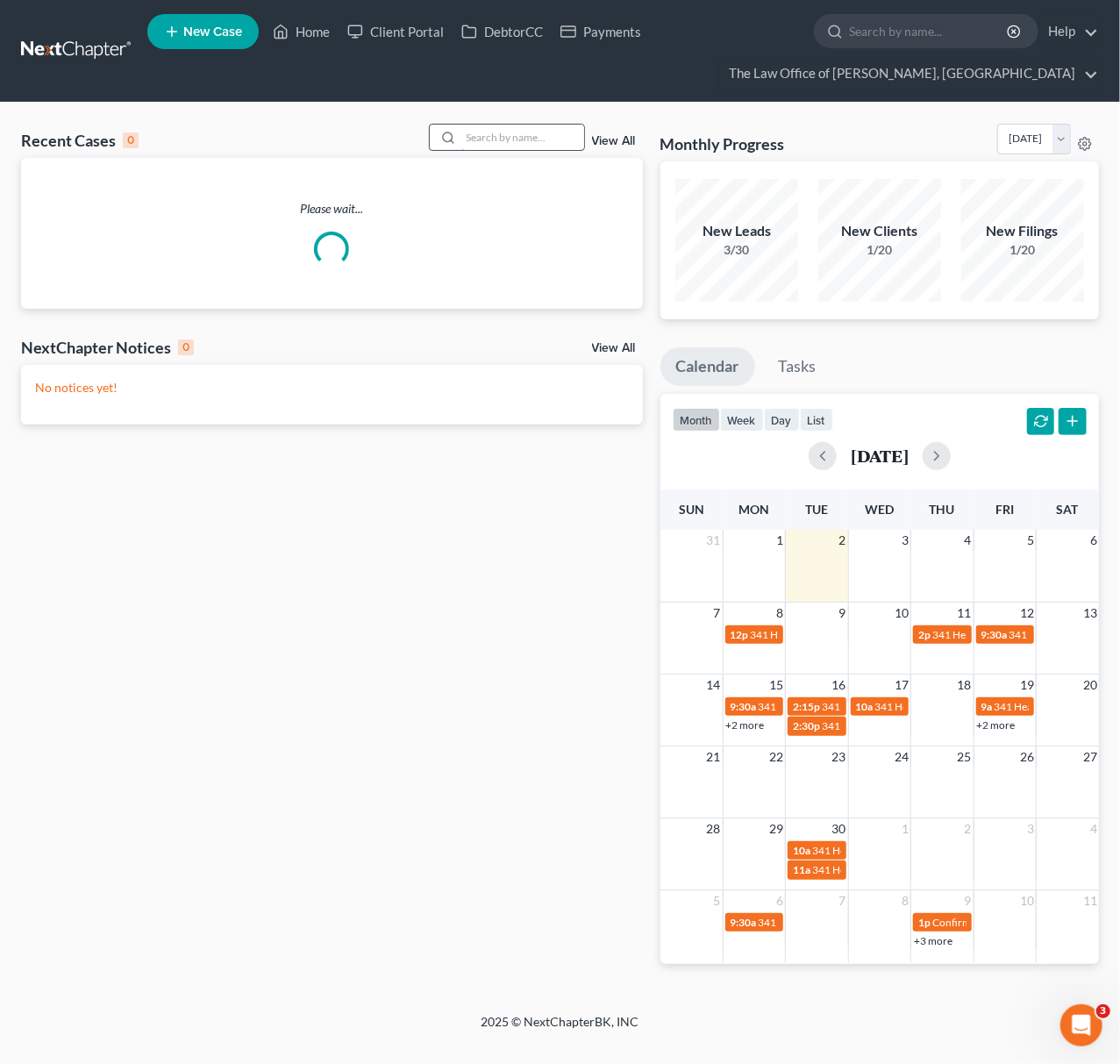
click at [493, 148] on input "search" at bounding box center [523, 137] width 123 height 25
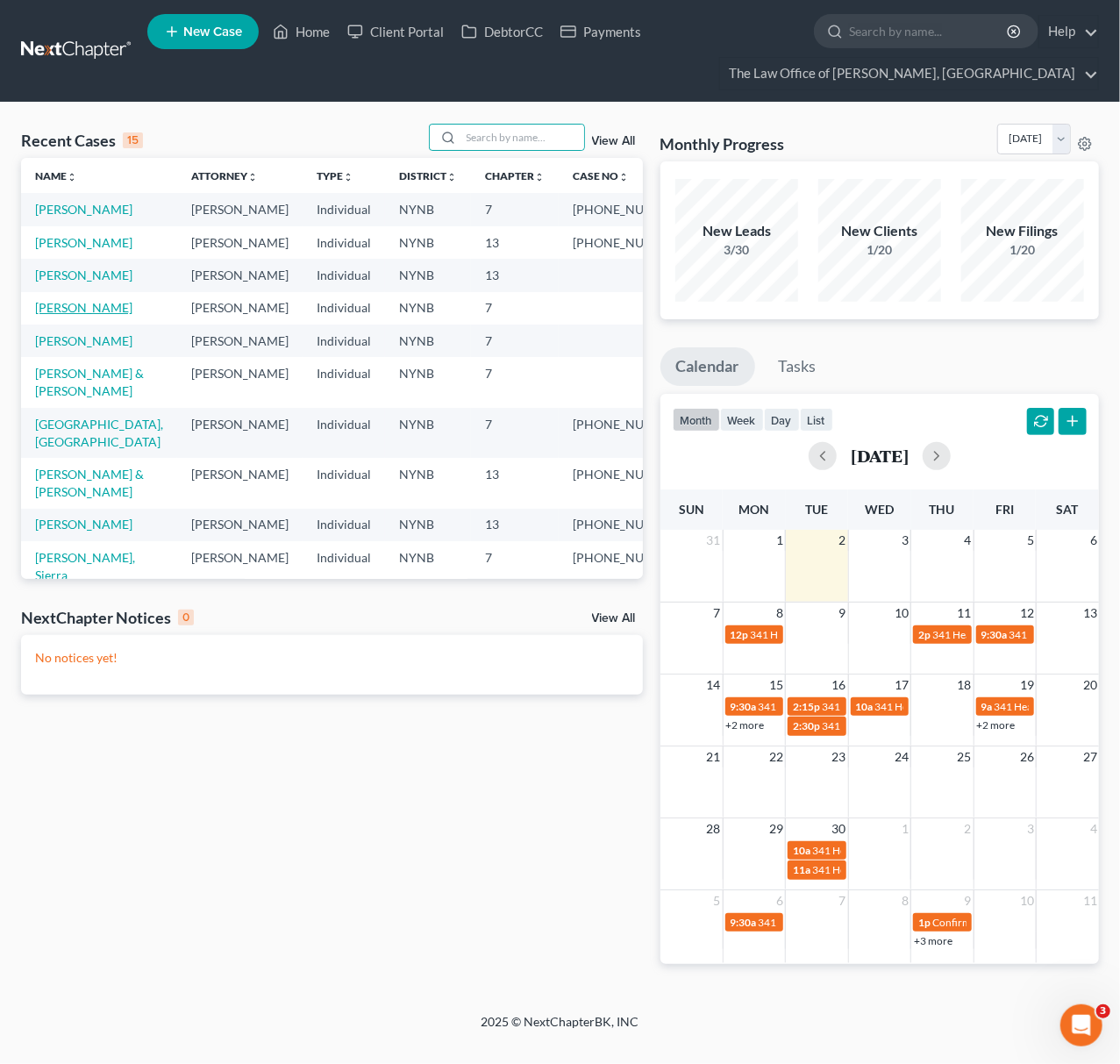
click at [63, 315] on link "[PERSON_NAME]" at bounding box center [83, 306] width 98 height 14
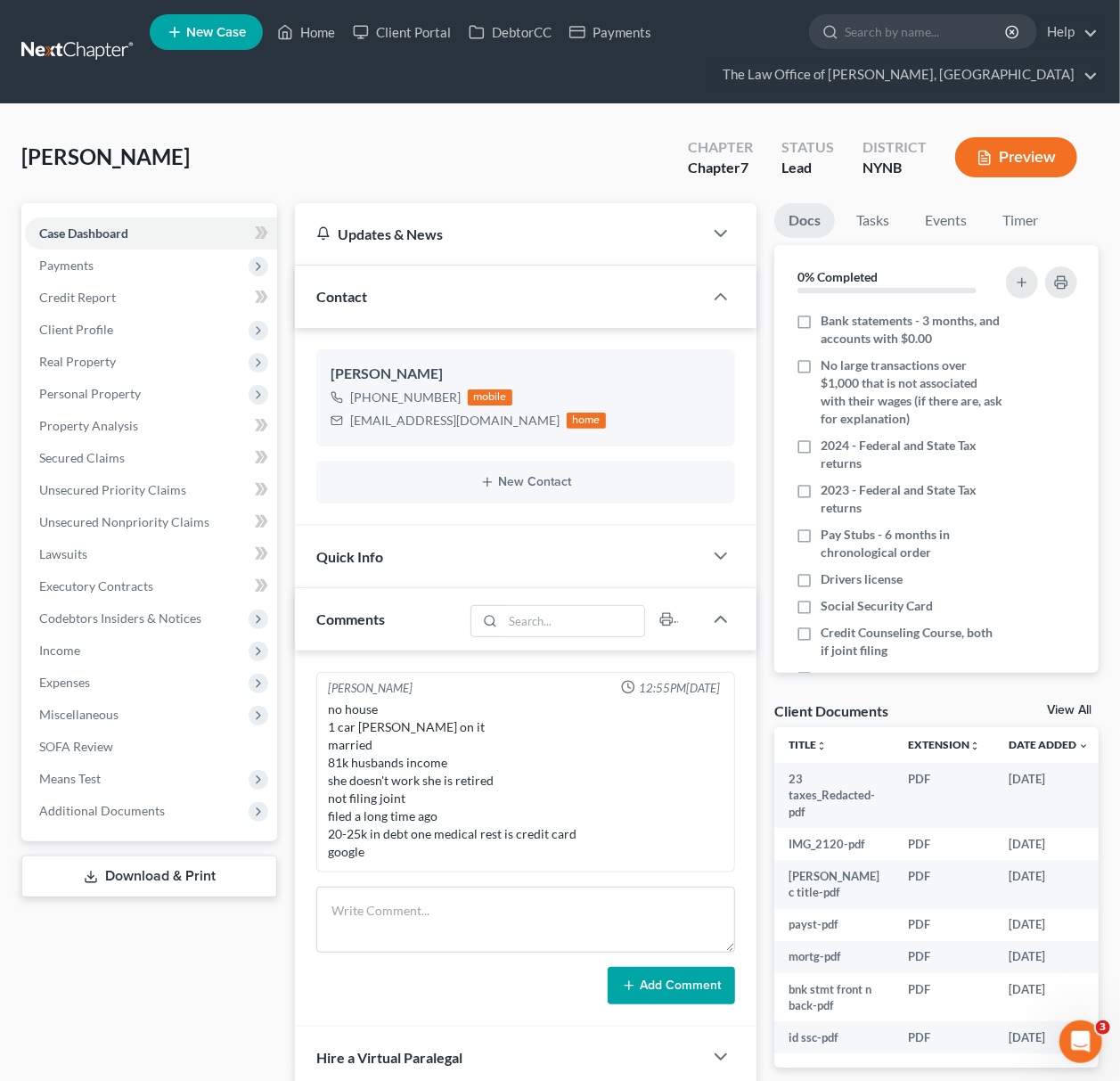
scroll to position [1255, 0]
click at [1071, 714] on link "View All" at bounding box center [1069, 710] width 44 height 13
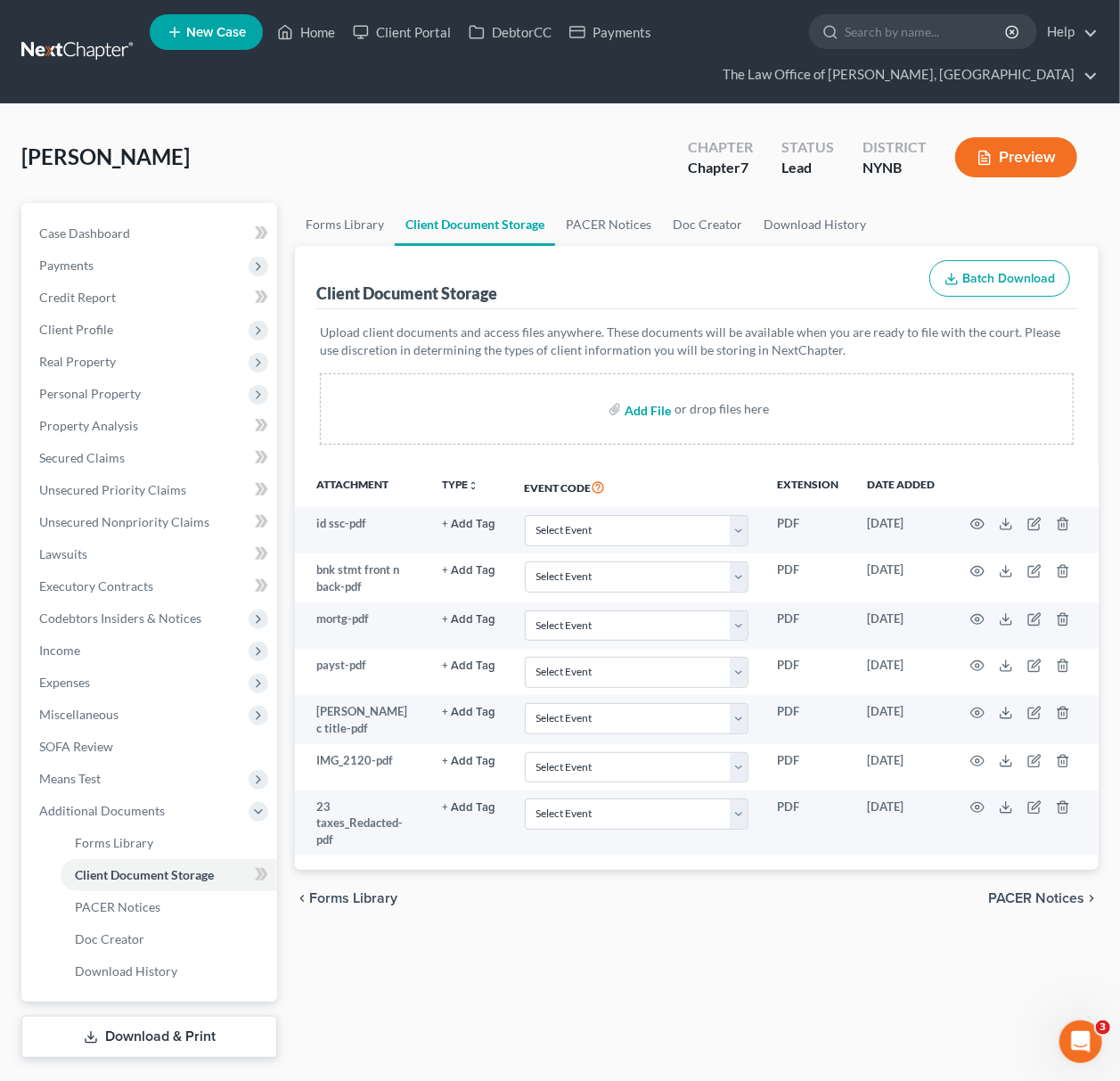
click at [653, 406] on input "file" at bounding box center [646, 408] width 43 height 32
type input "C:\fakepath\24 taxes (1).pdf"
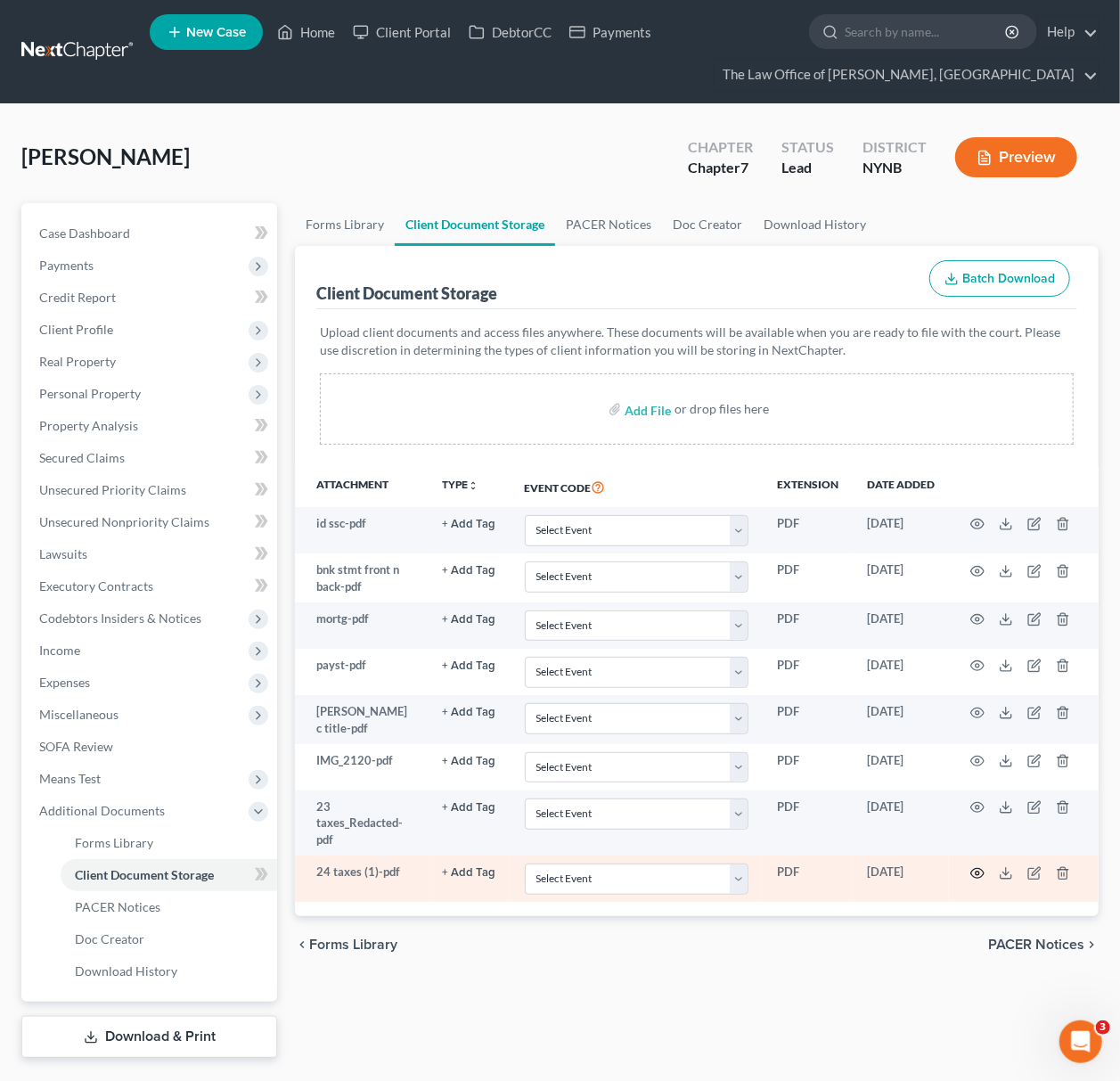
click at [974, 875] on icon "button" at bounding box center [978, 873] width 15 height 15
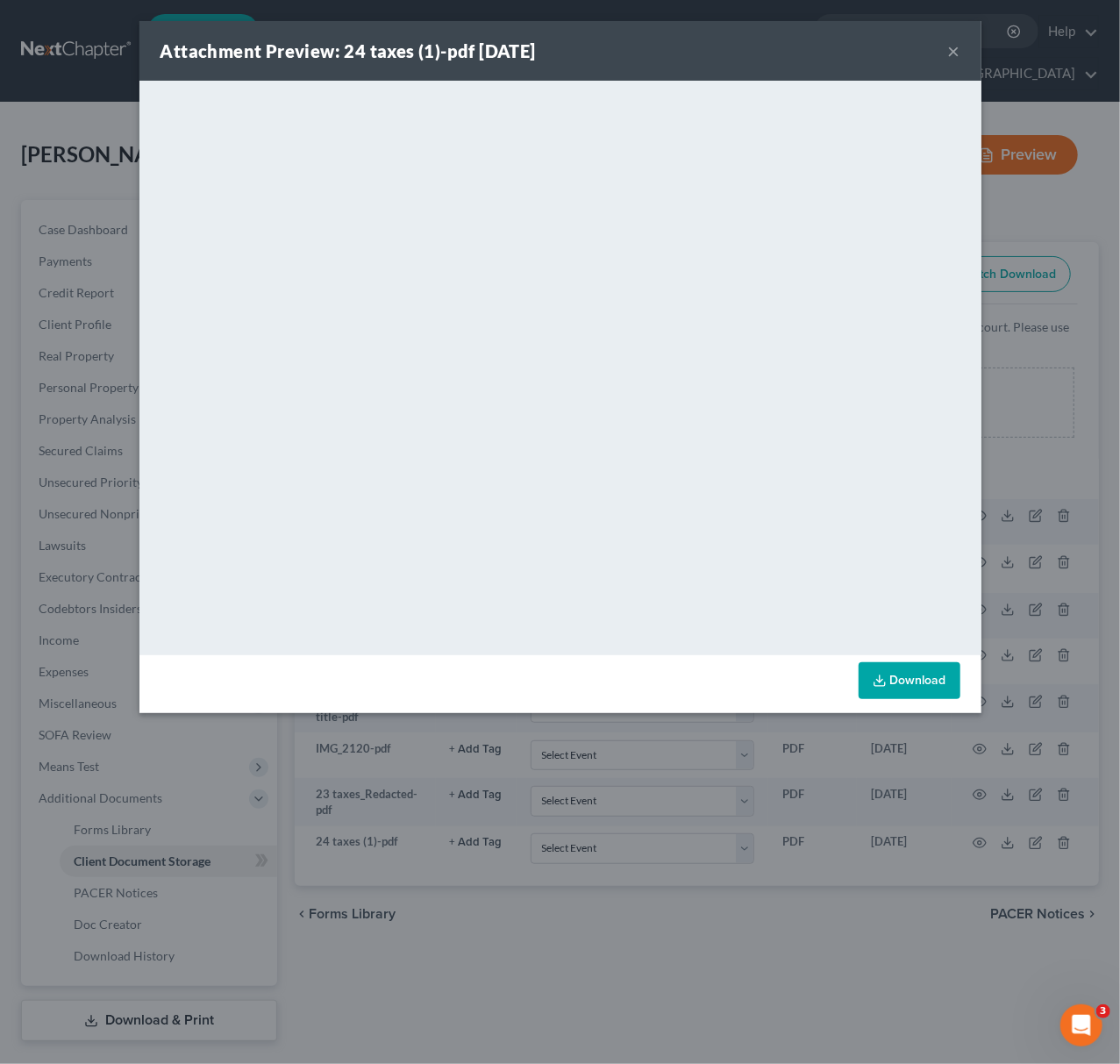
click at [956, 49] on button "×" at bounding box center [954, 51] width 13 height 21
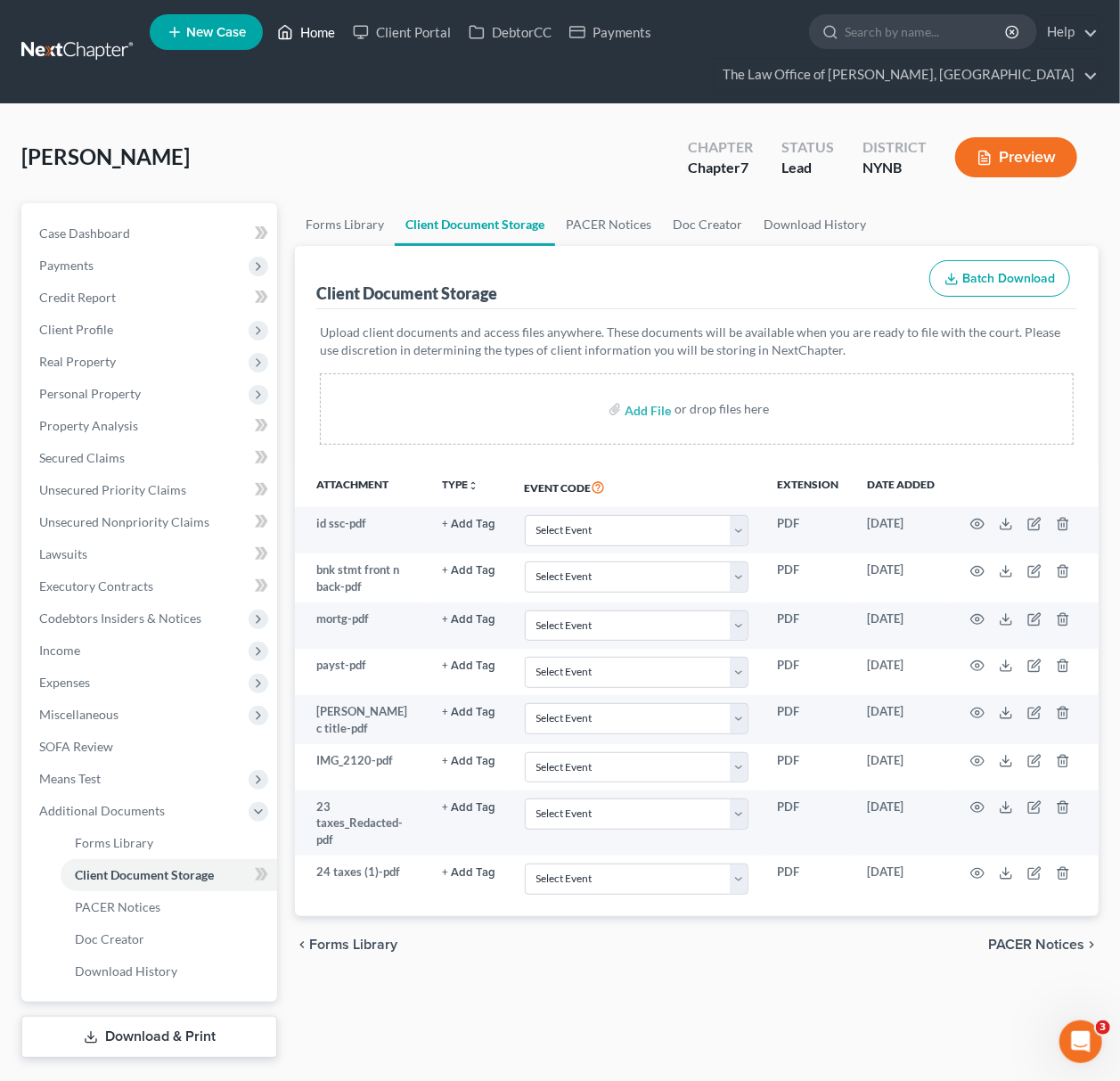
click at [311, 16] on link "Home" at bounding box center [305, 31] width 76 height 32
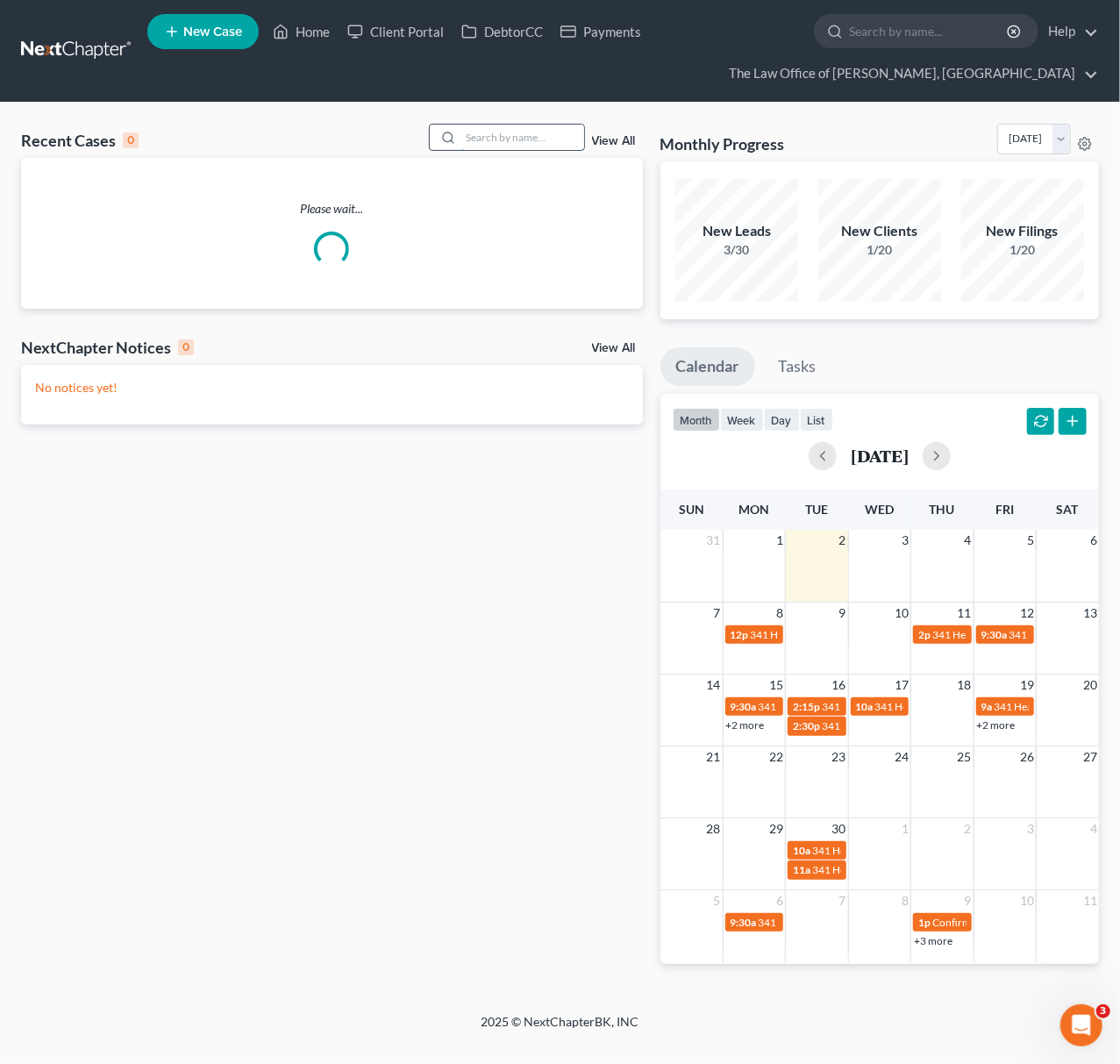
click at [474, 133] on input "search" at bounding box center [523, 137] width 123 height 25
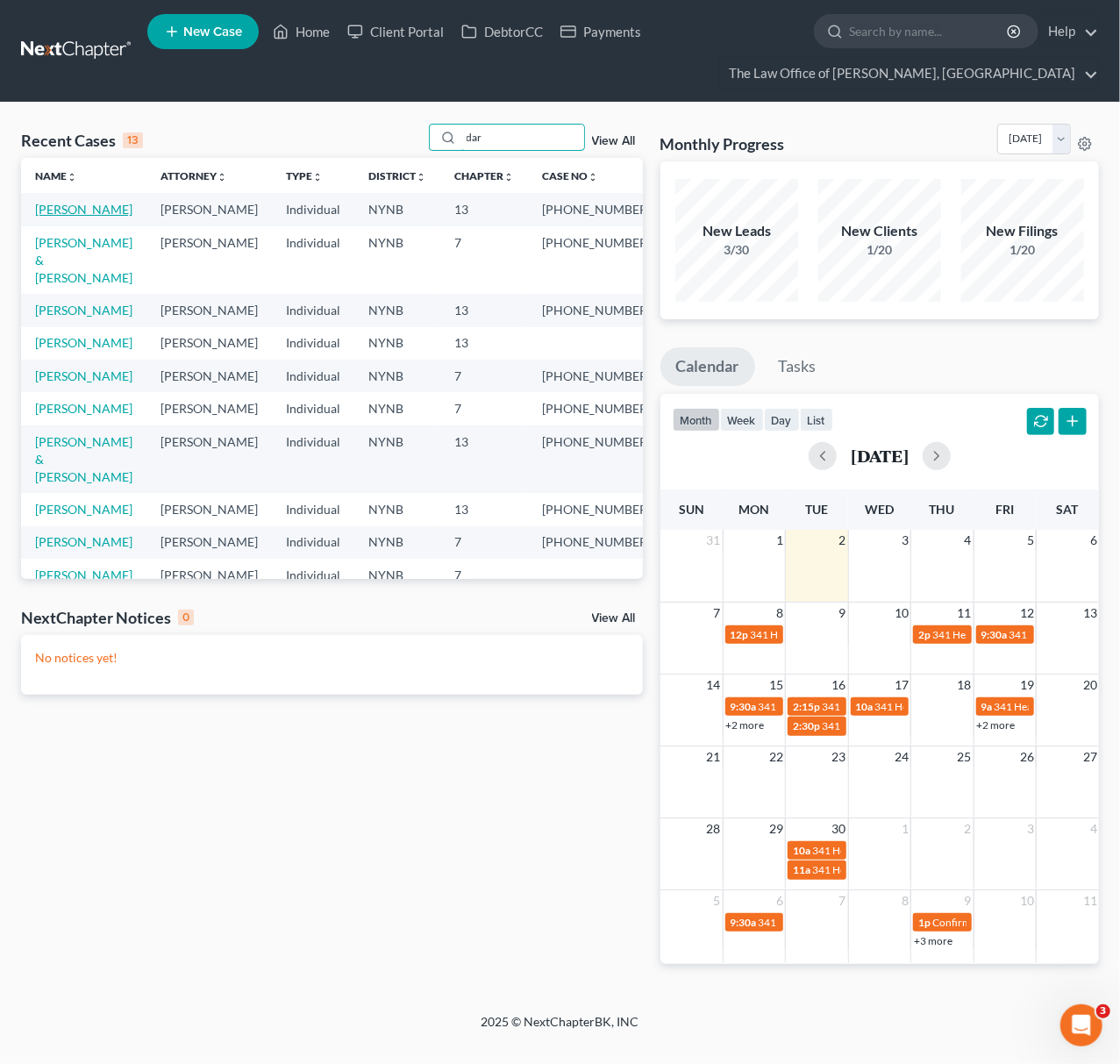
type input "dar"
click at [91, 213] on link "[PERSON_NAME]" at bounding box center [83, 209] width 98 height 14
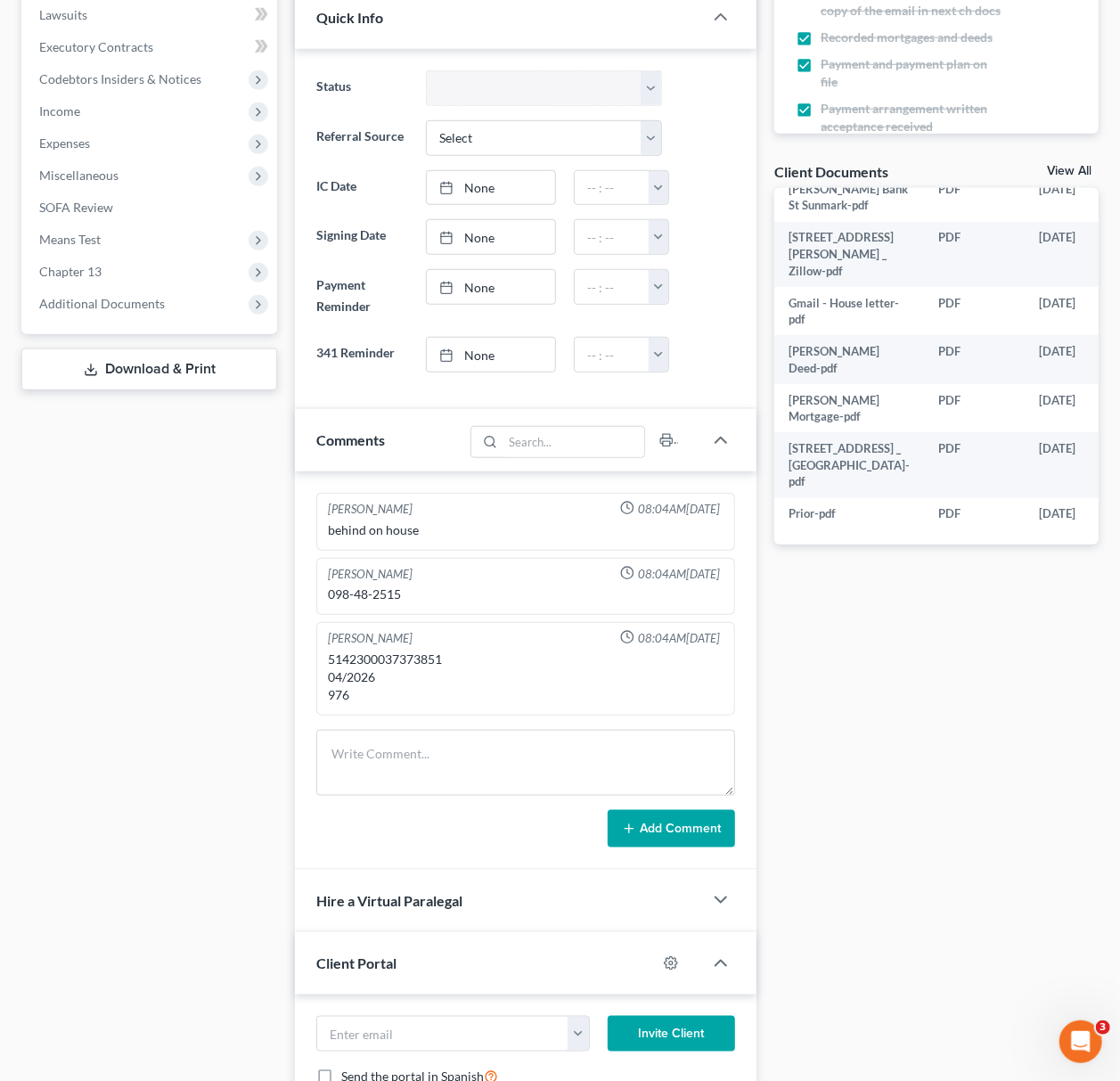
scroll to position [520, 0]
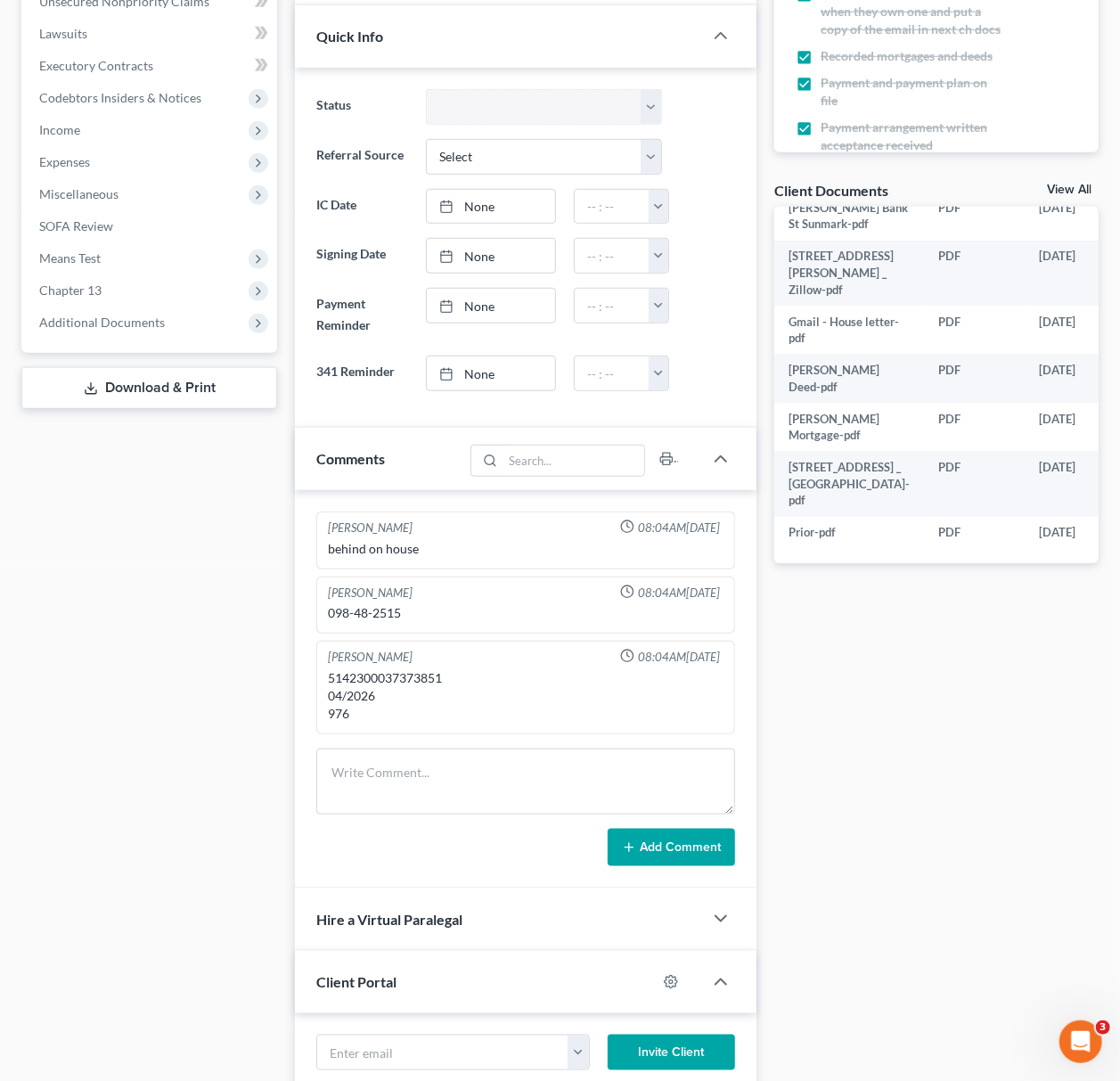
click at [1057, 190] on link "View All" at bounding box center [1069, 189] width 44 height 13
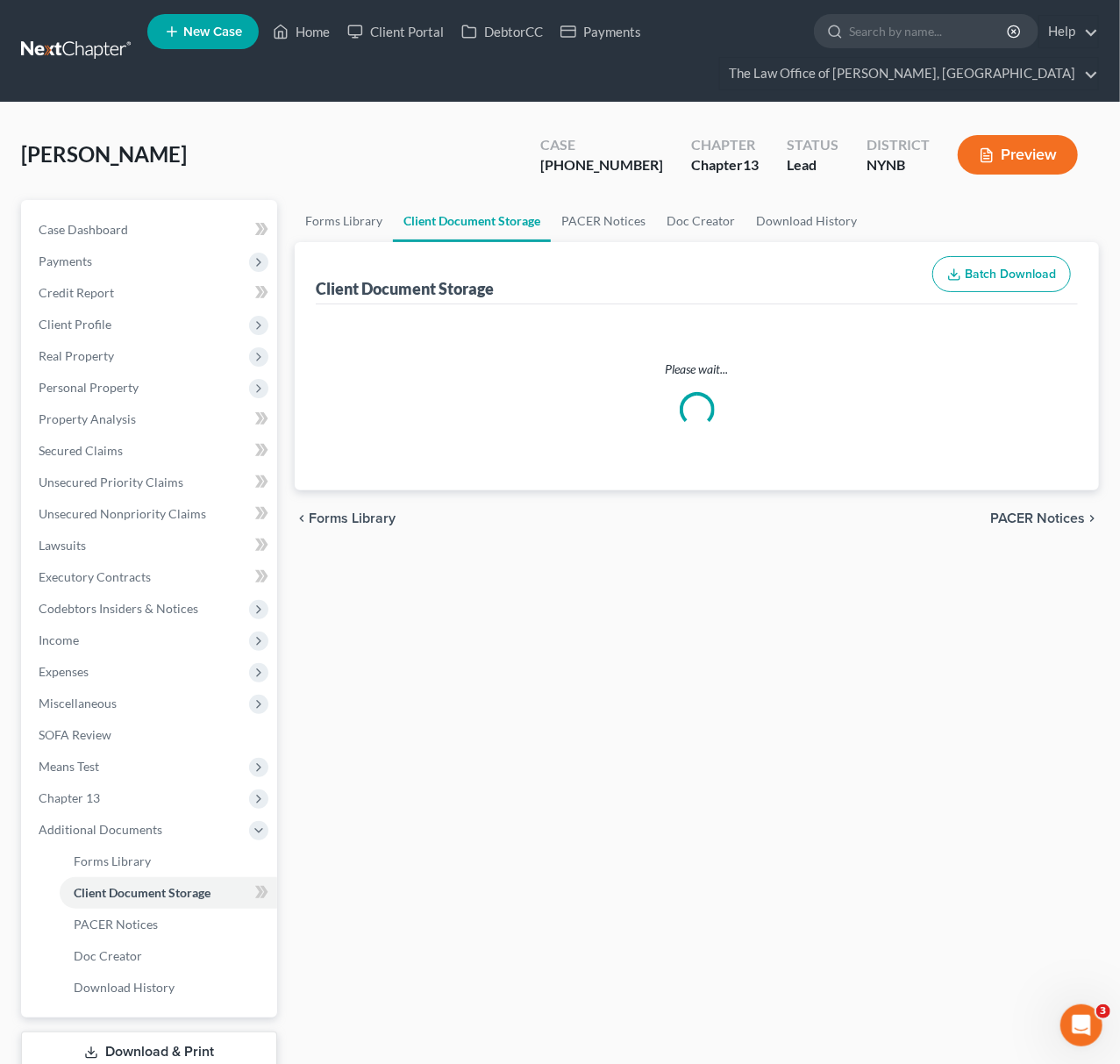
select select "1"
select select "2"
select select "6"
select select "5"
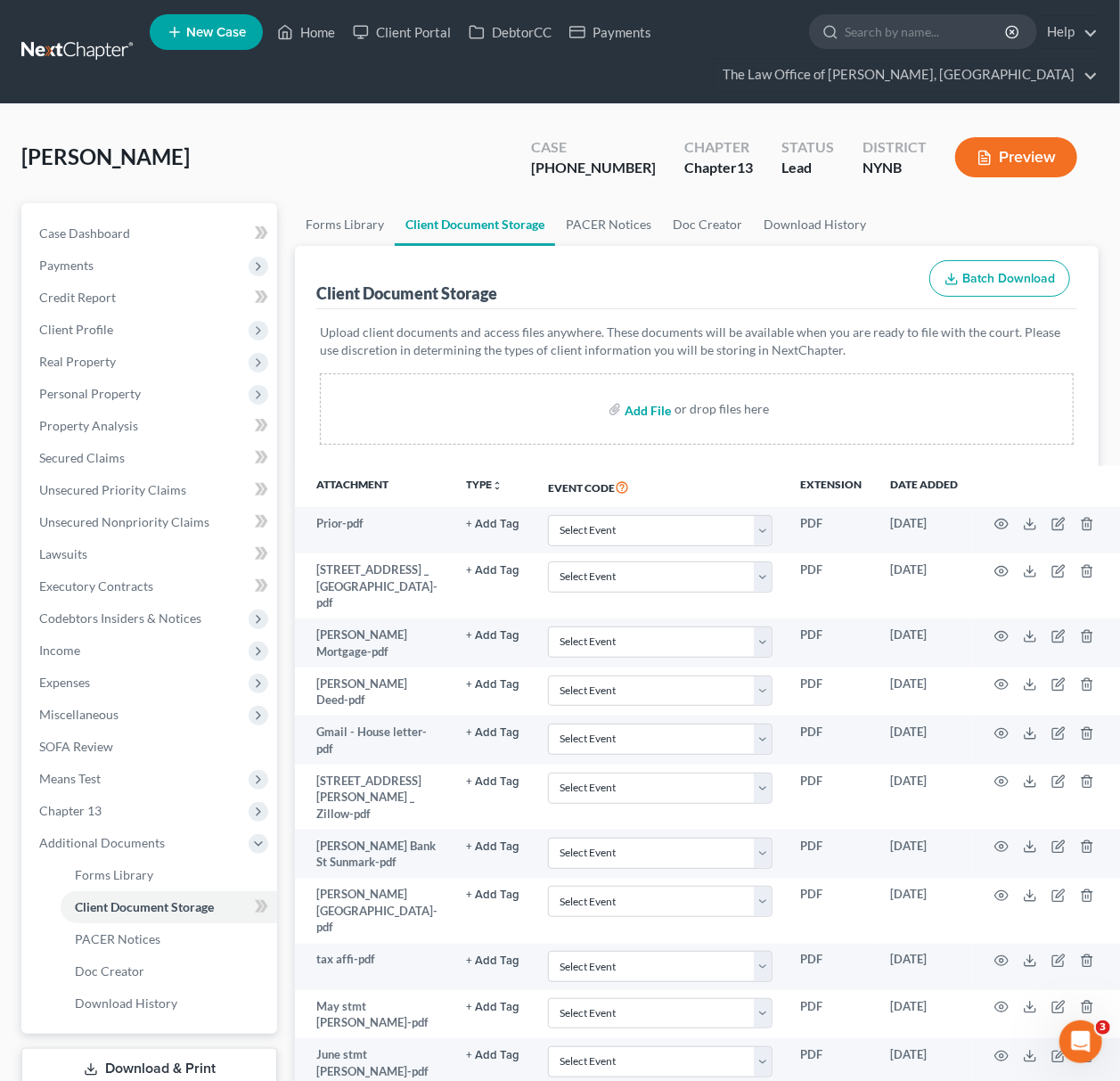
click at [633, 411] on input "file" at bounding box center [646, 408] width 43 height 32
drag, startPoint x: 1066, startPoint y: 368, endPoint x: 586, endPoint y: 455, distance: 487.8
click at [1066, 368] on div "Upload client documents and access files anywhere. These documents will be avai…" at bounding box center [697, 384] width 754 height 121
click at [628, 410] on input "file" at bounding box center [646, 408] width 43 height 32
type input "C:\fakepath\CREDIT COUNSELING 2025.pdf"
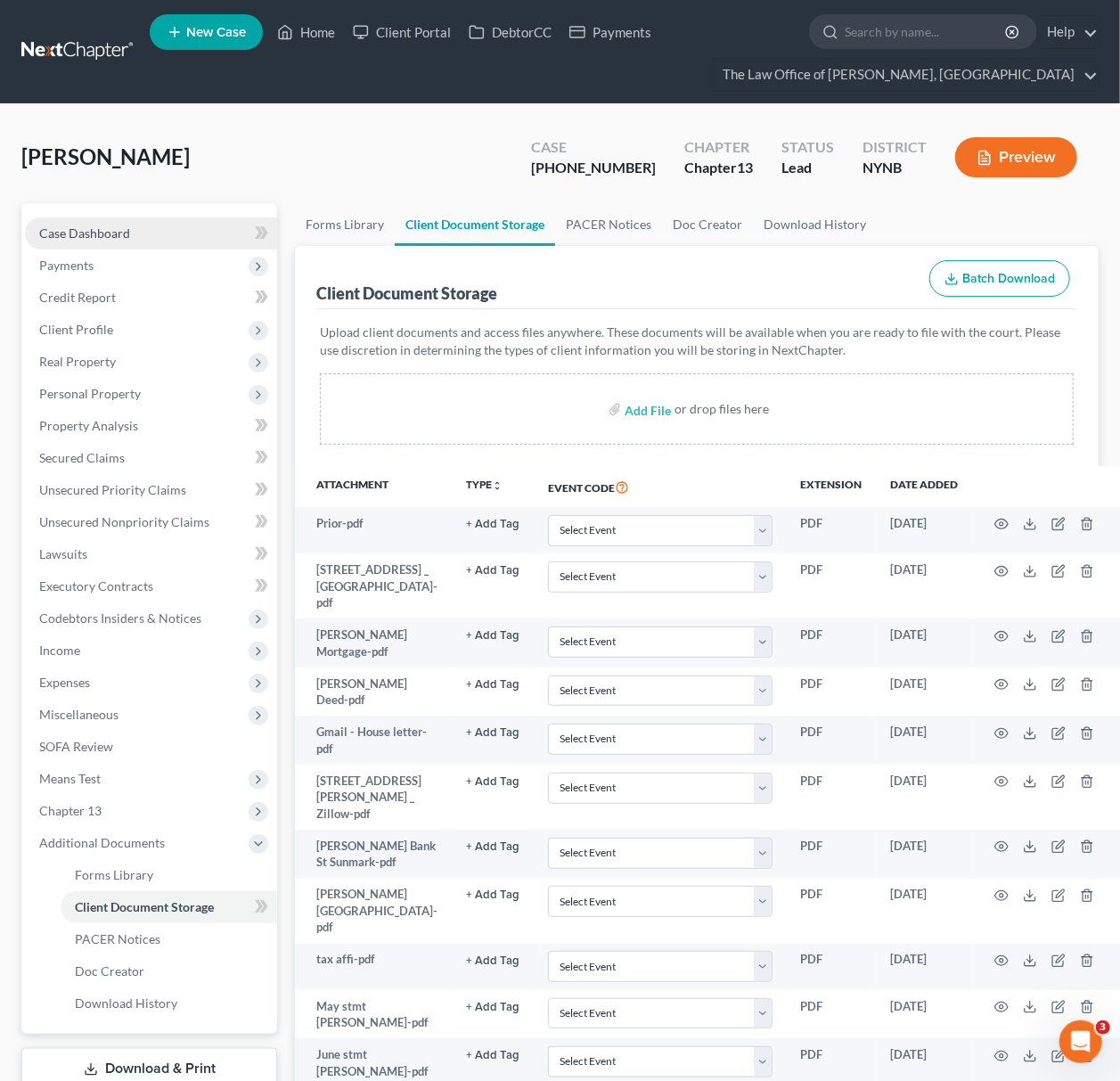
click at [142, 219] on link "Case Dashboard" at bounding box center [150, 234] width 252 height 32
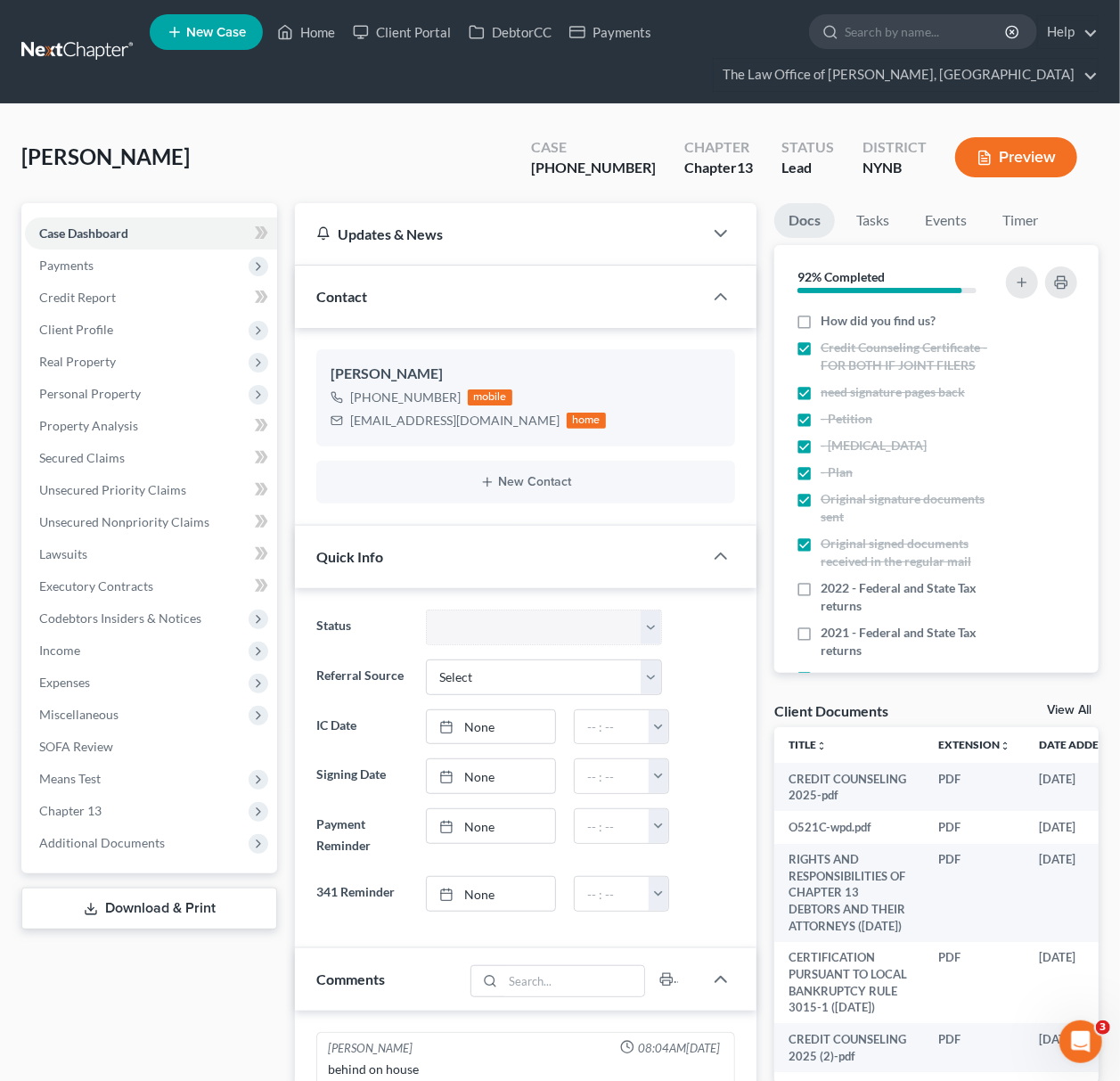
click at [1063, 710] on link "View All" at bounding box center [1069, 710] width 44 height 13
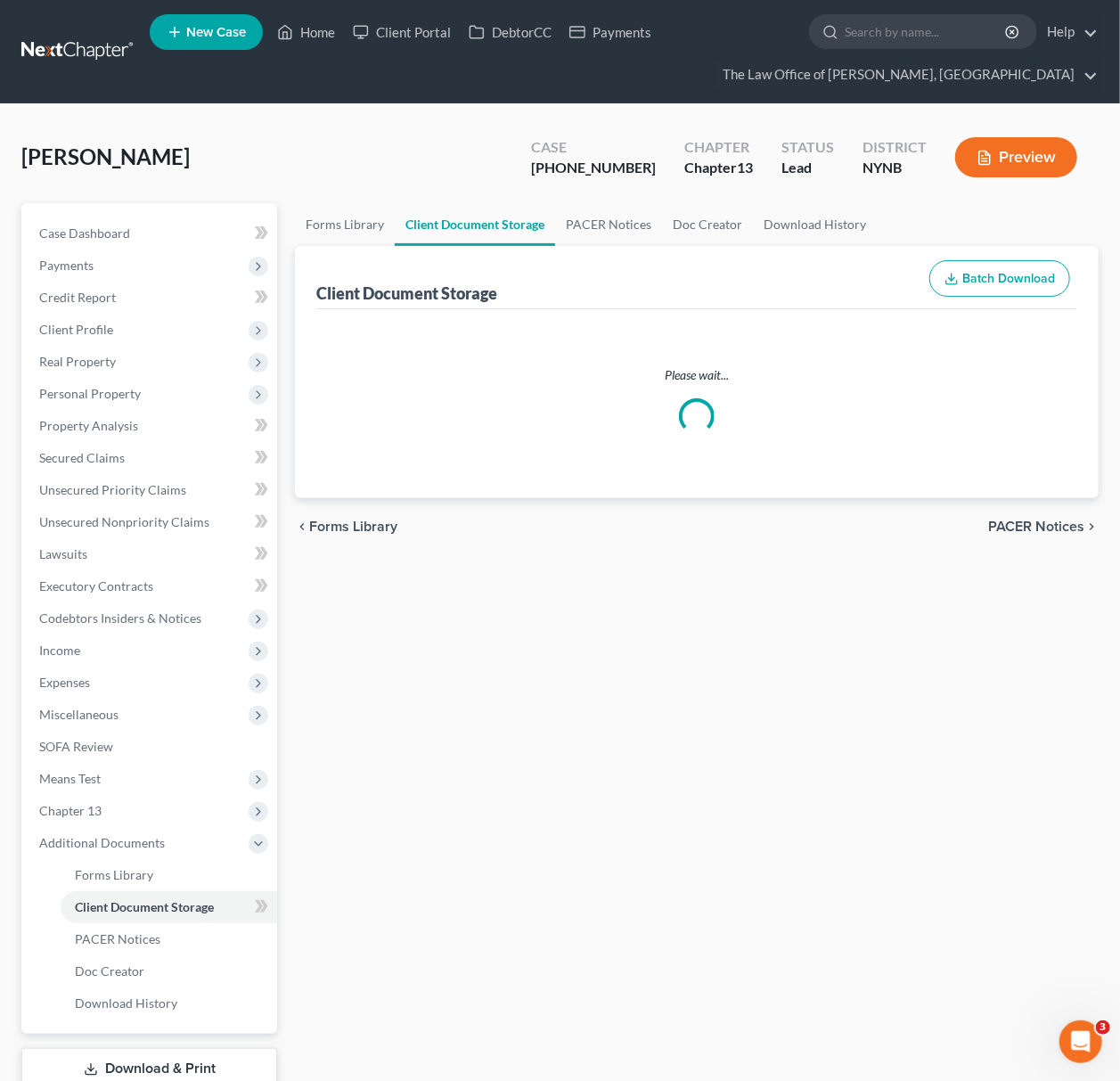
select select "1"
select select "2"
select select "6"
select select "5"
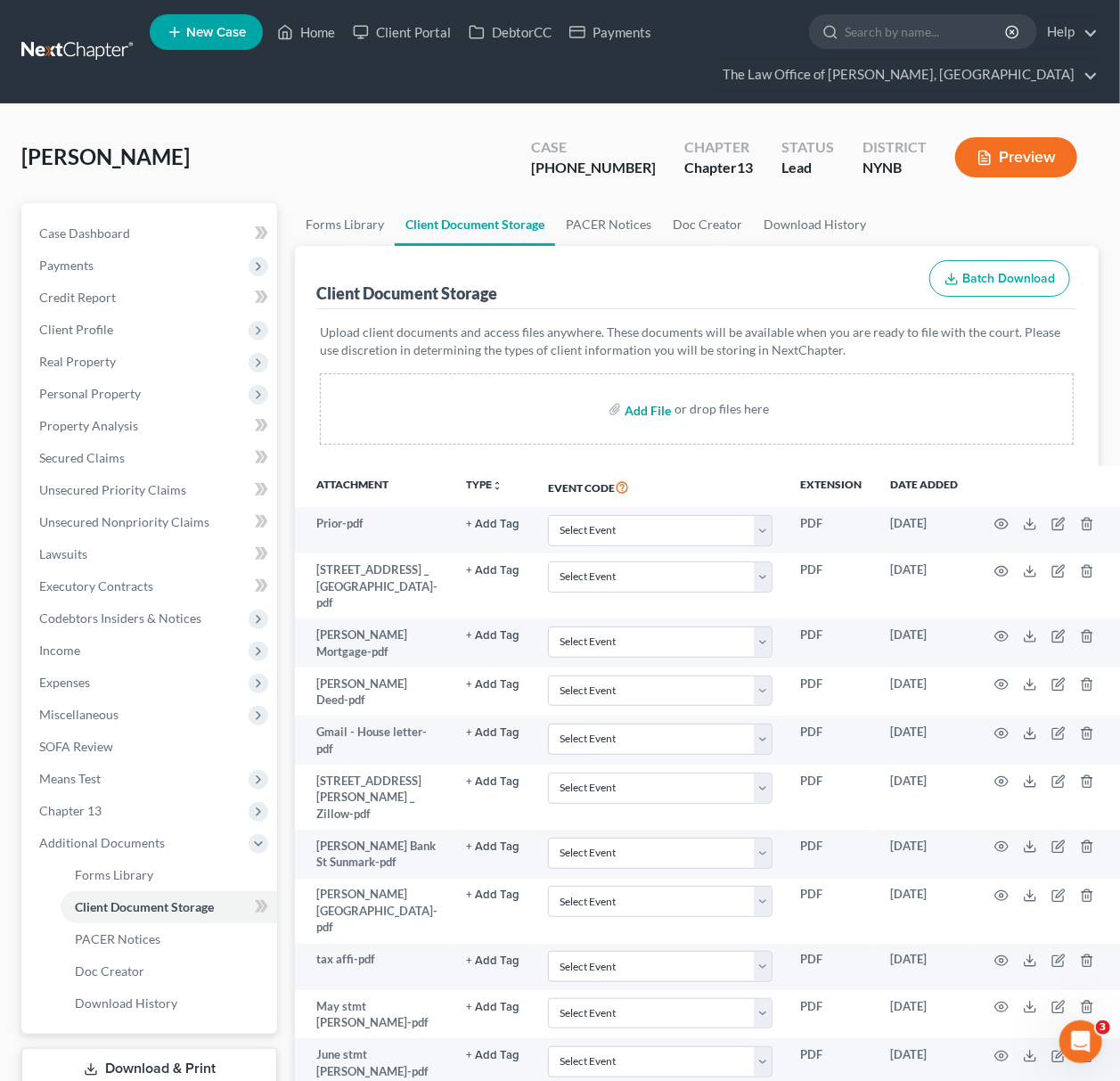
click at [650, 401] on input "file" at bounding box center [646, 408] width 43 height 32
type input "C:\fakepath\Approval Letter.pdf"
select select "1"
select select "2"
select select "6"
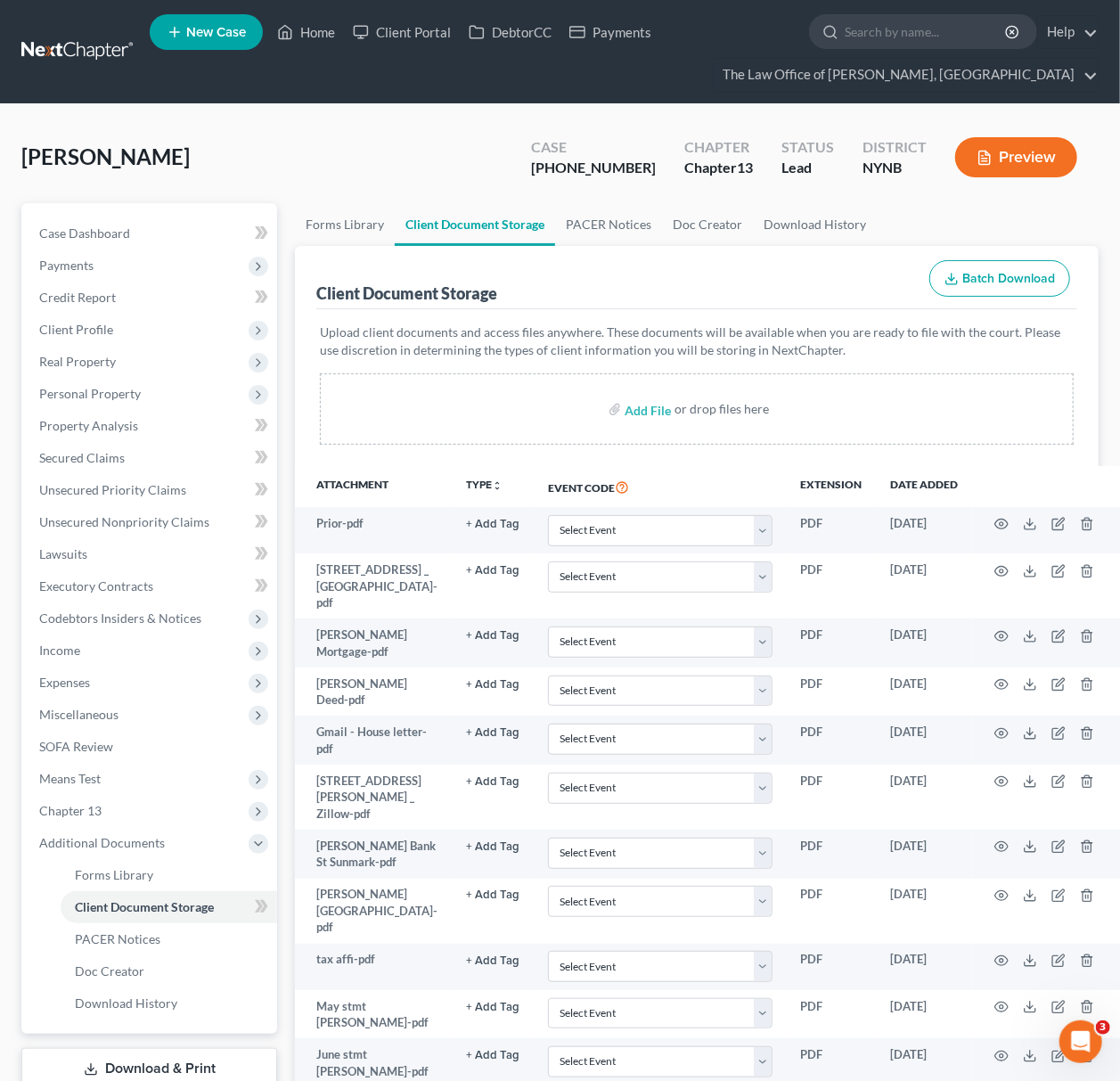
select select "5"
